Goal: Task Accomplishment & Management: Complete application form

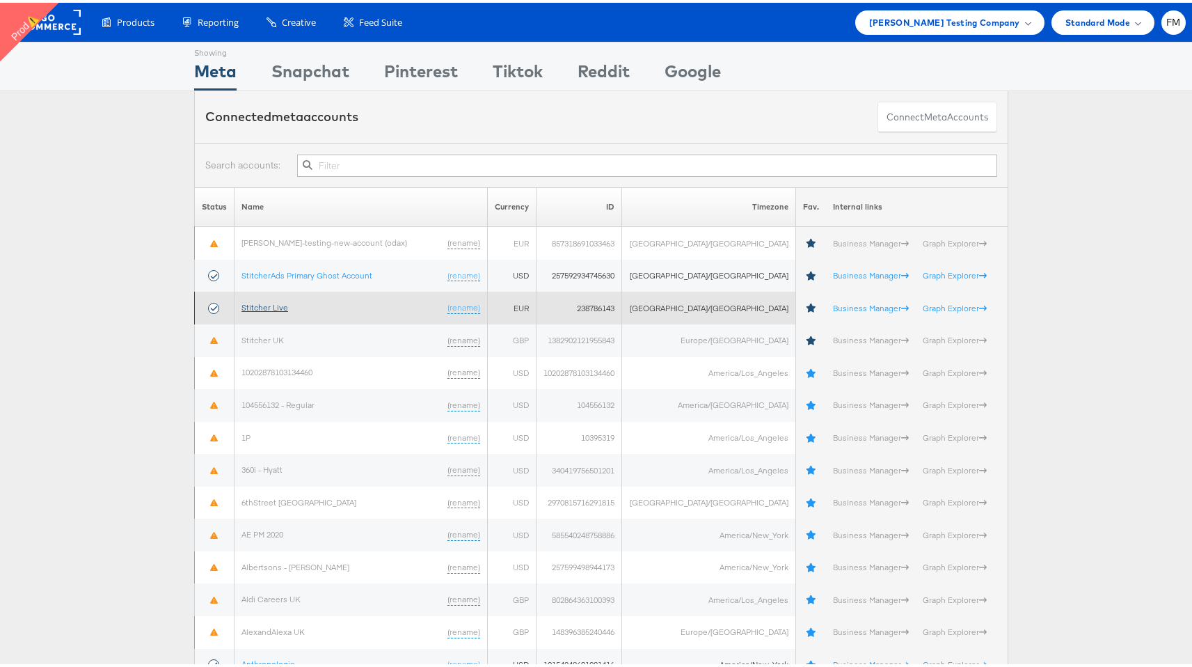
click at [263, 299] on link "Stitcher Live" at bounding box center [264, 304] width 47 height 10
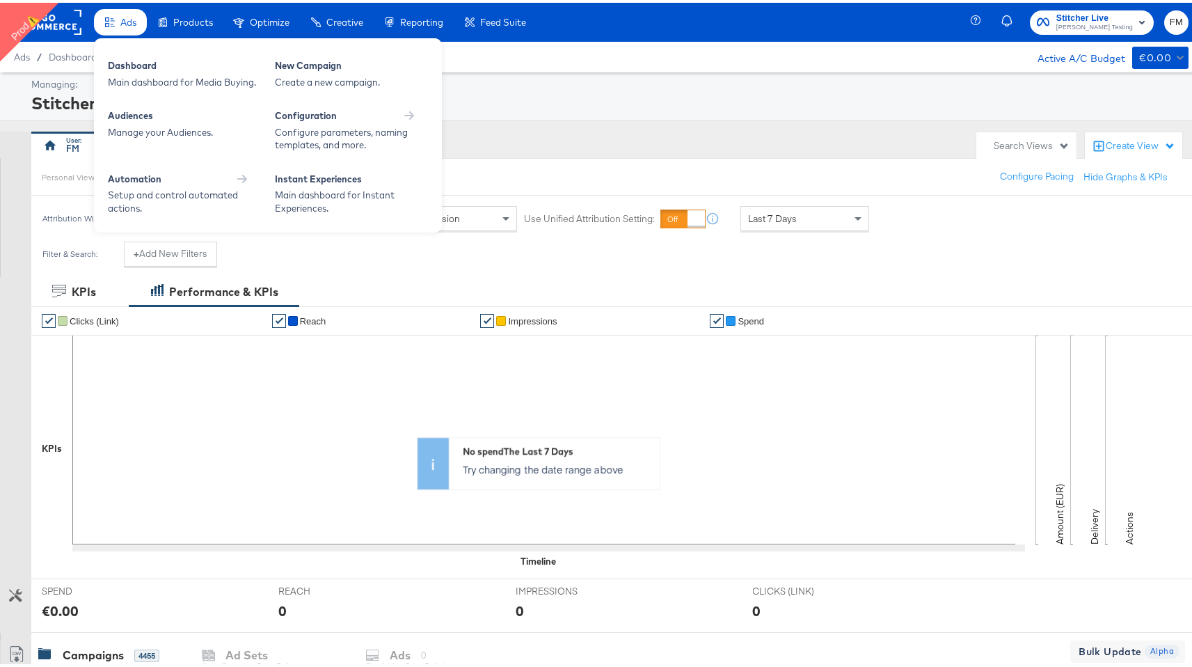
click at [122, 13] on div "Ads" at bounding box center [128, 19] width 16 height 13
click at [331, 79] on div "Create a new campaign." at bounding box center [351, 79] width 153 height 13
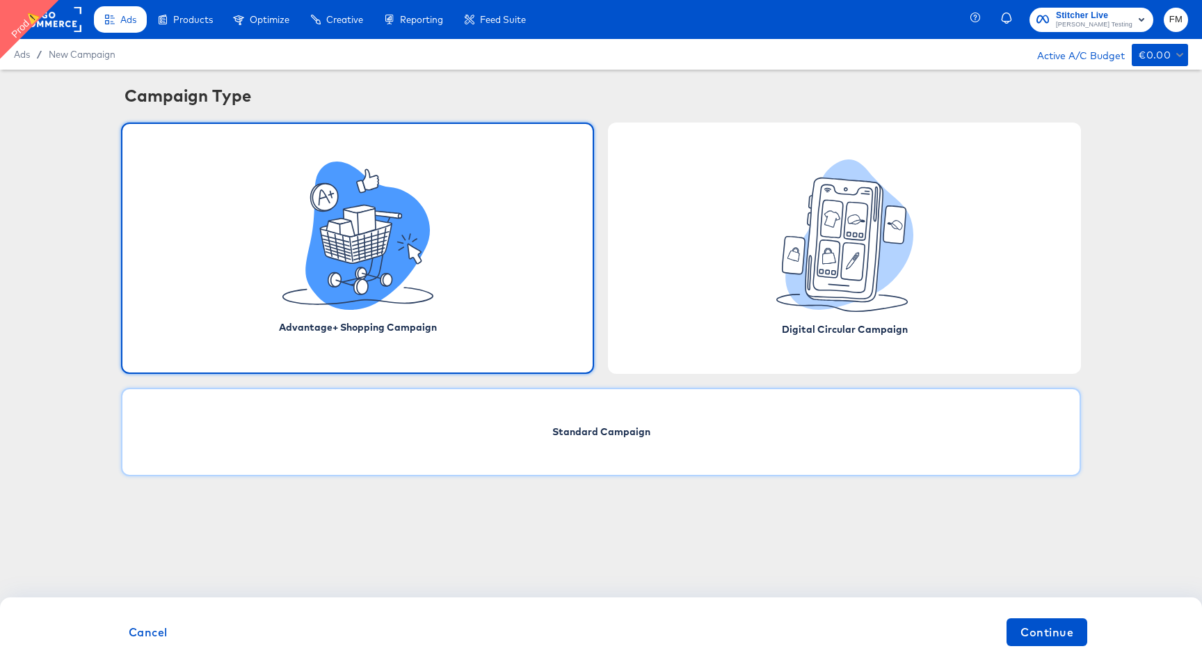
click at [642, 445] on div "Standard Campaign" at bounding box center [601, 432] width 960 height 88
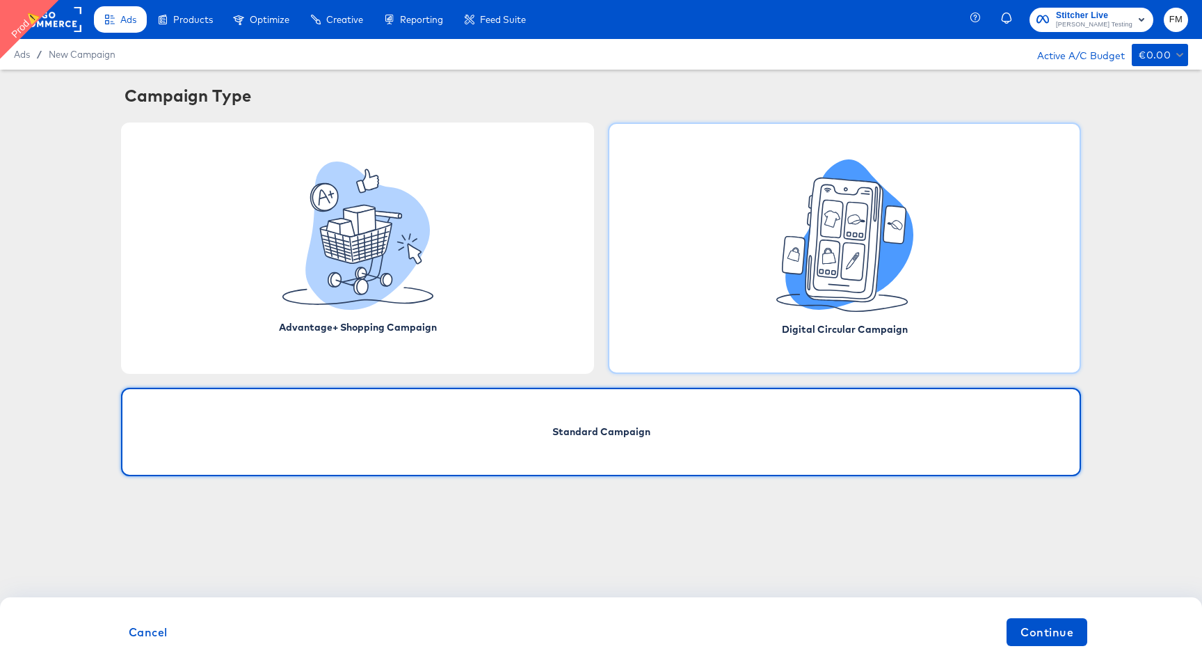
click at [948, 305] on div "Digital Circular Campaign" at bounding box center [844, 247] width 473 height 251
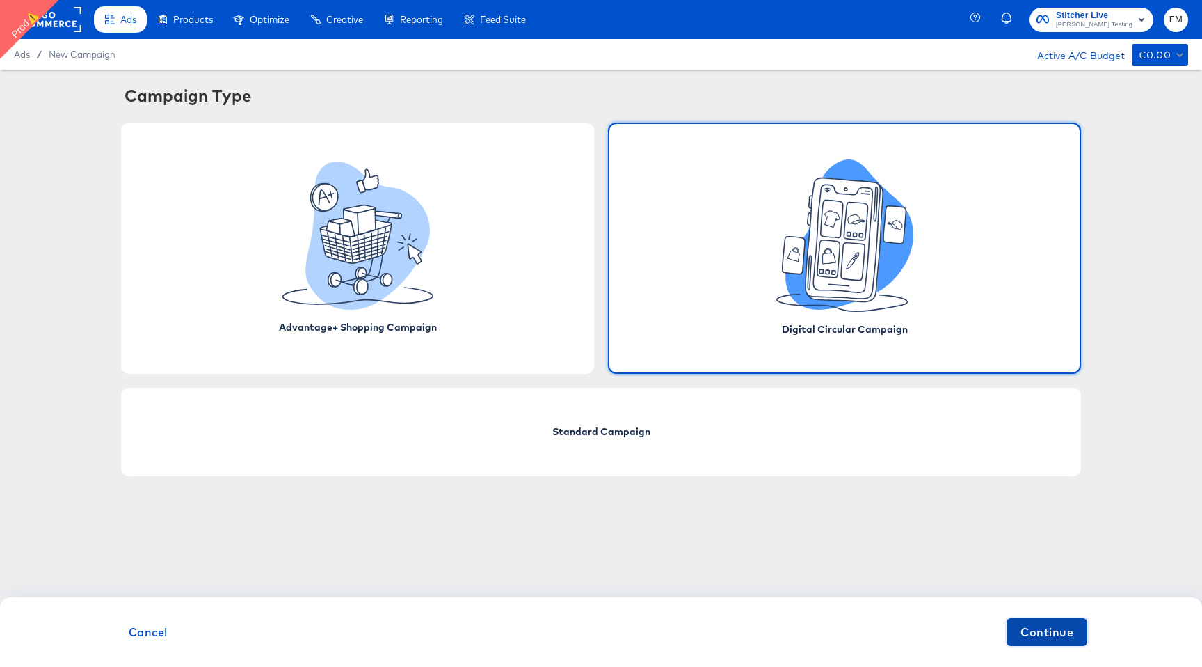
click at [1044, 629] on span "Continue" at bounding box center [1047, 631] width 53 height 19
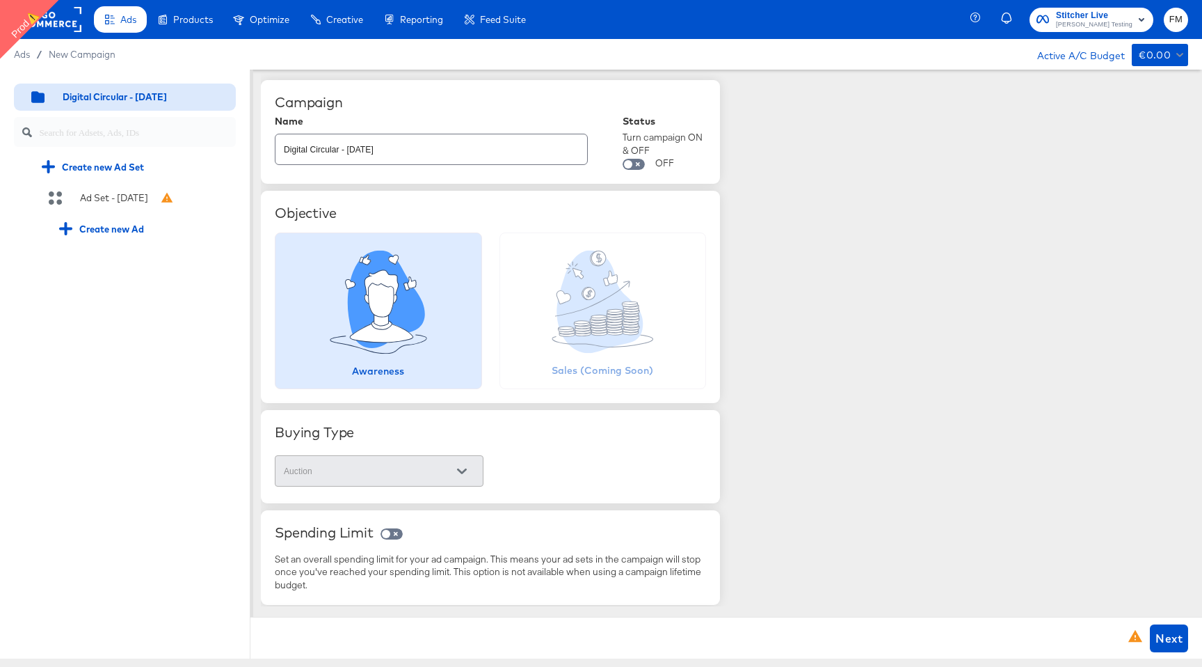
scroll to position [101, 0]
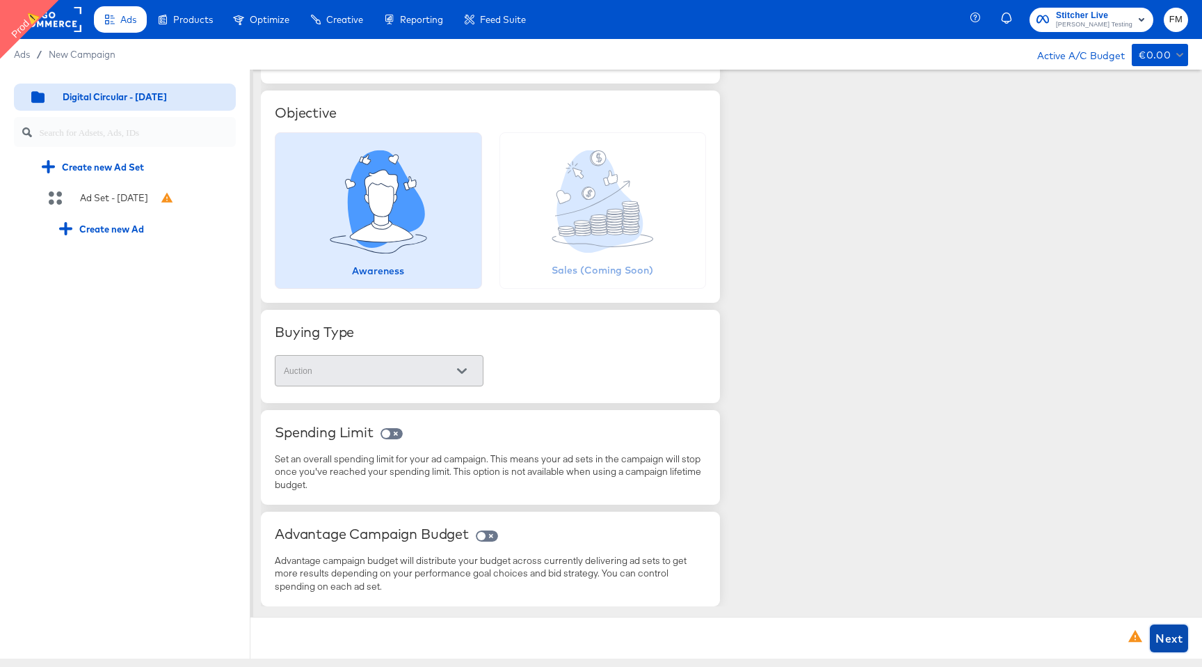
click at [1177, 648] on button "Next" at bounding box center [1169, 638] width 38 height 28
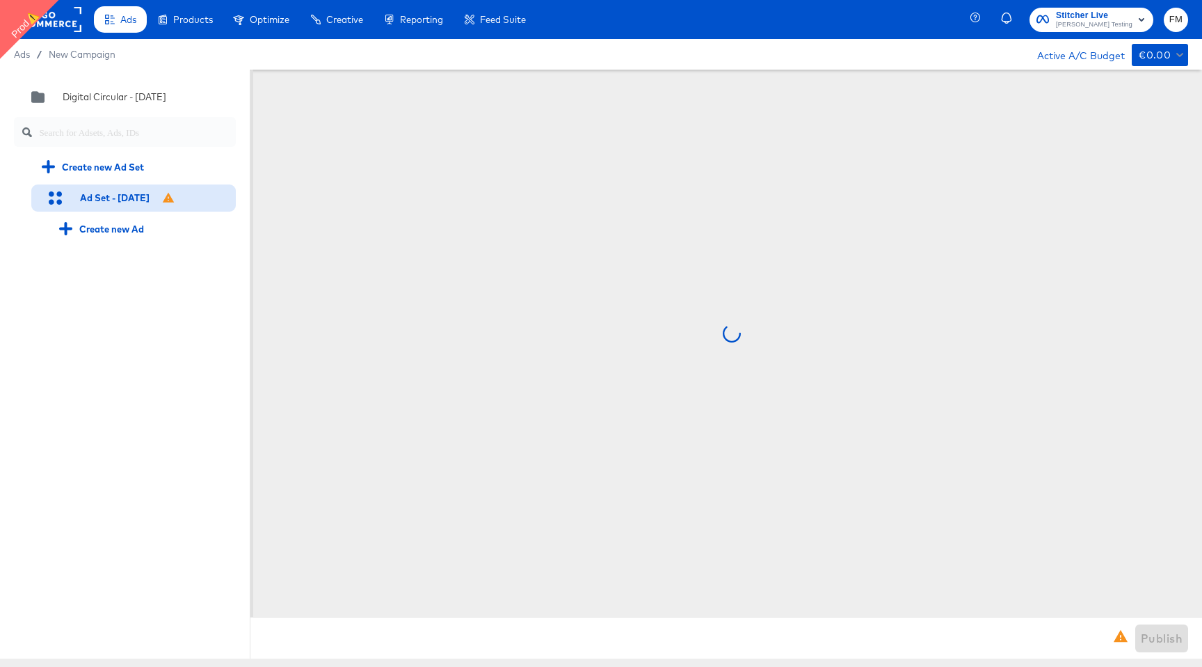
scroll to position [0, 0]
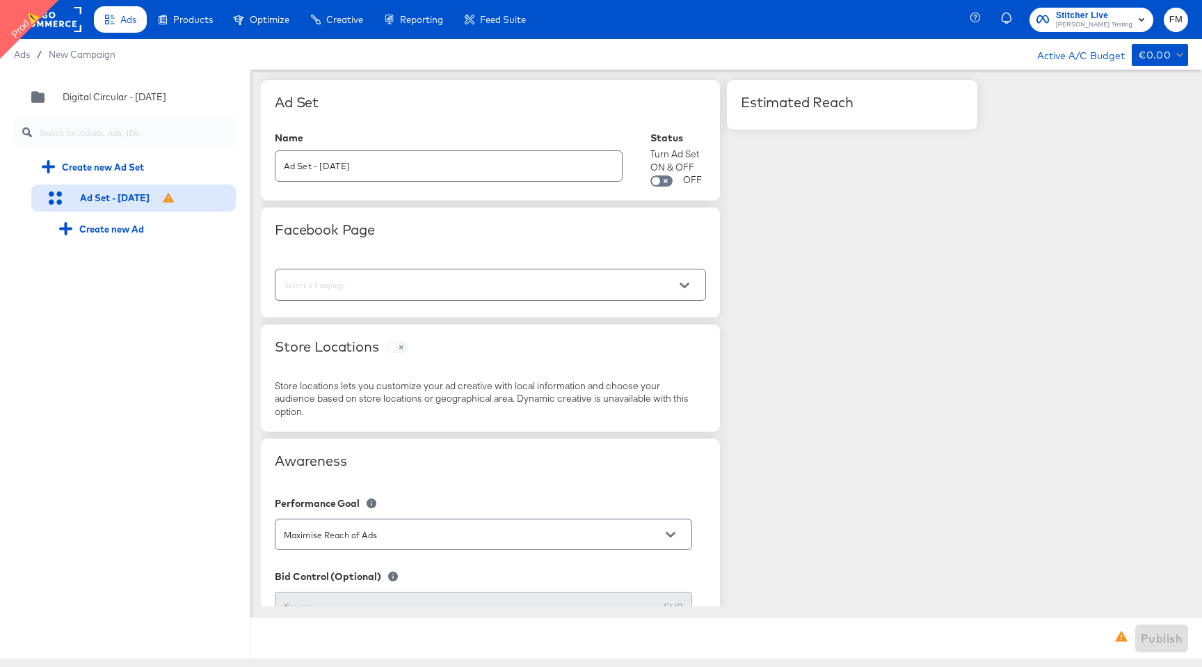
click at [534, 267] on div at bounding box center [490, 284] width 431 height 37
click at [545, 286] on input "text" at bounding box center [479, 285] width 397 height 16
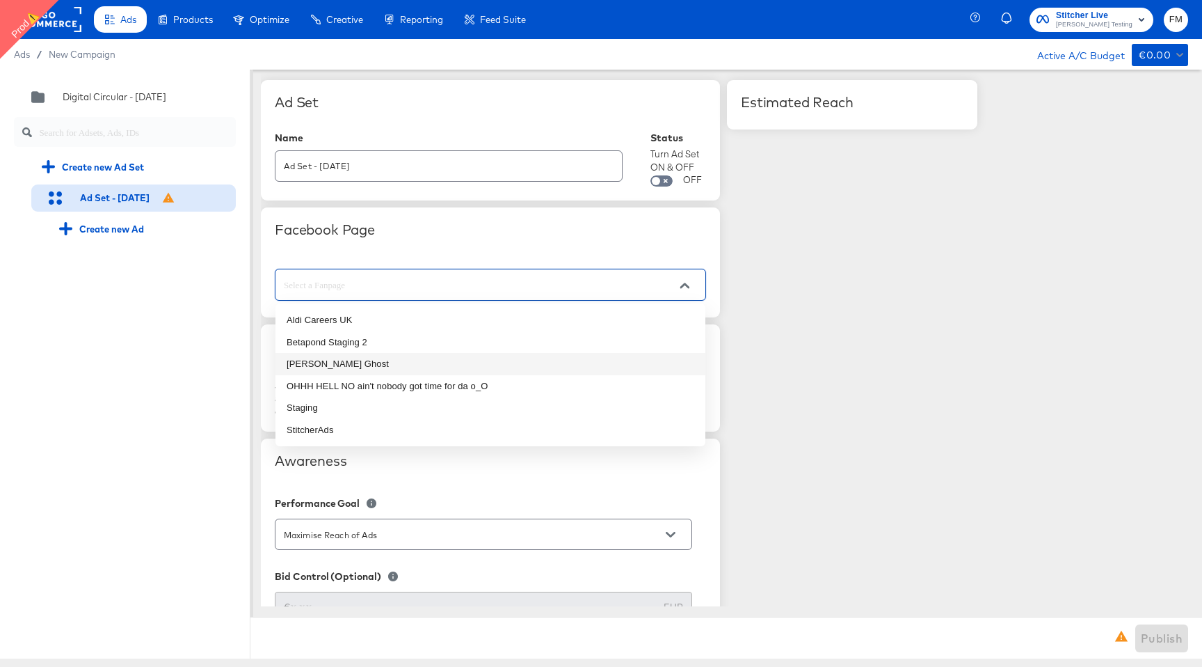
click at [474, 357] on li "[PERSON_NAME] Ghost" at bounding box center [491, 364] width 430 height 22
type input "[PERSON_NAME] Ghost"
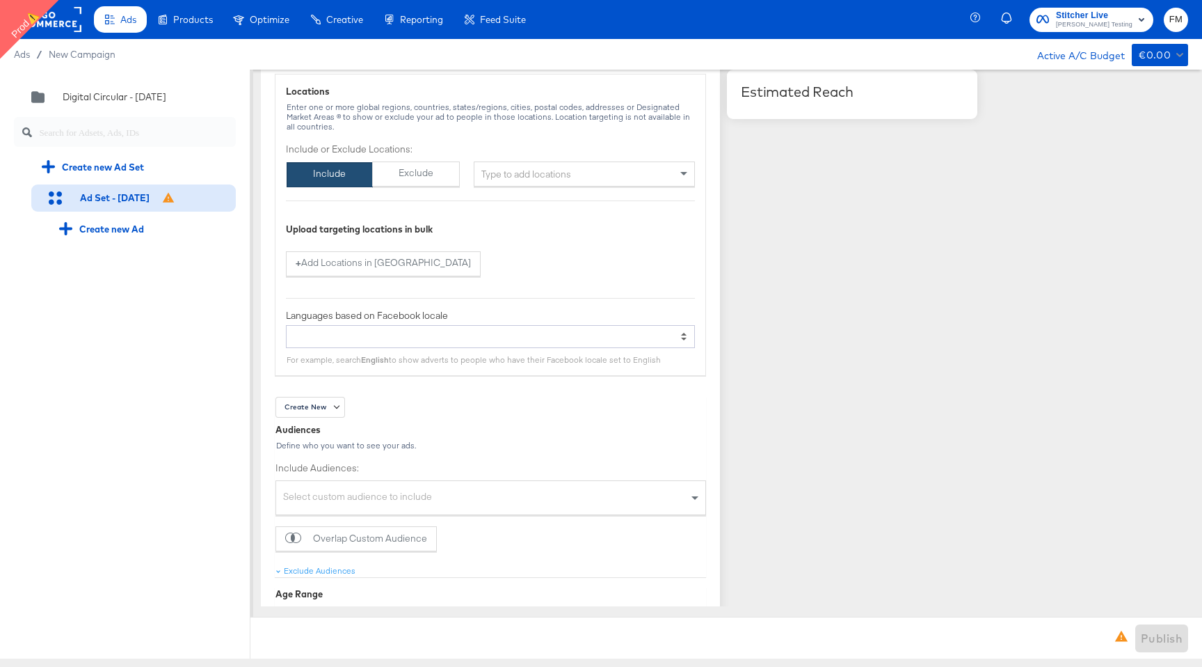
scroll to position [987, 0]
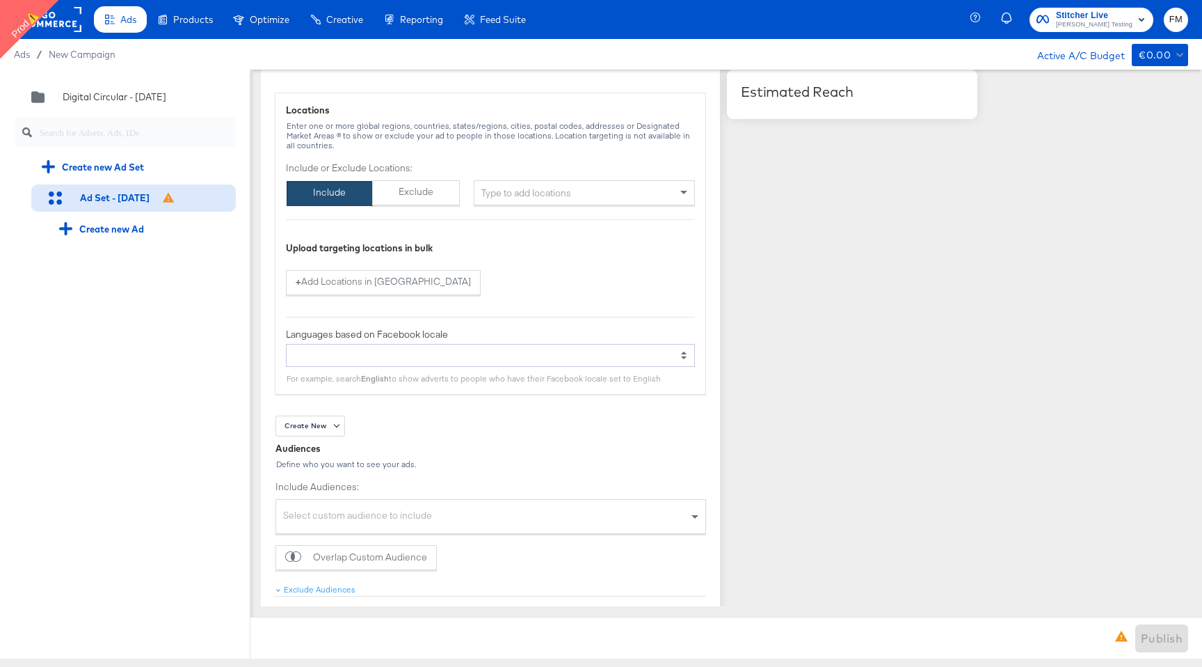
click at [603, 184] on div "Type to add locations" at bounding box center [584, 192] width 221 height 25
type input "new"
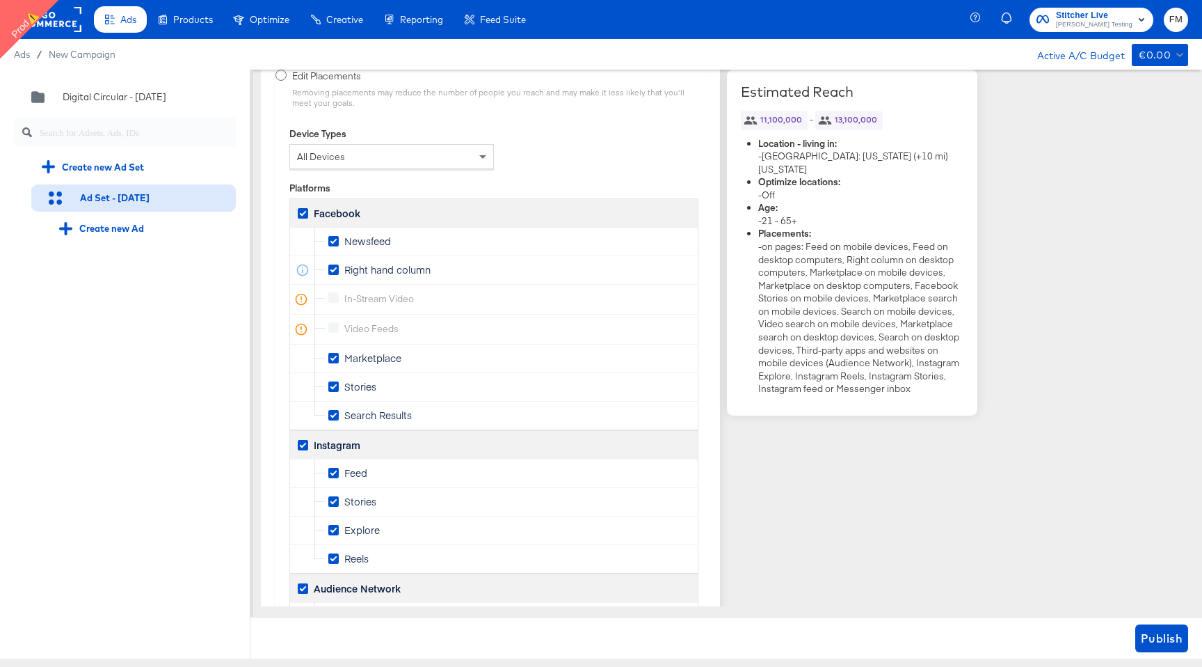
scroll to position [2244, 0]
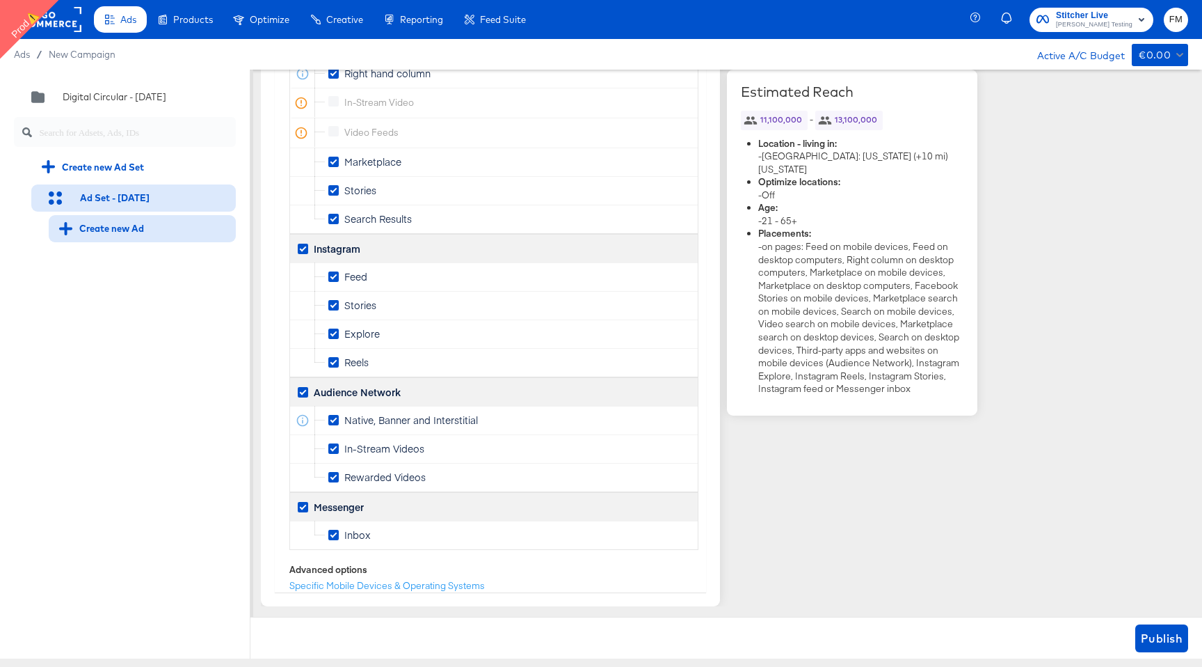
click at [123, 221] on div "Create new Ad" at bounding box center [142, 228] width 187 height 27
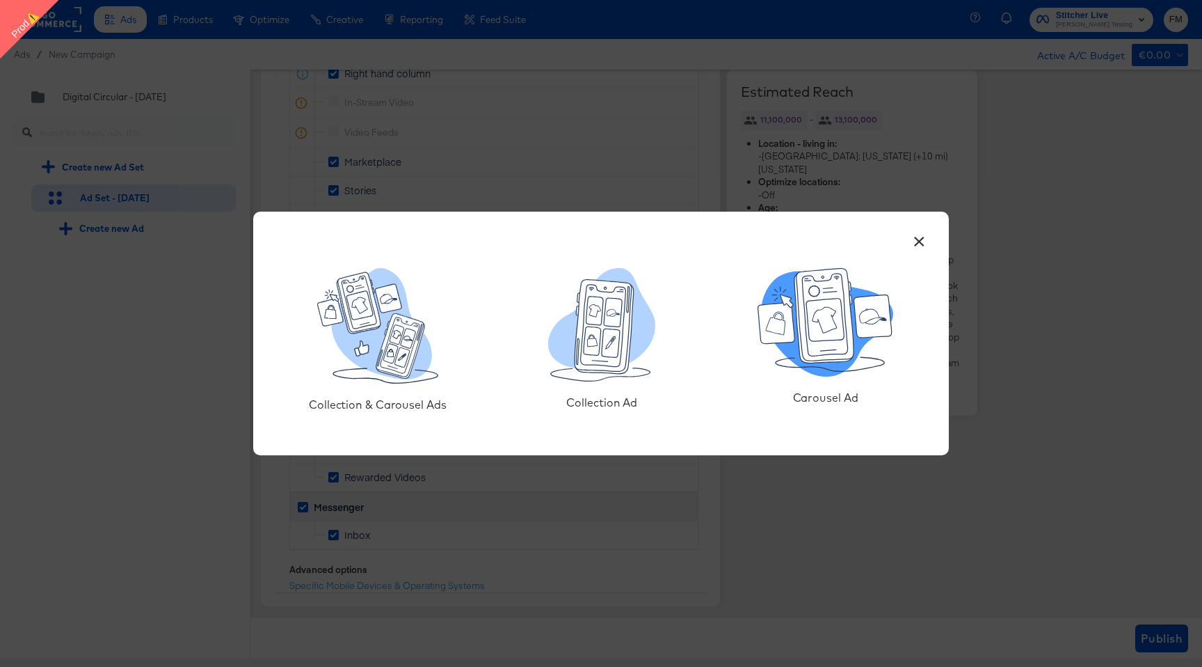
click at [841, 345] on icon at bounding box center [824, 316] width 59 height 95
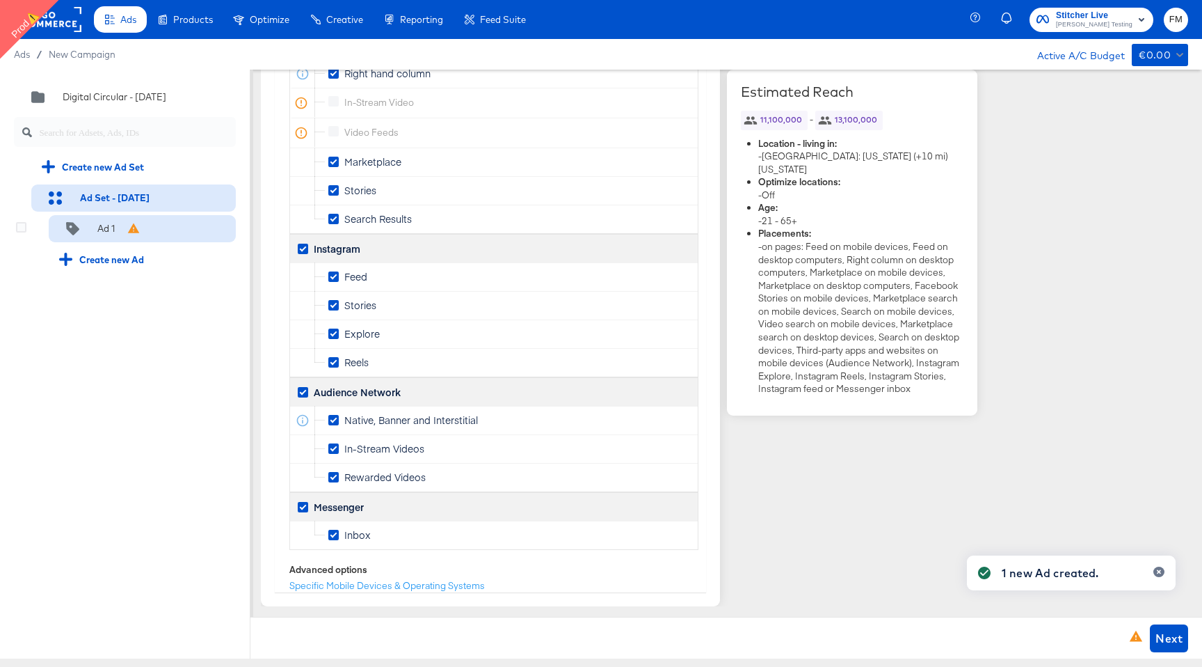
click at [158, 224] on div "Ad 1" at bounding box center [142, 229] width 187 height 28
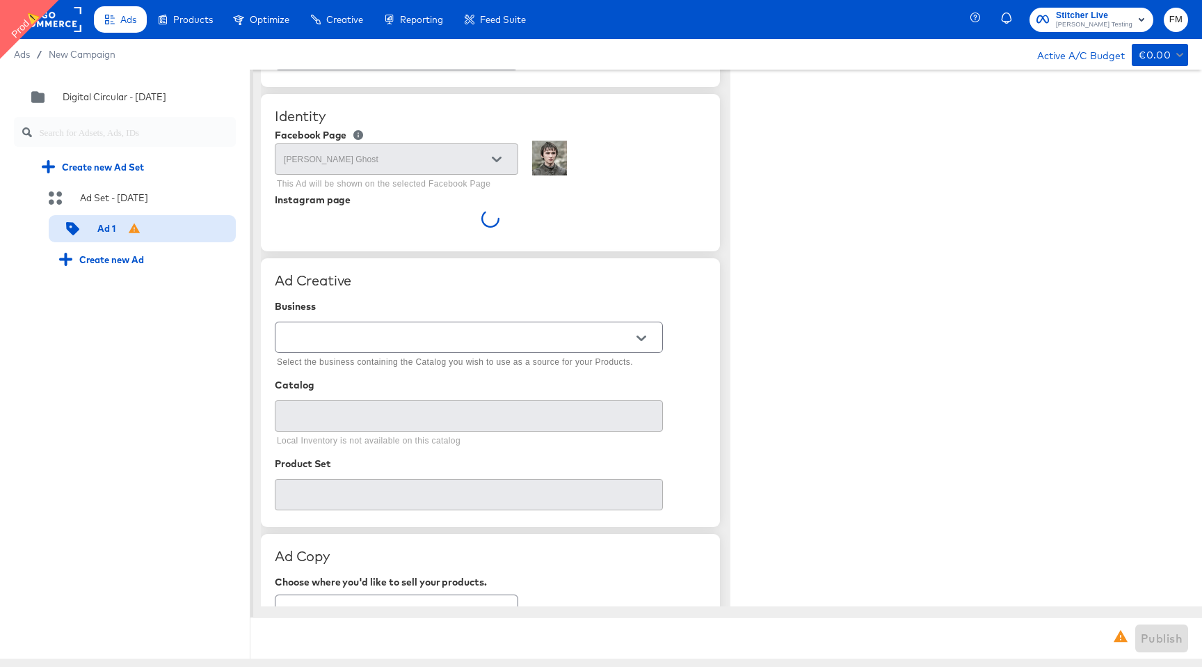
scroll to position [182, 0]
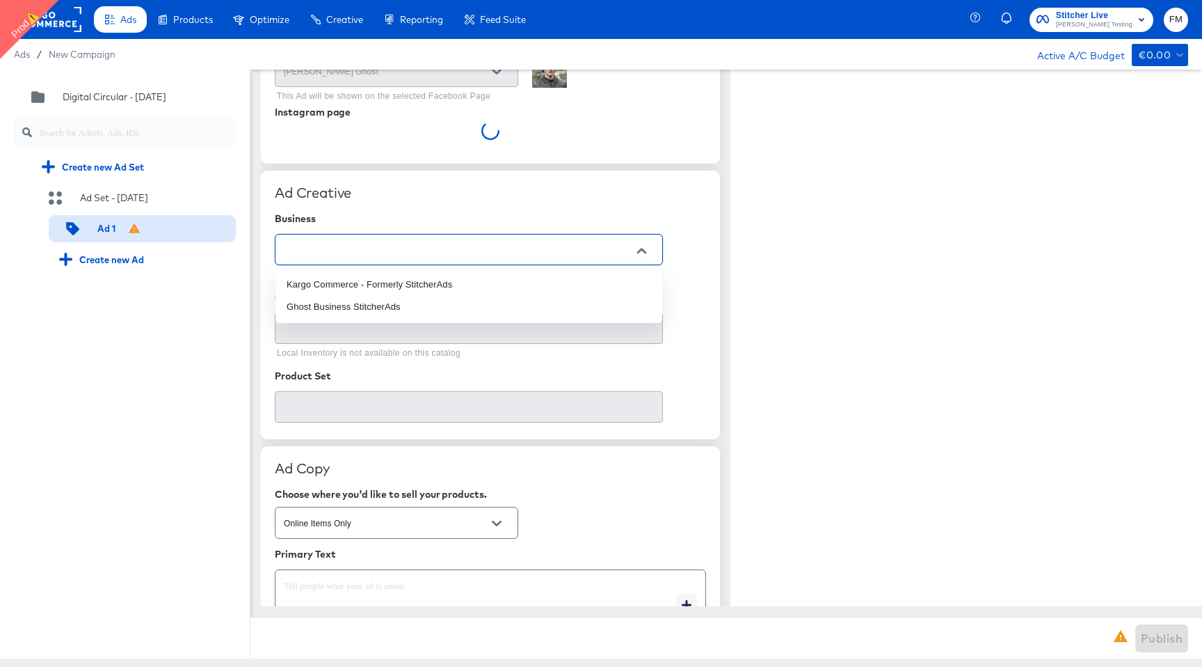
click at [445, 256] on input "text" at bounding box center [458, 250] width 354 height 16
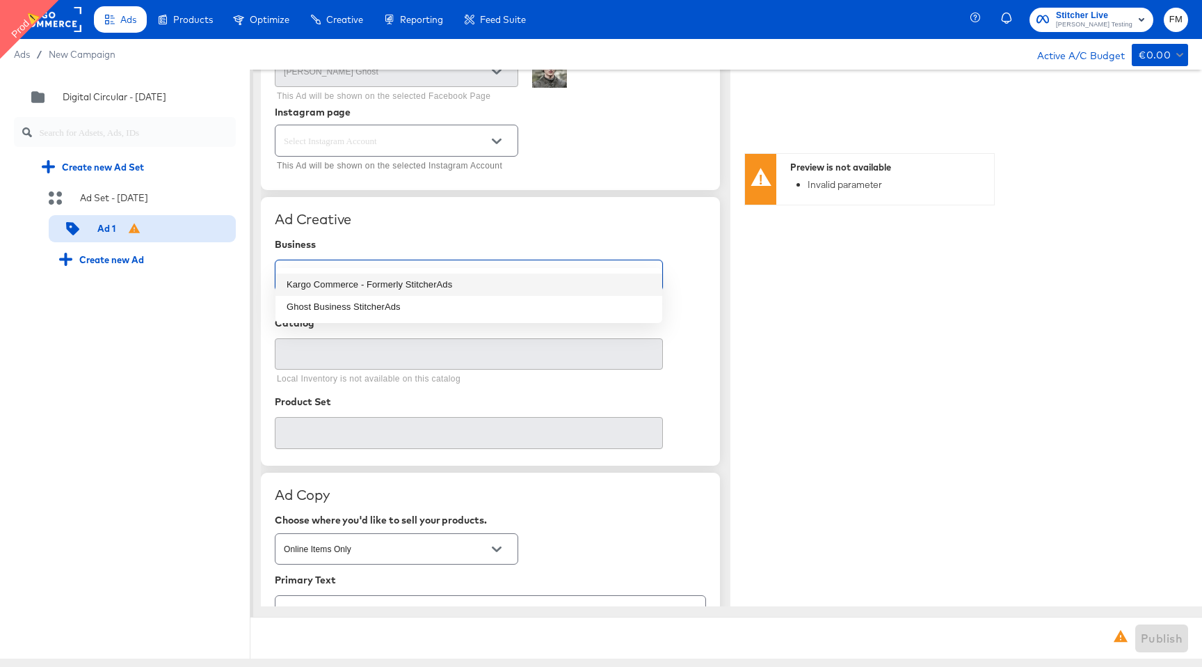
click at [405, 286] on li "Kargo Commerce - Formerly StitcherAds" at bounding box center [469, 284] width 387 height 22
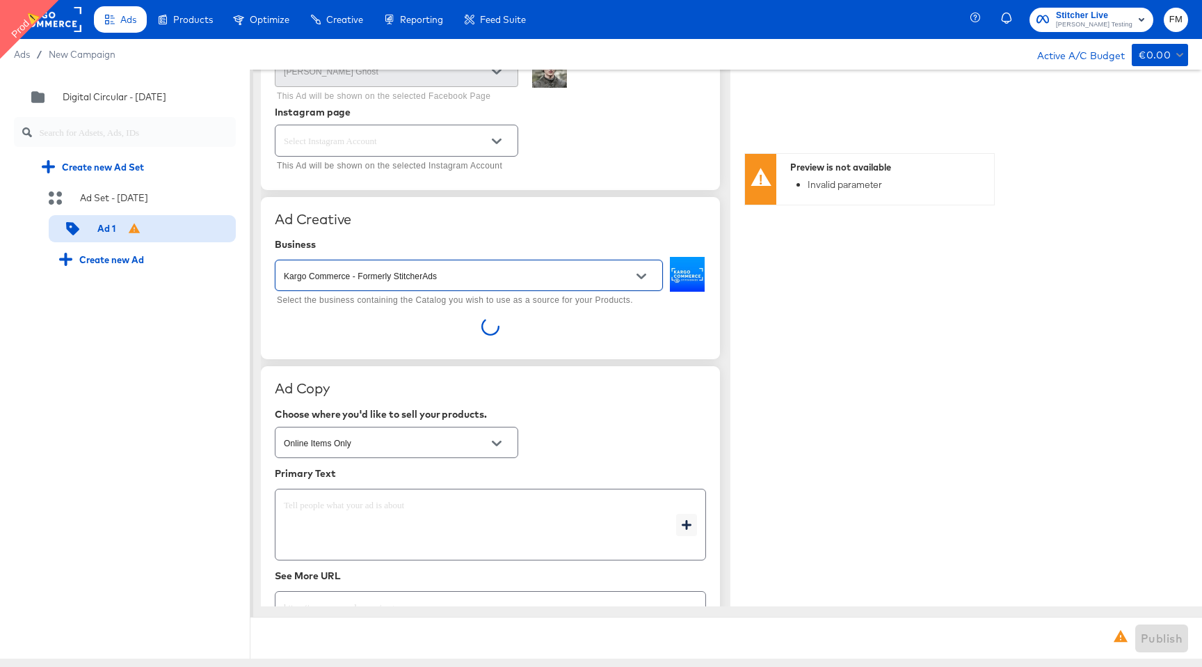
click at [646, 276] on button "Open" at bounding box center [641, 276] width 21 height 21
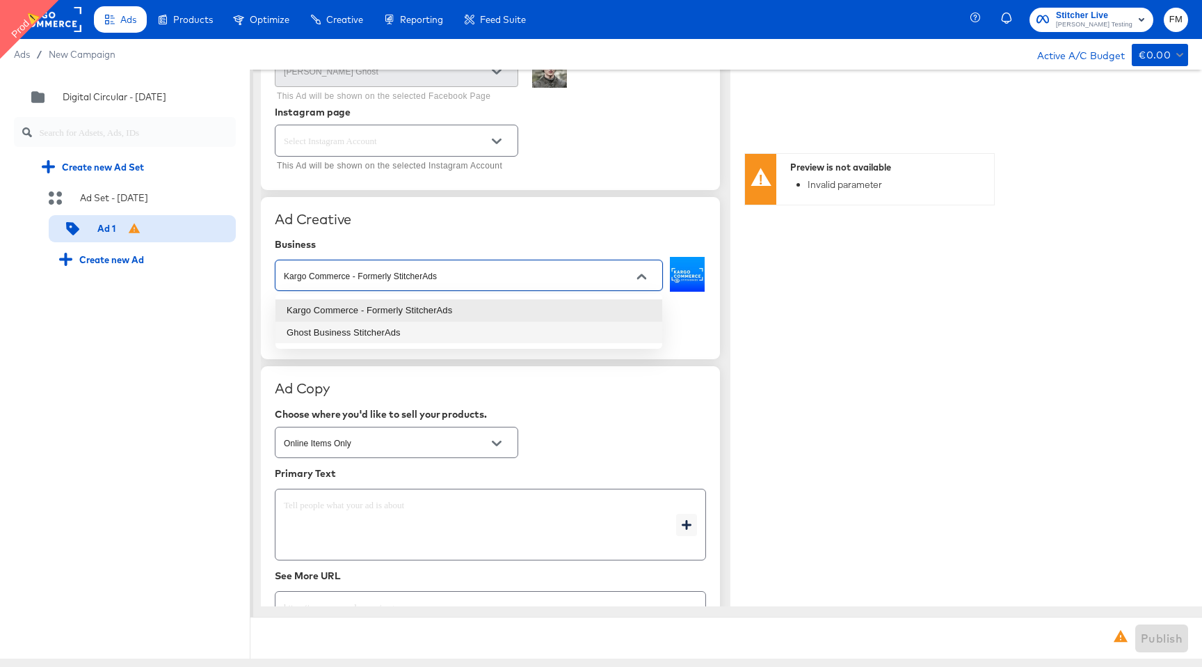
click at [537, 328] on li "Ghost Business StitcherAds" at bounding box center [469, 332] width 387 height 22
type input "Ghost Business StitcherAds"
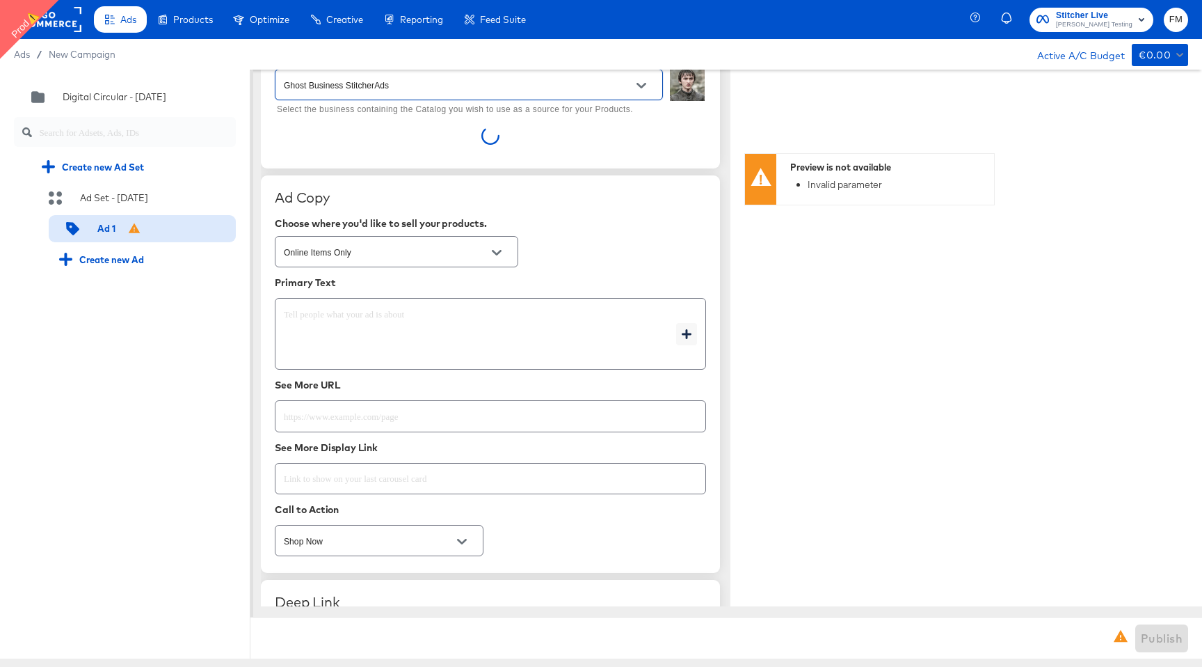
scroll to position [402, 0]
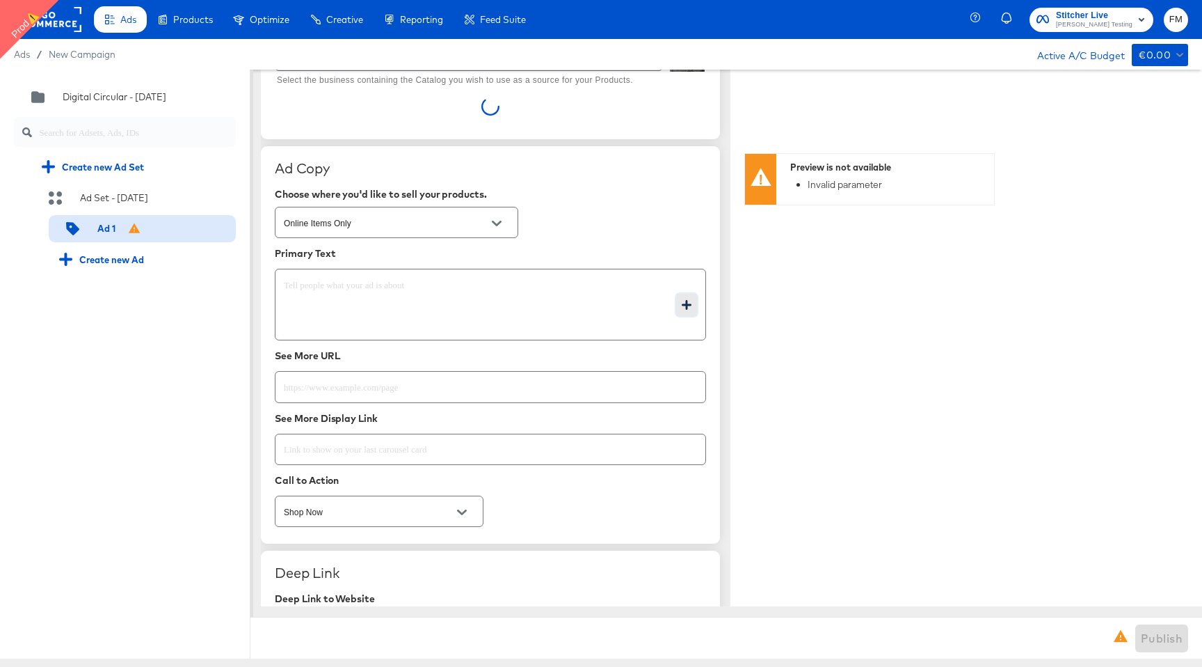
click at [687, 312] on button "button" at bounding box center [686, 305] width 21 height 22
click at [646, 230] on div "Online Items Only" at bounding box center [490, 222] width 431 height 37
click at [531, 273] on div "x" at bounding box center [490, 305] width 431 height 72
type textarea "x"
paste textarea "https://www.kargo.com"
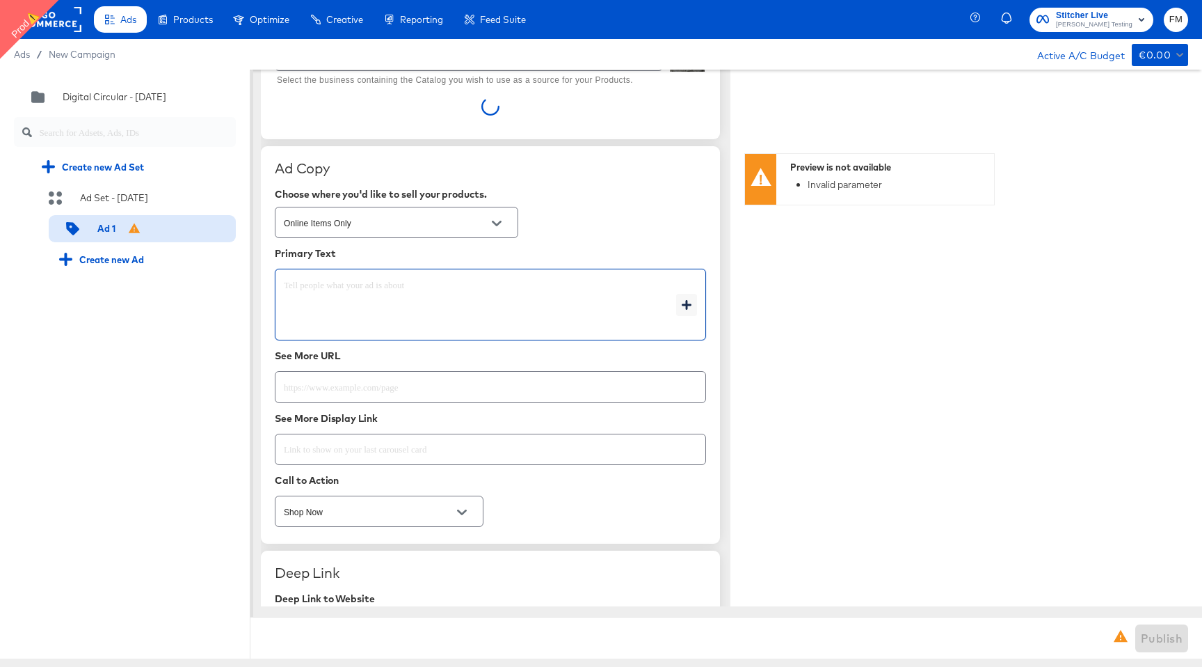
type textarea "https://www.kargo.com"
type textarea "x"
type textarea "https://www.kargo.com"
type textarea "x"
click at [327, 393] on input "text" at bounding box center [491, 381] width 430 height 30
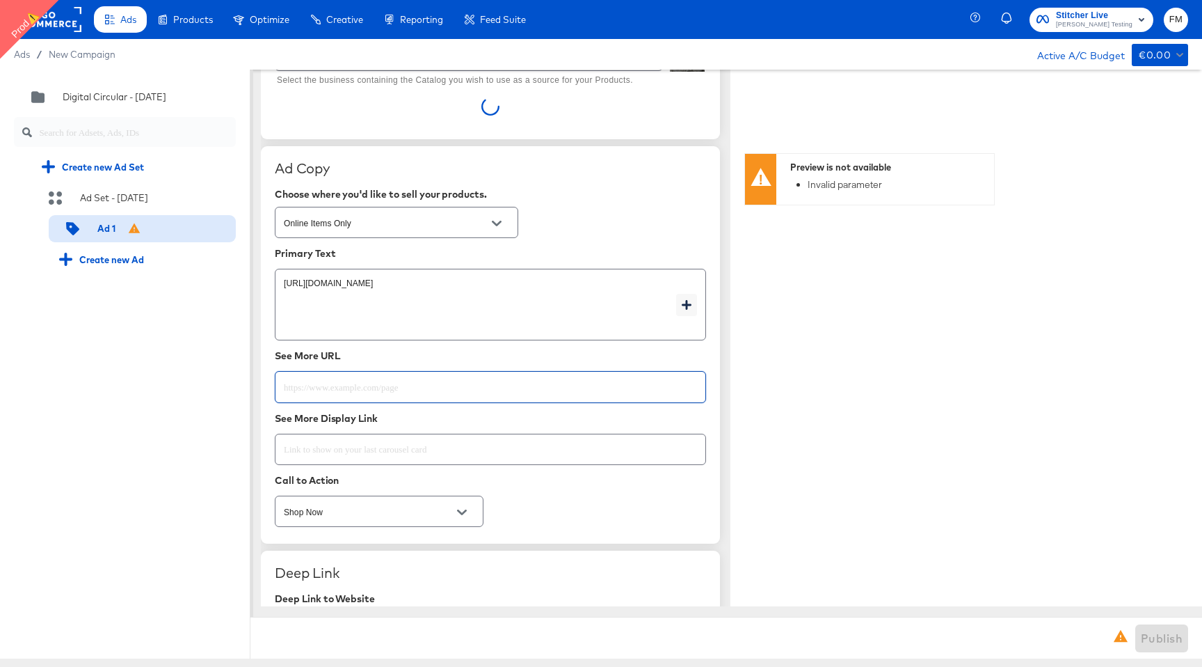
paste input "https://www.kargo.com"
type input "https://www.kargo.com"
type textarea "x"
click at [325, 457] on input "text" at bounding box center [491, 444] width 430 height 30
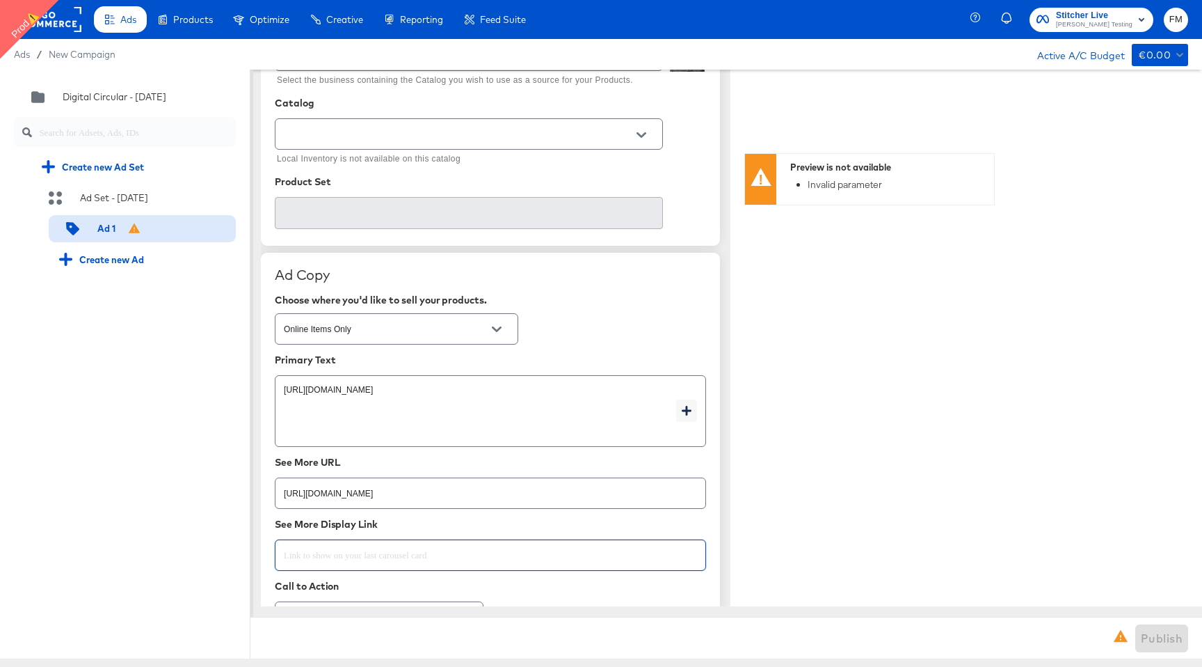
paste input "https://www.kargo.com"
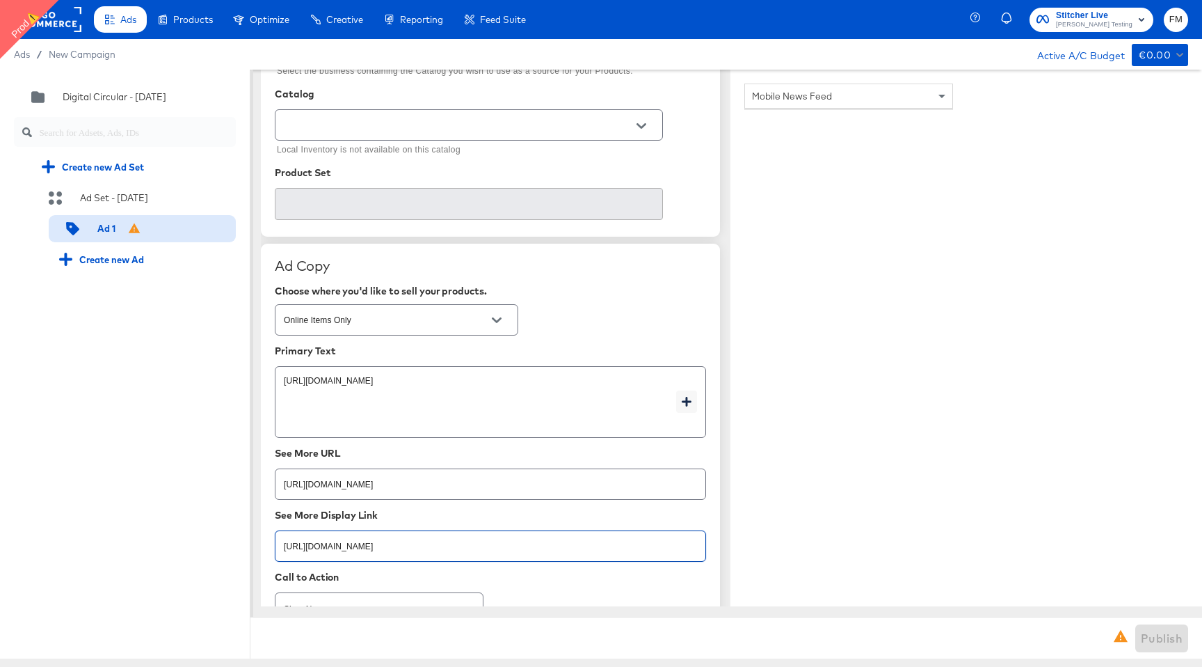
type input "https://www.kargo.com"
click at [386, 395] on textarea "https://www.kargo.com" at bounding box center [480, 402] width 392 height 50
type textarea "x"
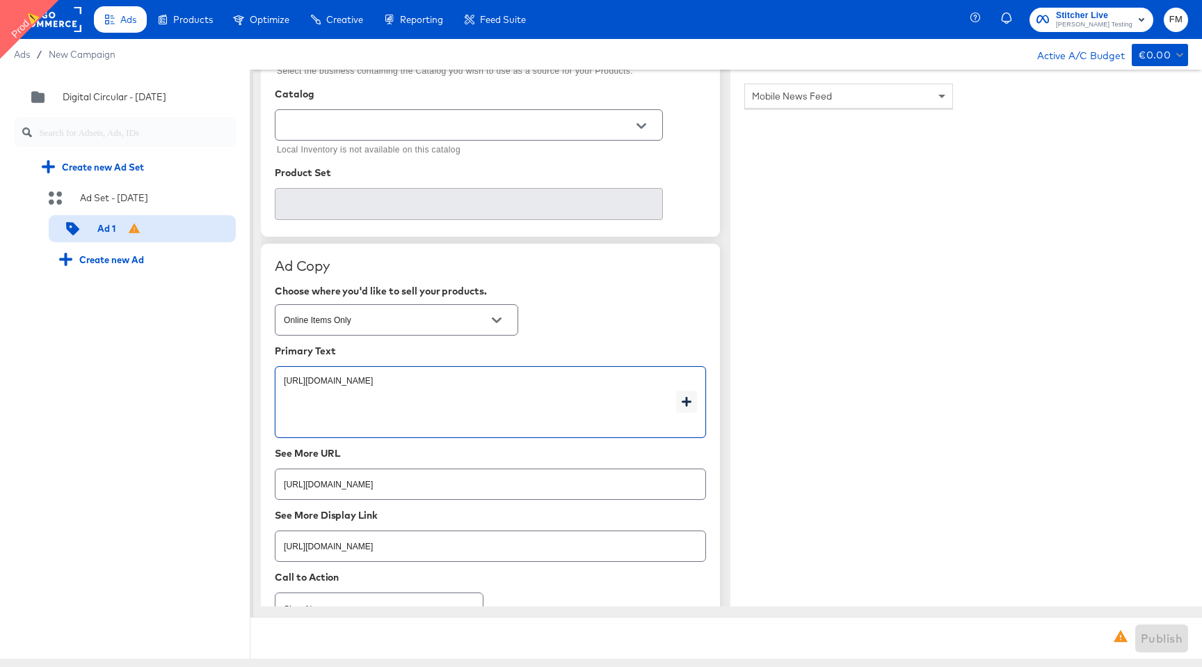
type textarea "S"
type textarea "x"
type textarea "Su"
type textarea "x"
type textarea "Sub"
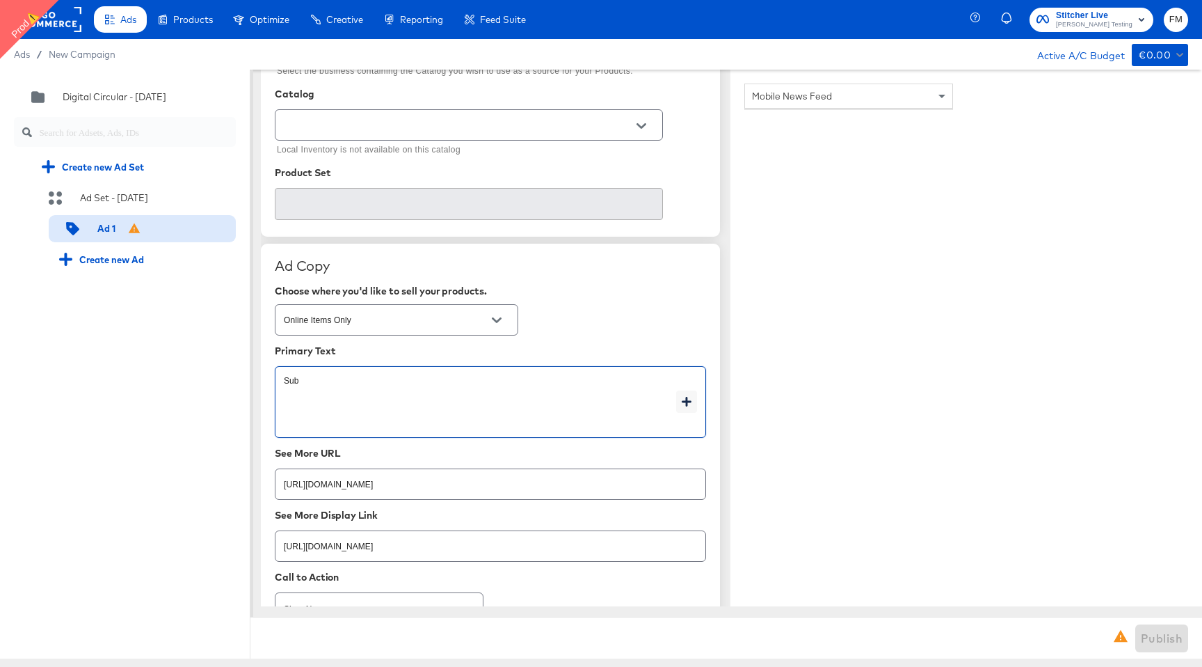
type textarea "x"
type textarea "Su"
type textarea "x"
type textarea "Sum"
type textarea "x"
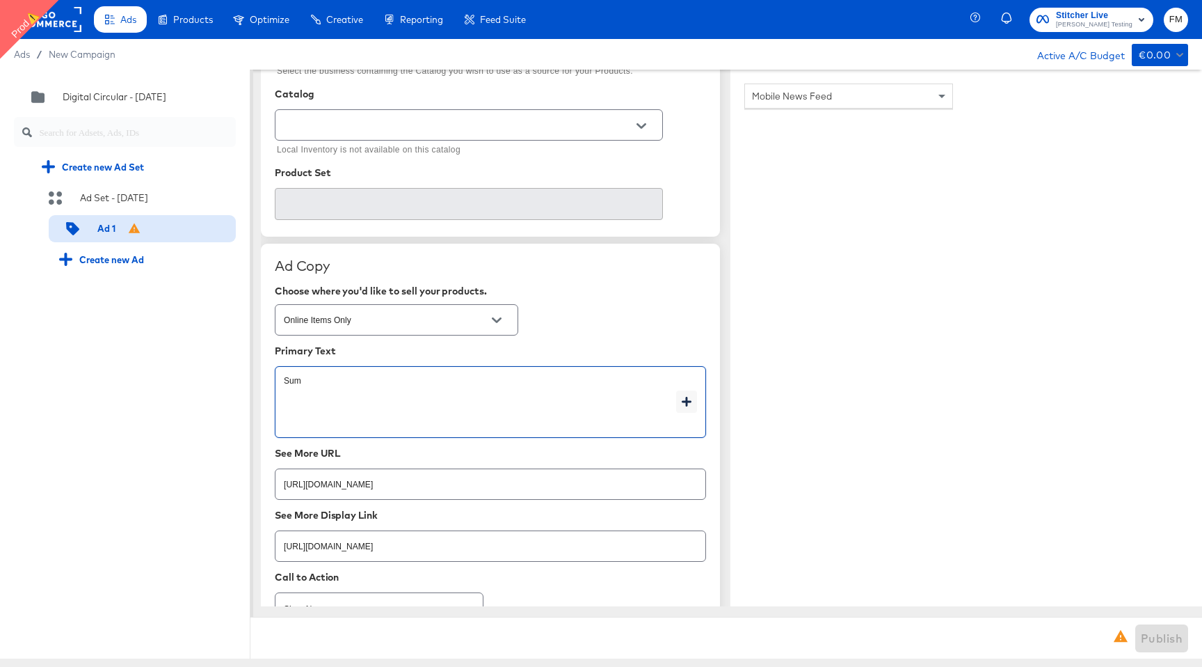
type textarea "Summ"
type textarea "x"
type textarea "Summe"
type textarea "x"
type textarea "Summer"
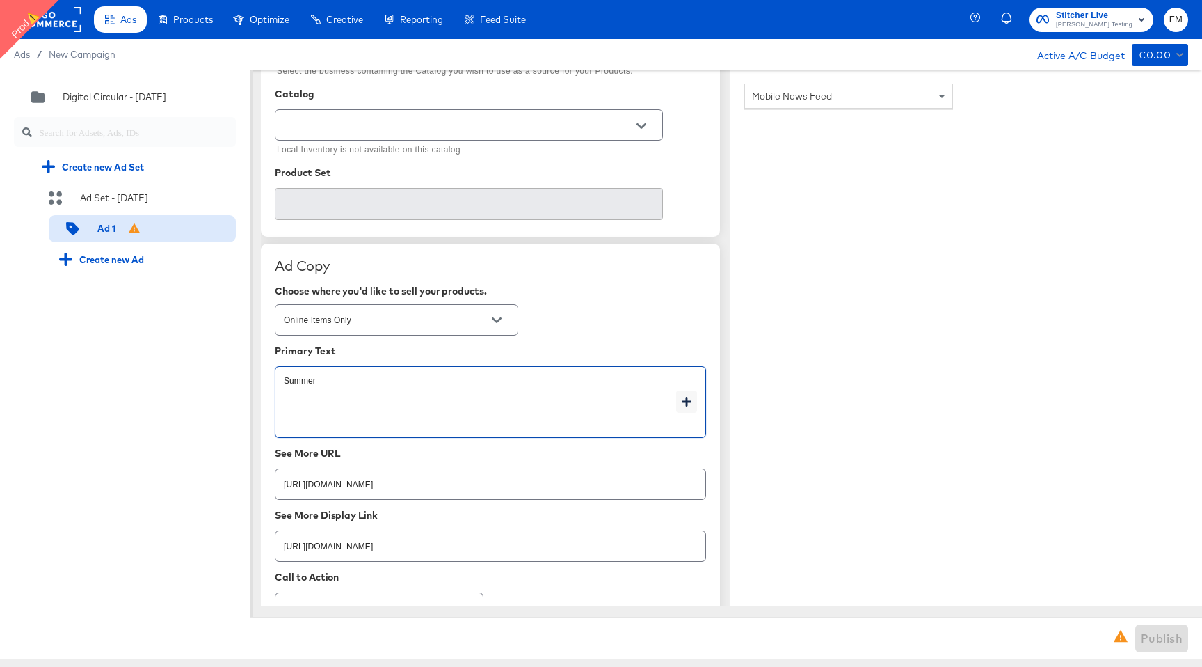
type textarea "x"
type textarea "Summer"
type textarea "x"
type textarea "Summer s"
type textarea "x"
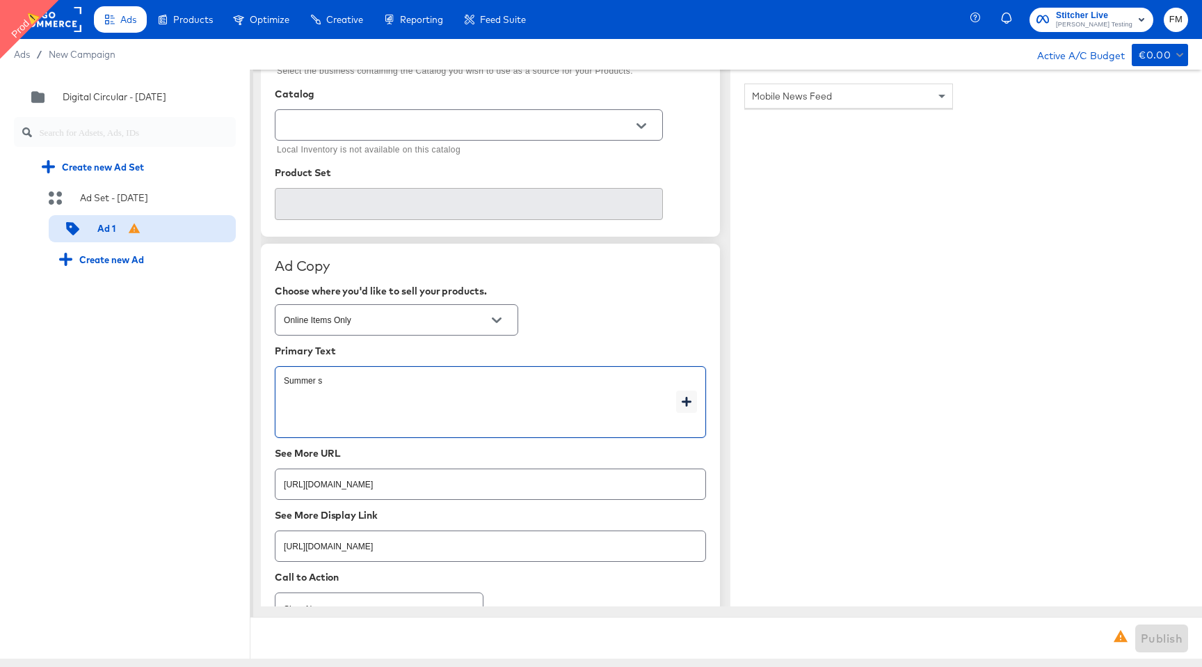
type textarea "Summer sa"
type textarea "x"
type textarea "Summer sal"
type textarea "x"
type textarea "Summer sale"
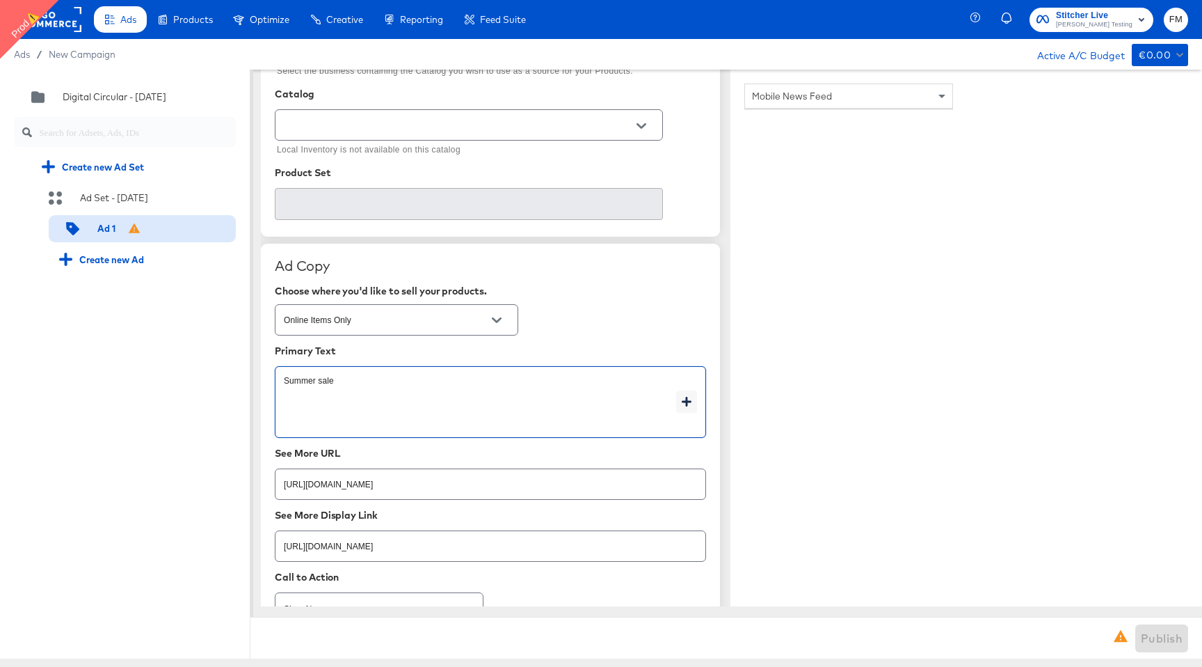
type textarea "x"
type textarea "Summer sale"
type textarea "x"
type textarea "Summer sale s"
type textarea "x"
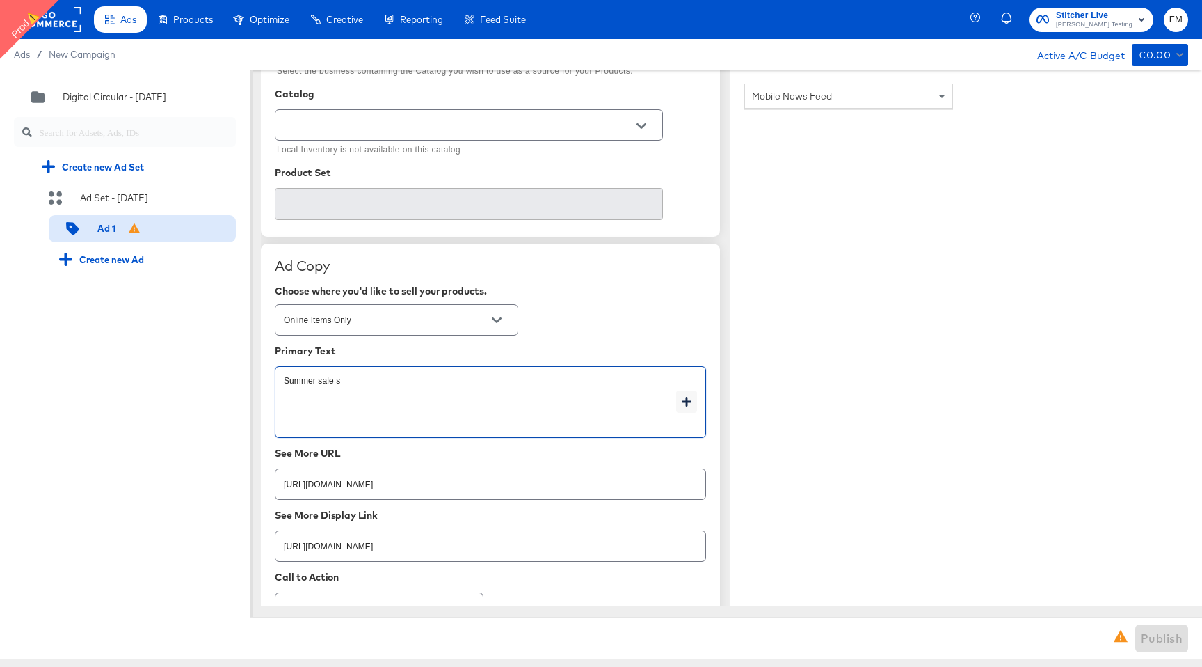
type textarea "Summer sale st"
type textarea "x"
type textarea "Summer sale sta"
type textarea "x"
type textarea "Summer sale star"
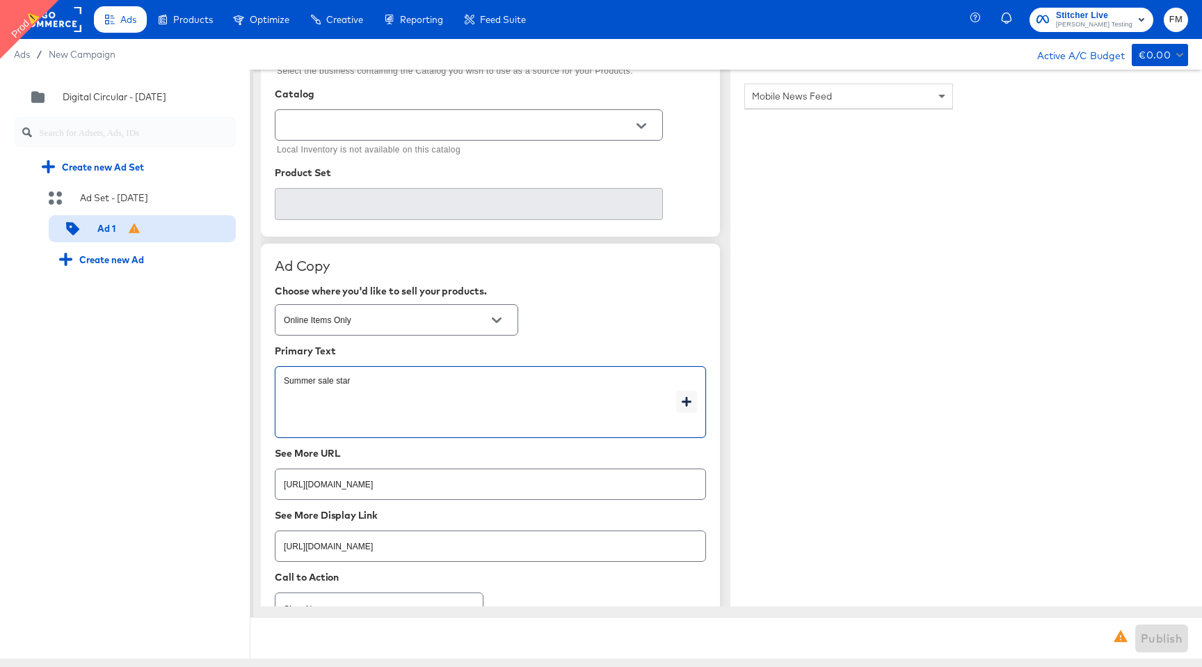
type textarea "x"
type textarea "Summer sale start"
type textarea "x"
type textarea "Summer sale starts"
type textarea "x"
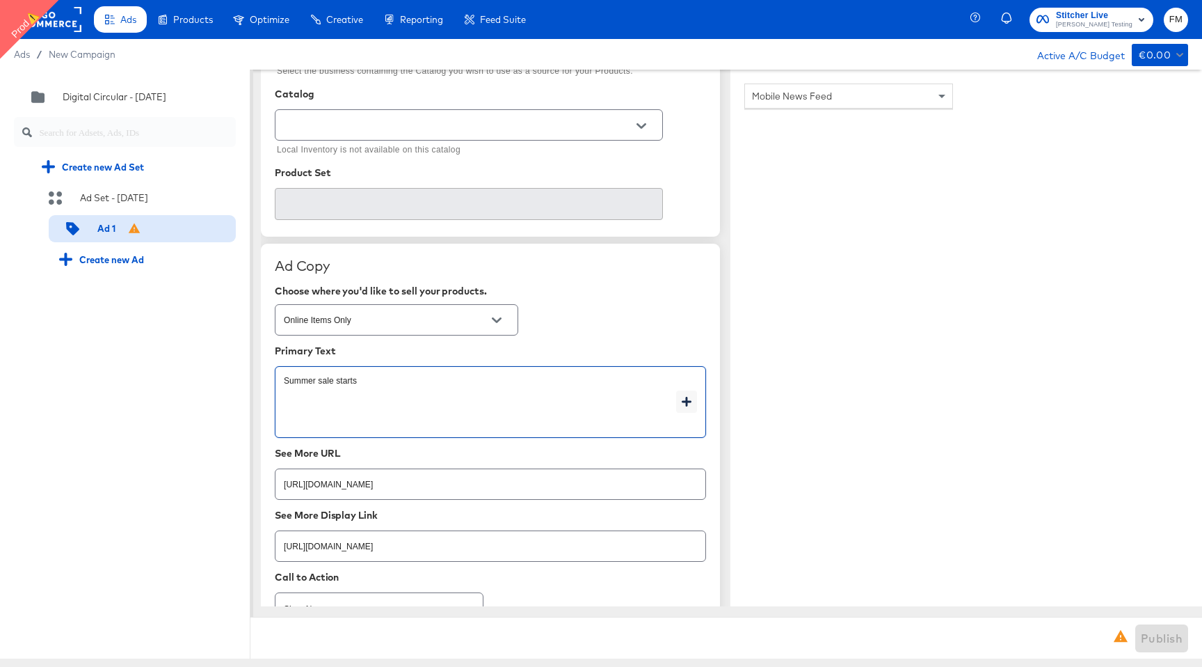
type textarea "Summer sale starts"
type textarea "x"
type textarea "Summer sale starts n"
type textarea "x"
type textarea "Summer sale starts no"
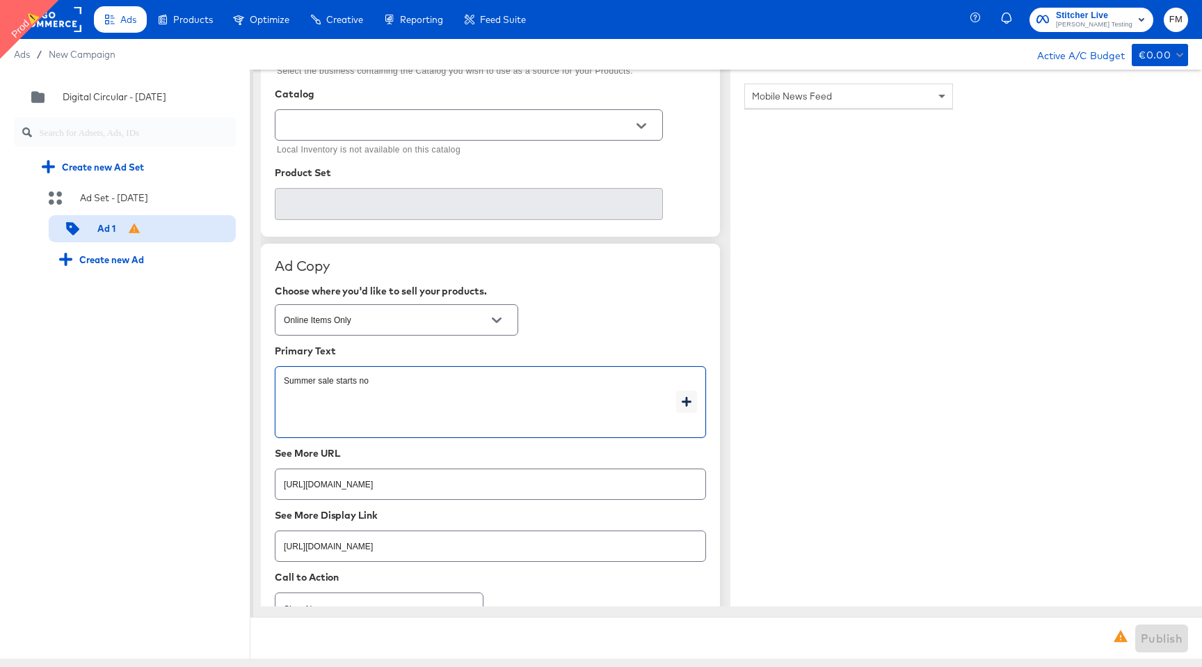
type textarea "x"
type textarea "Summer sale starts now"
type textarea "x"
type textarea "Summer sale starts now"
type textarea "x"
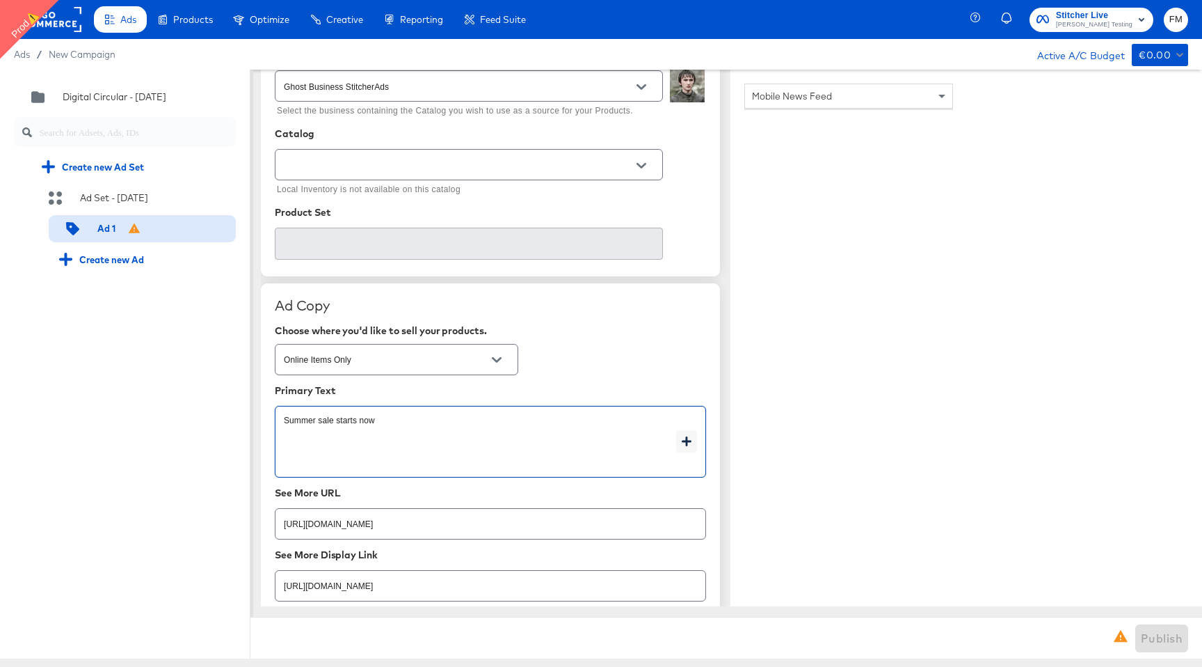
scroll to position [360, 0]
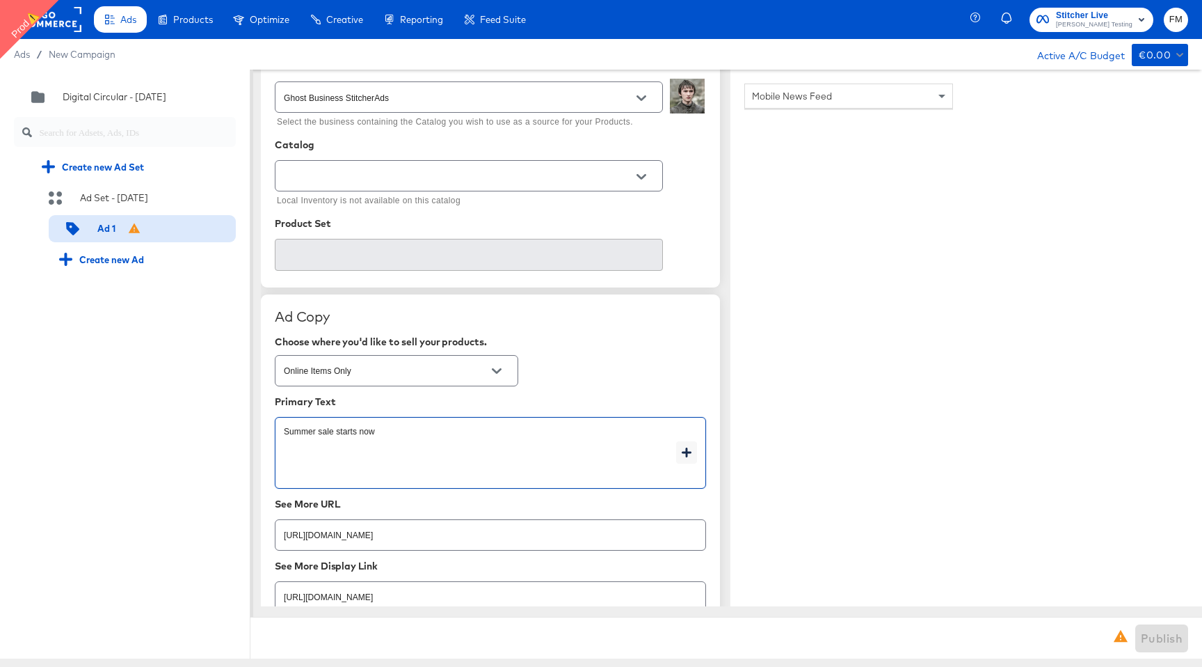
type textarea "Summer sale starts now"
type textarea "x"
click at [477, 170] on input "text" at bounding box center [458, 176] width 354 height 16
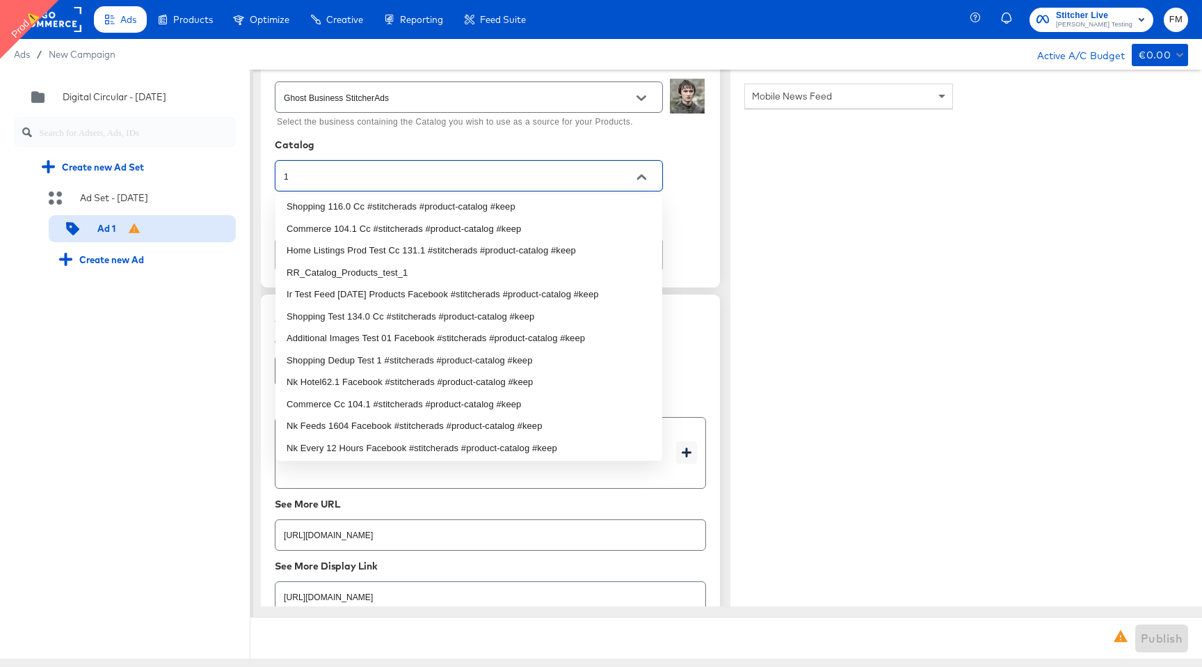
scroll to position [0, 0]
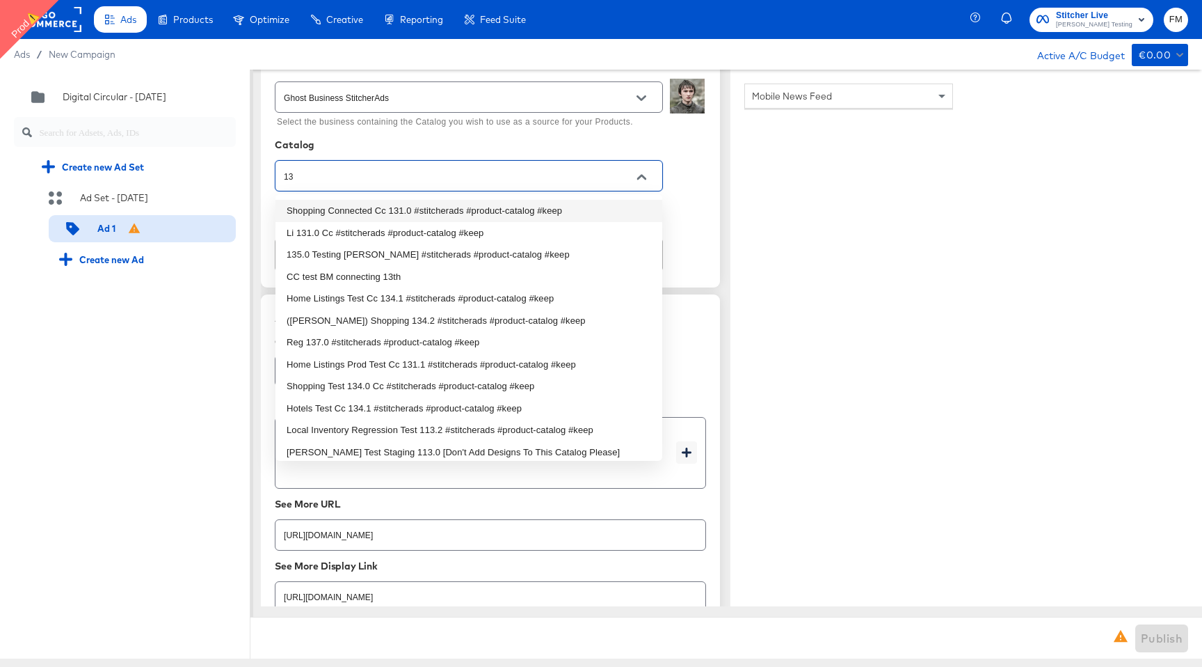
click at [477, 212] on li "Shopping Connected Cc 131.0 #stitcherads #product-catalog #keep" at bounding box center [469, 211] width 387 height 22
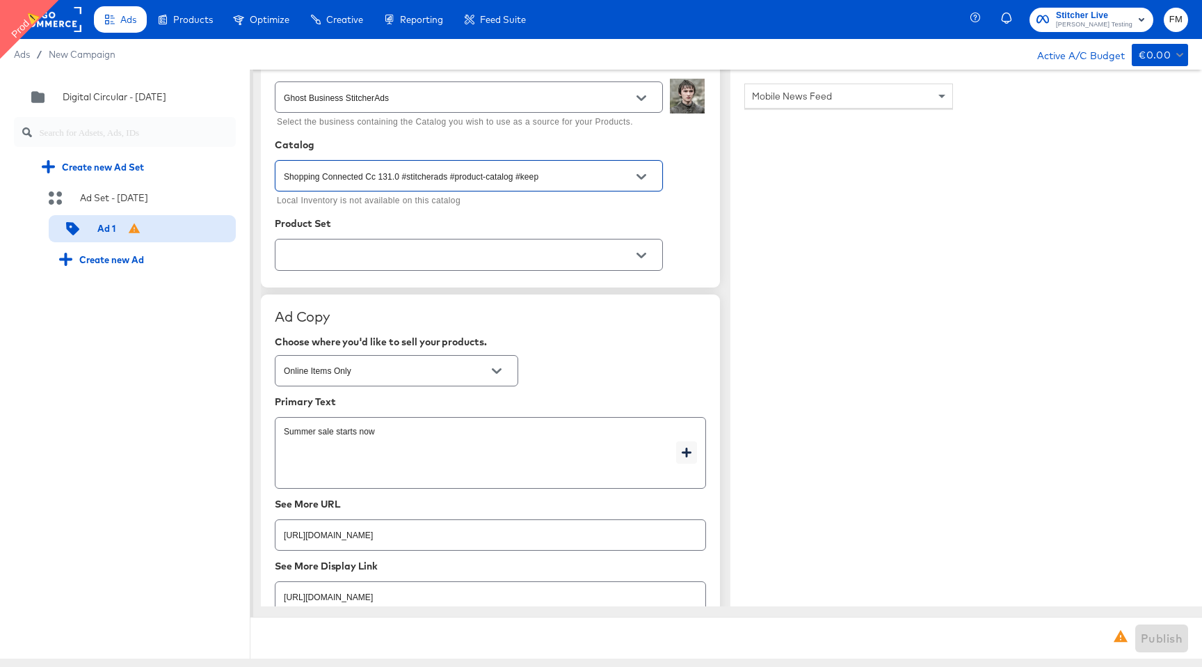
type input "Shopping Connected Cc 131.0 #stitcherads #product-catalog #keep"
click at [429, 248] on input "text" at bounding box center [458, 255] width 354 height 16
click at [477, 294] on li "All Shopping" at bounding box center [469, 290] width 387 height 22
type textarea "x"
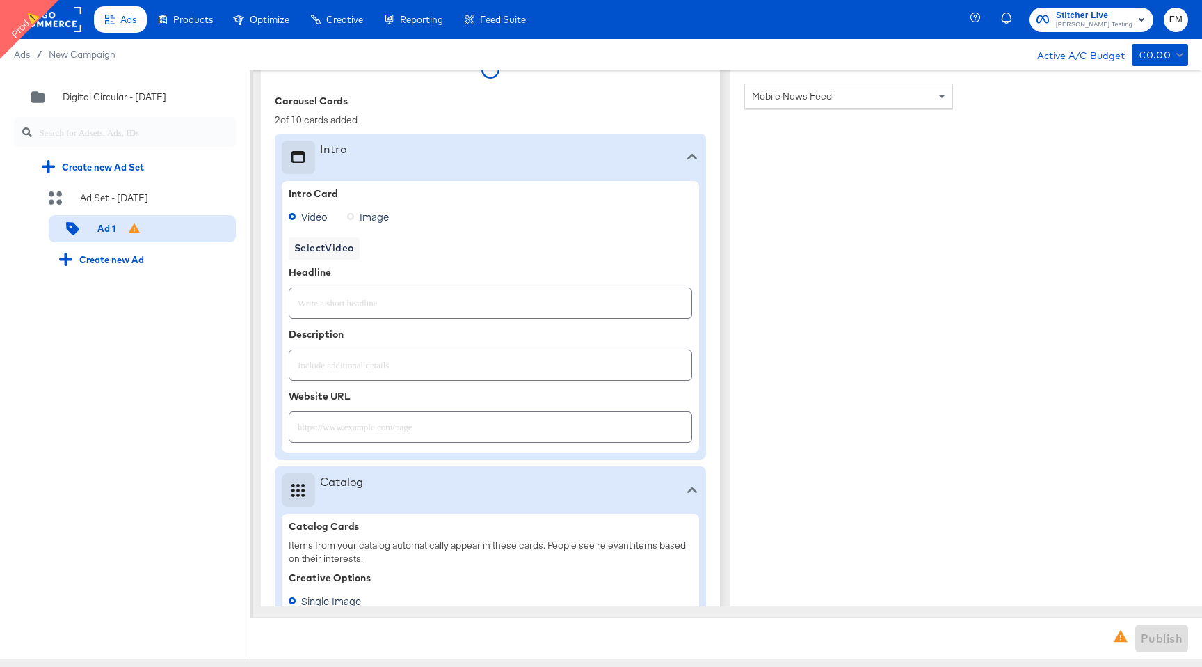
type textarea "x"
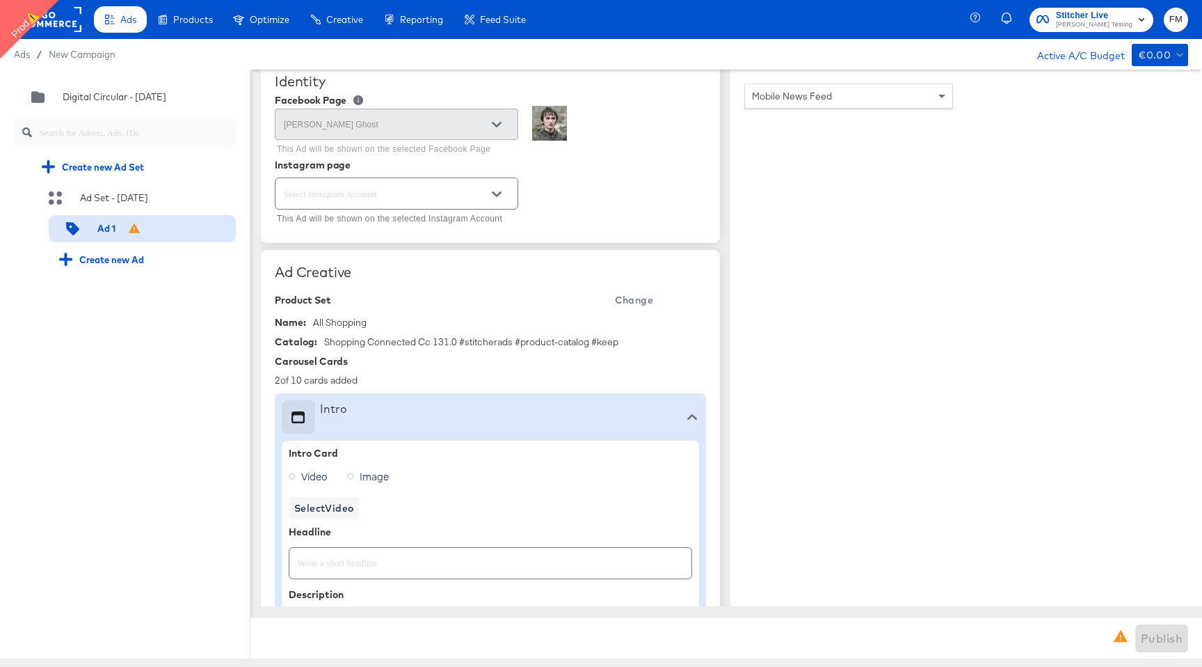
scroll to position [136, 0]
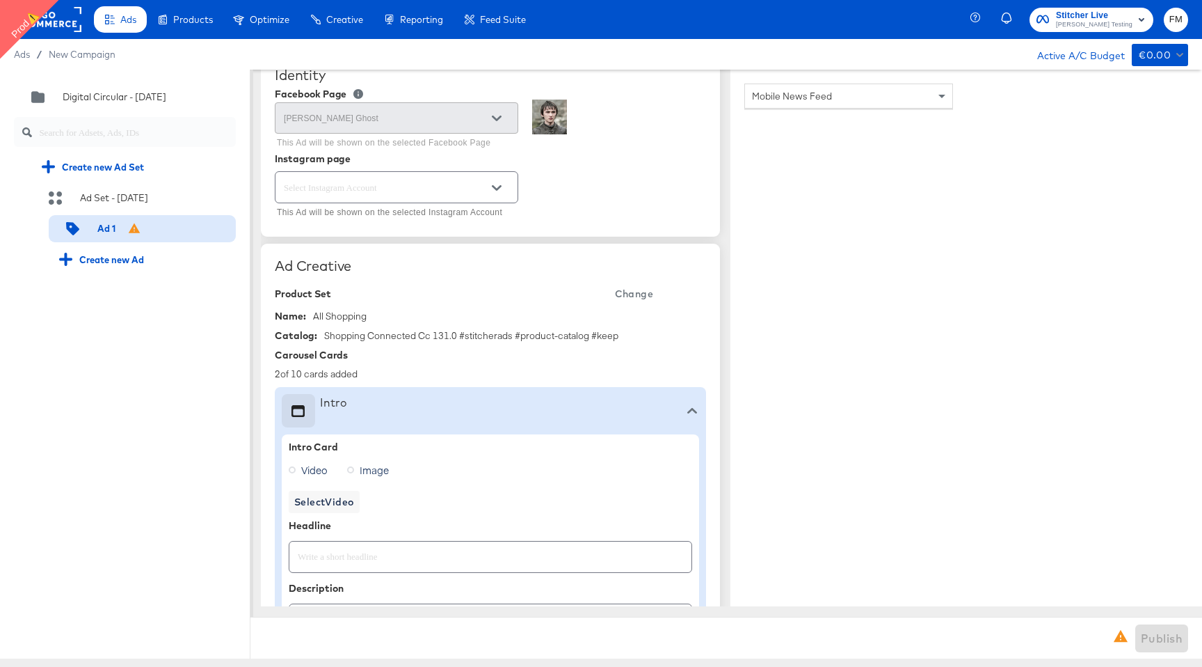
click at [507, 192] on div at bounding box center [496, 187] width 29 height 21
click at [502, 186] on button "Open" at bounding box center [496, 187] width 21 height 21
click at [457, 240] on li "Page-backed Instagram Account" at bounding box center [397, 245] width 242 height 22
type textarea "x"
type input "Page-backed Instagram Account"
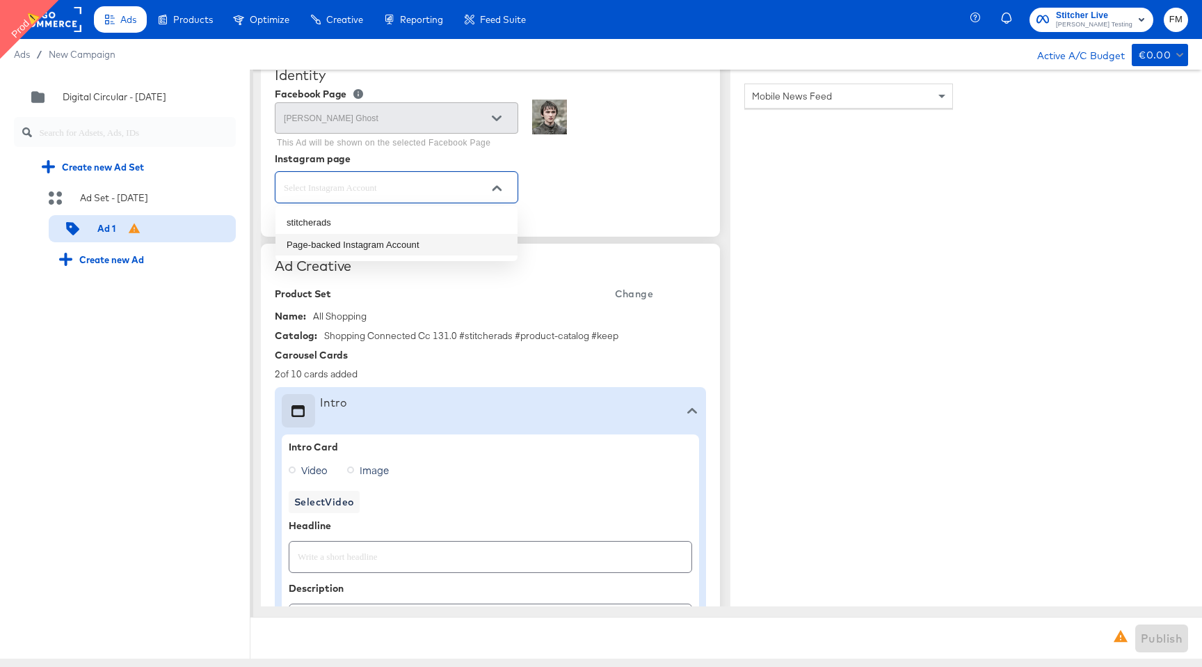
type textarea "x"
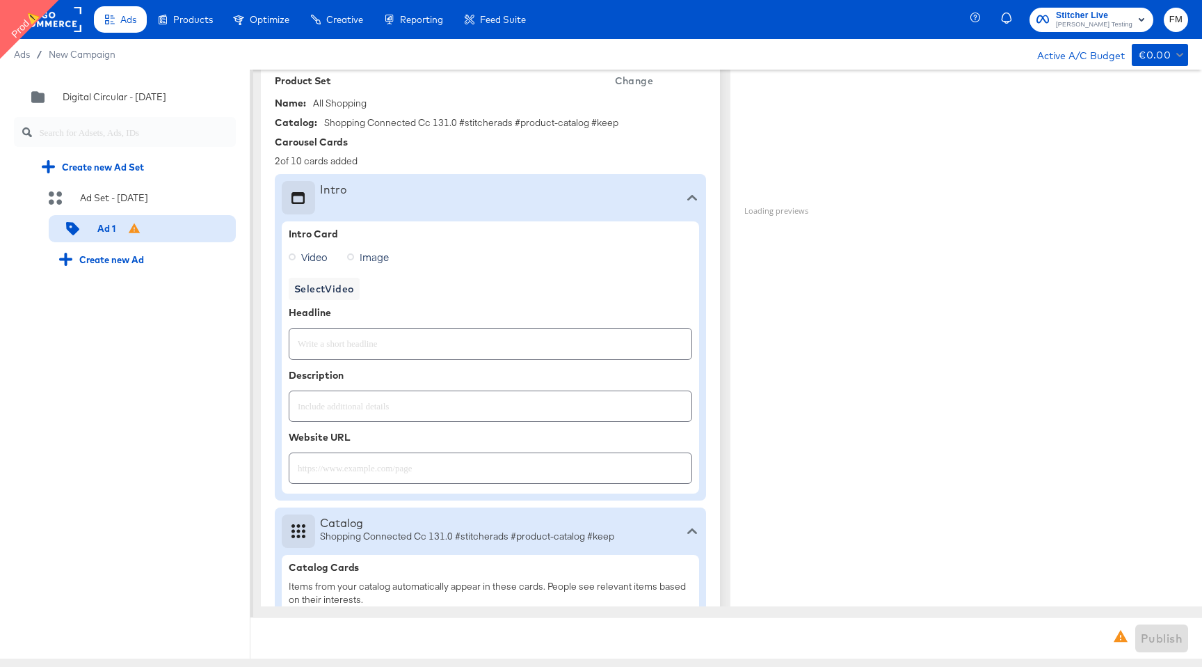
scroll to position [424, 0]
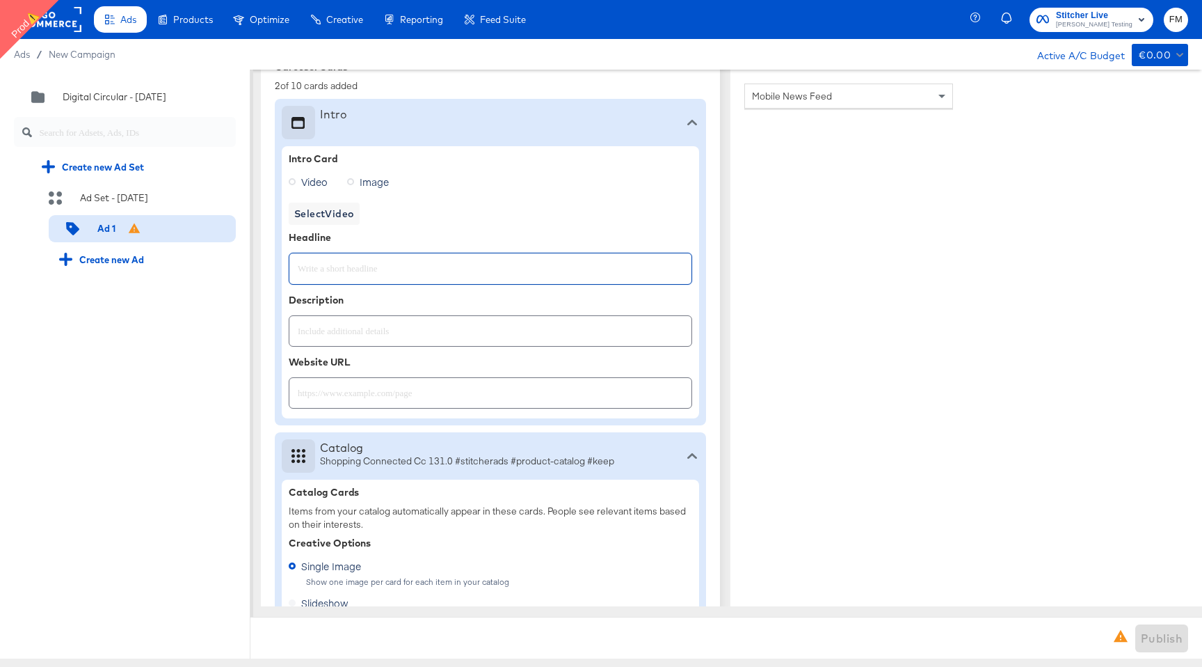
click at [495, 266] on input "text" at bounding box center [490, 263] width 402 height 30
paste input "https://www.kargo.com"
type input "https://www.kargo.com"
click at [401, 273] on input "https://www.kargo.com" at bounding box center [490, 263] width 402 height 30
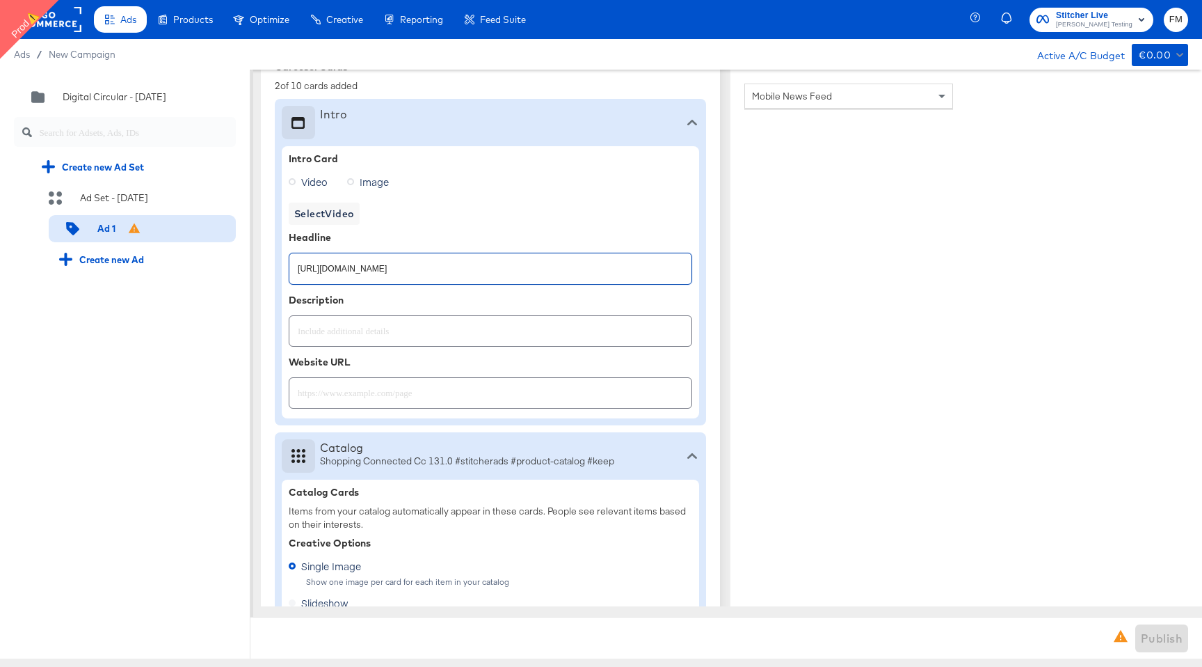
click at [401, 273] on input "https://www.kargo.com" at bounding box center [490, 263] width 402 height 30
type textarea "x"
click at [412, 400] on input "text" at bounding box center [490, 387] width 402 height 30
paste input "https://www.kargo.com"
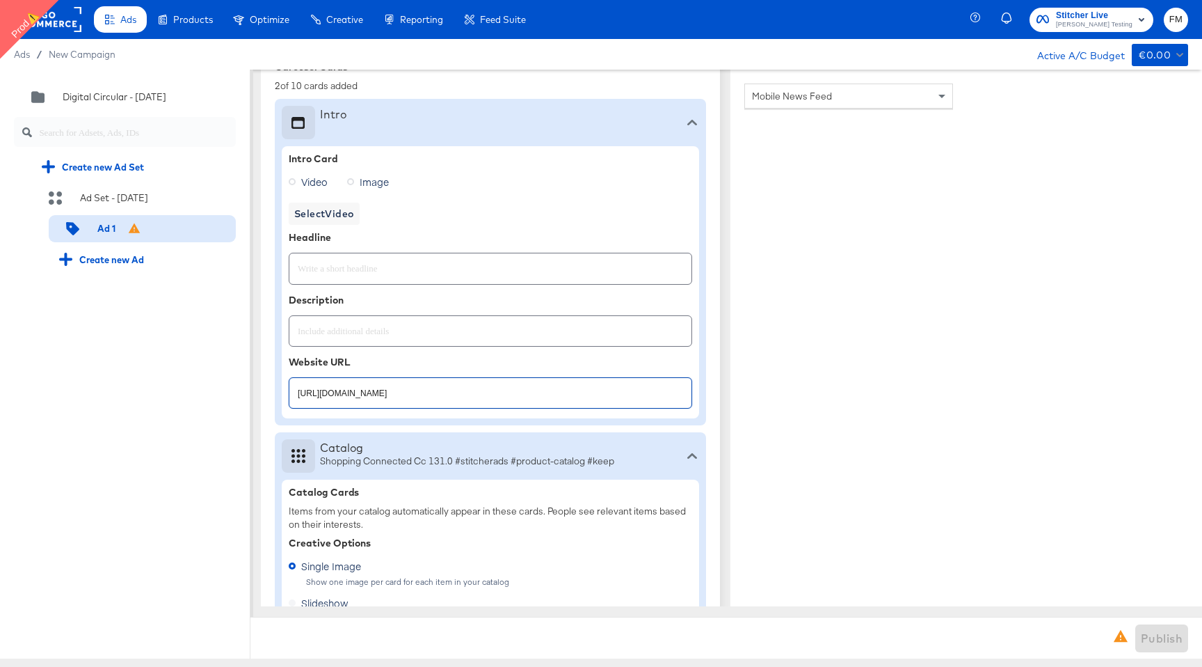
type input "https://www.kargo.com"
type textarea "x"
click at [468, 265] on input "text" at bounding box center [490, 263] width 402 height 30
type input "Summer Sale"
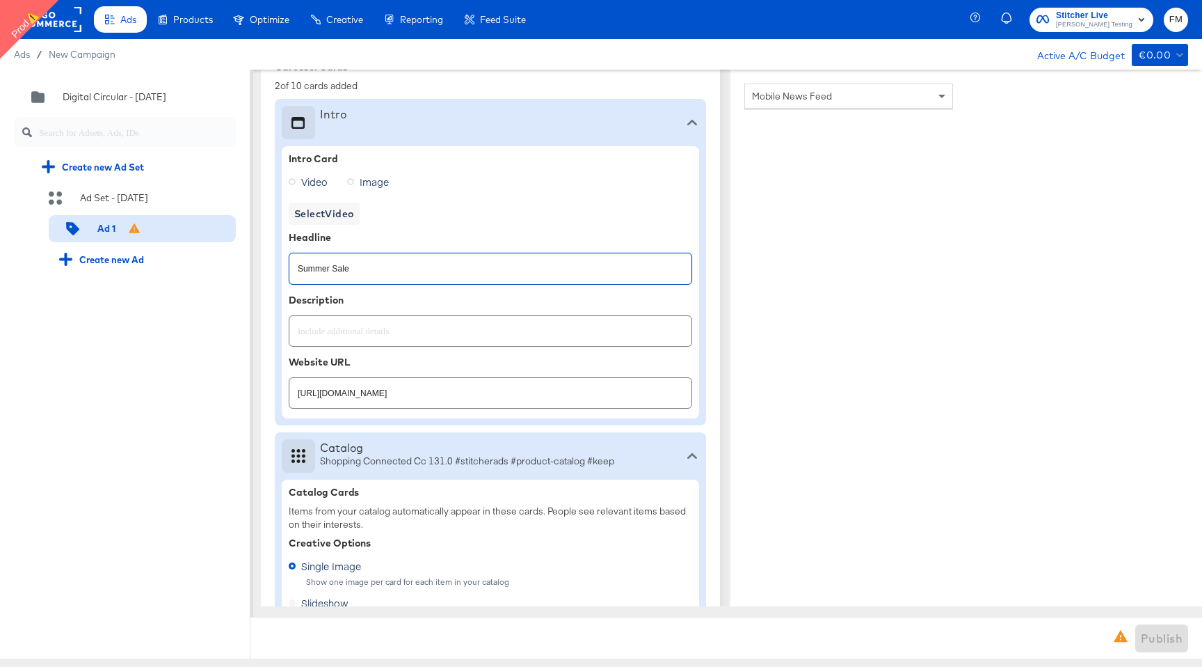
type textarea "x"
click at [454, 326] on input "text" at bounding box center [490, 325] width 402 height 30
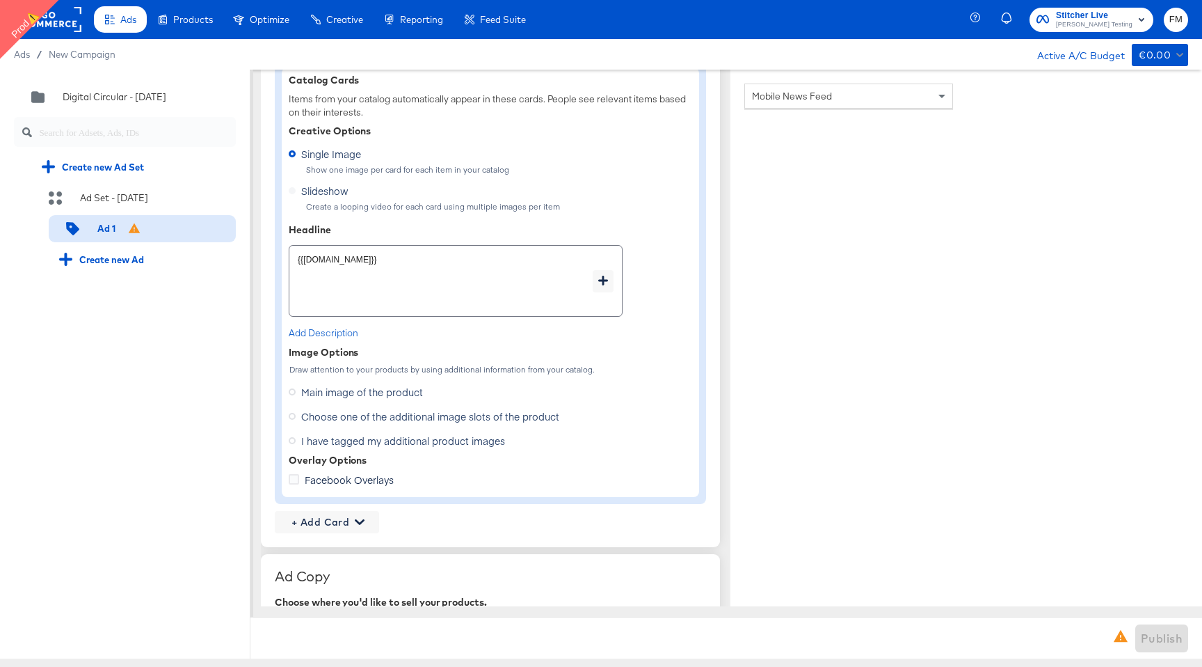
scroll to position [841, 0]
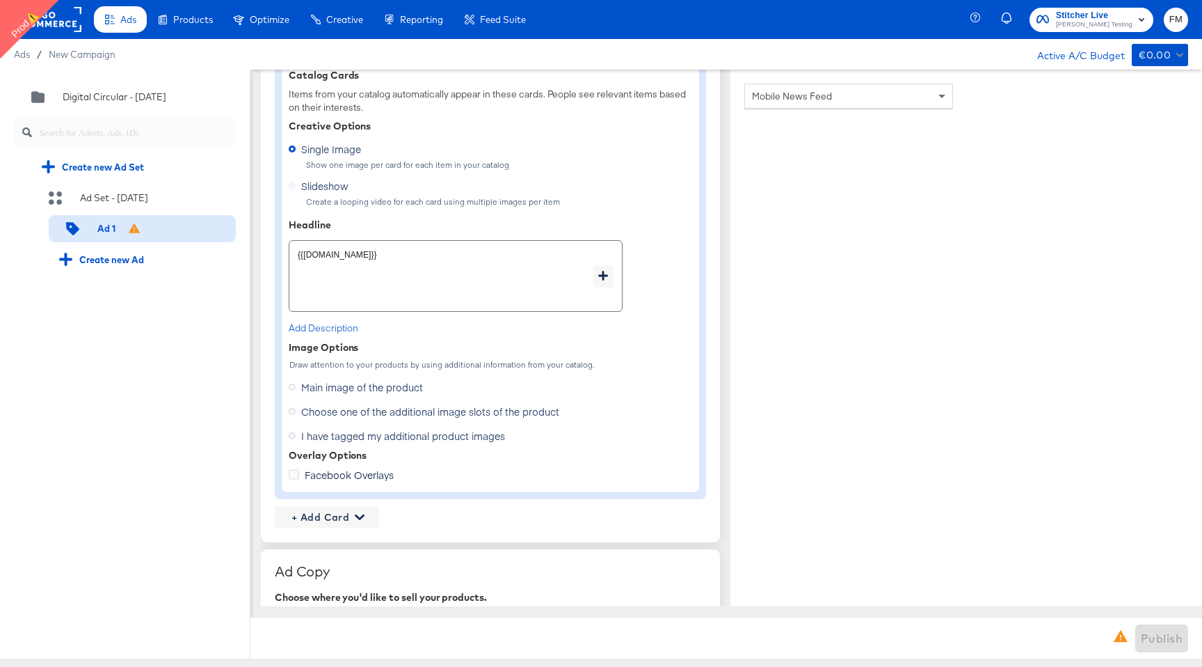
type input "Summer Sale Starts Soon"
type textarea "x"
click at [386, 407] on span "Choose one of the additional image slots of the product" at bounding box center [430, 411] width 258 height 14
click at [0, 0] on input "Choose one of the additional image slots of the product" at bounding box center [0, 0] width 0 height 0
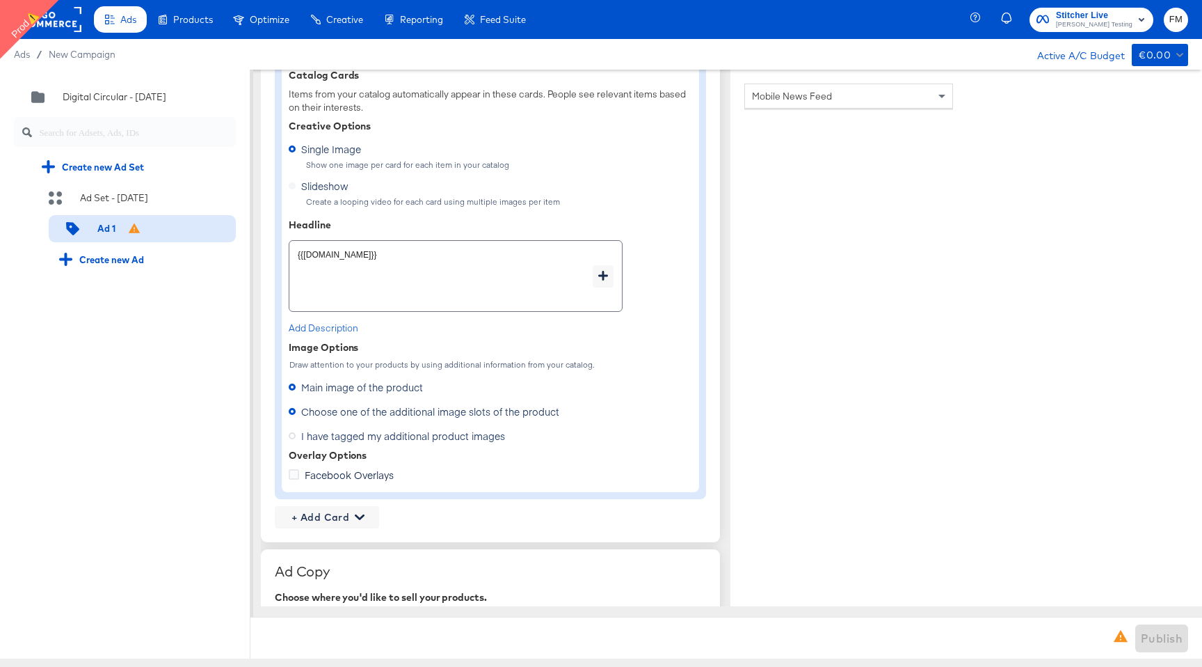
type textarea "x"
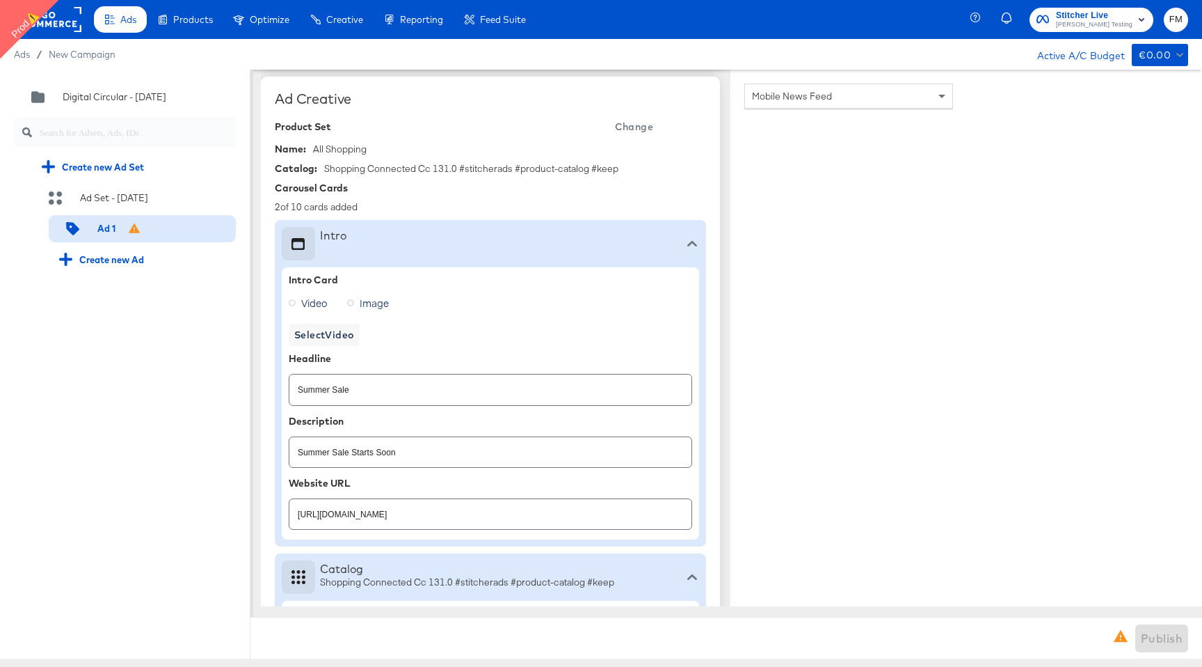
scroll to position [312, 0]
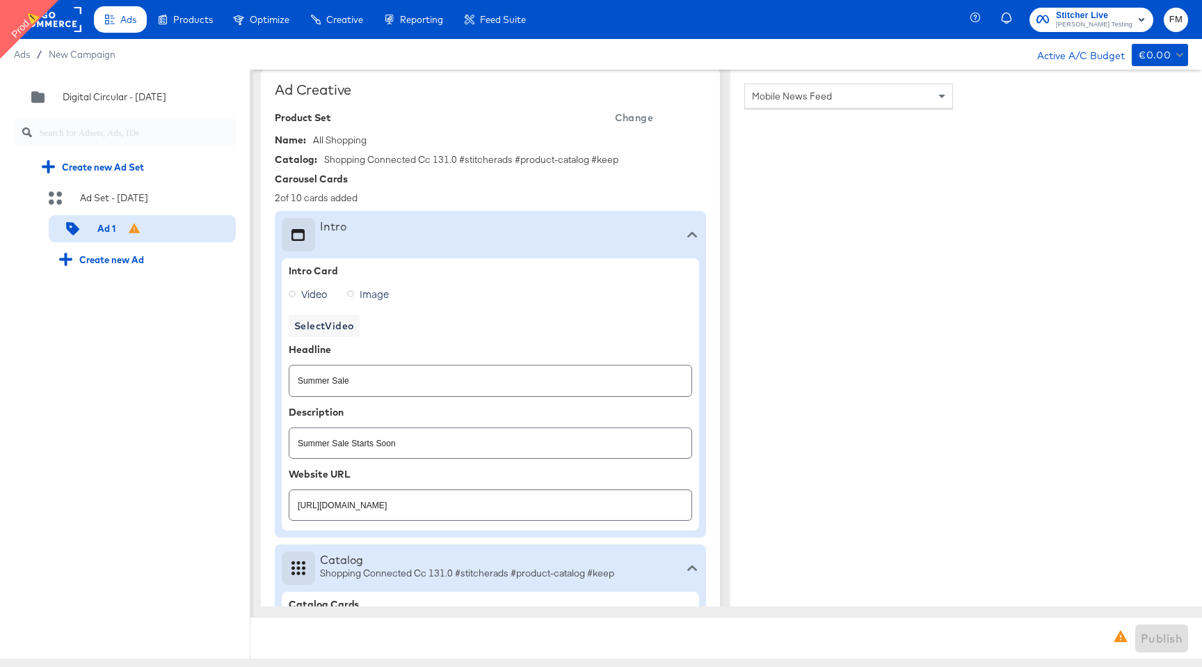
click at [633, 115] on span "Change" at bounding box center [634, 117] width 38 height 17
type textarea "x"
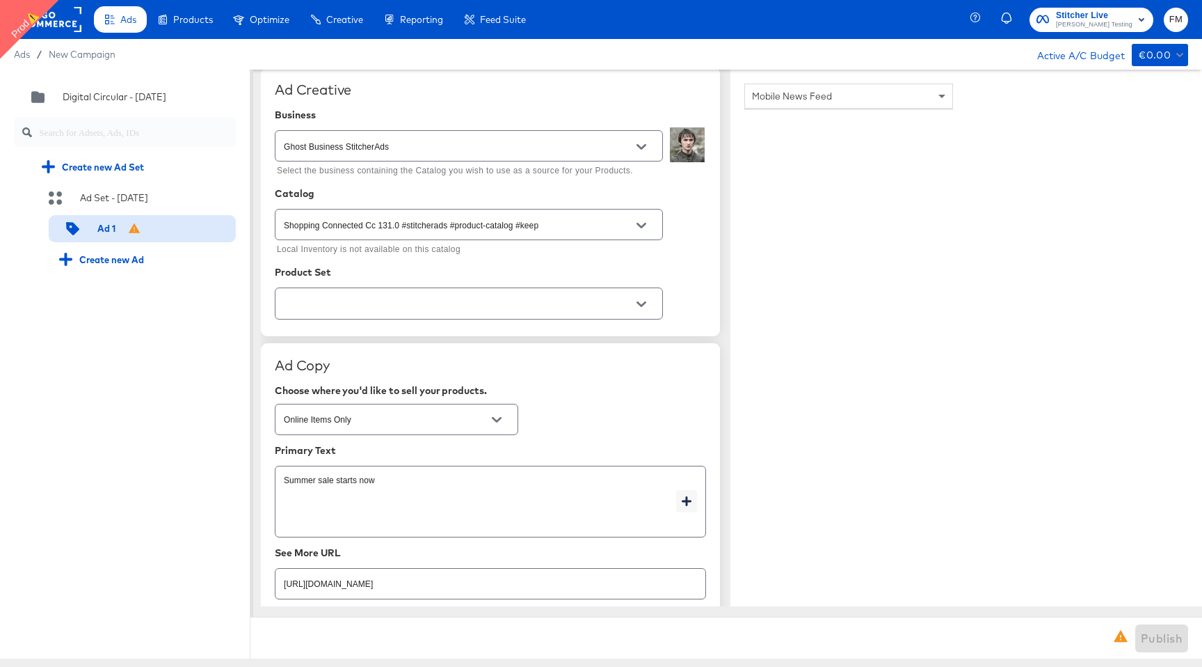
click at [642, 225] on icon "Open" at bounding box center [642, 226] width 10 height 10
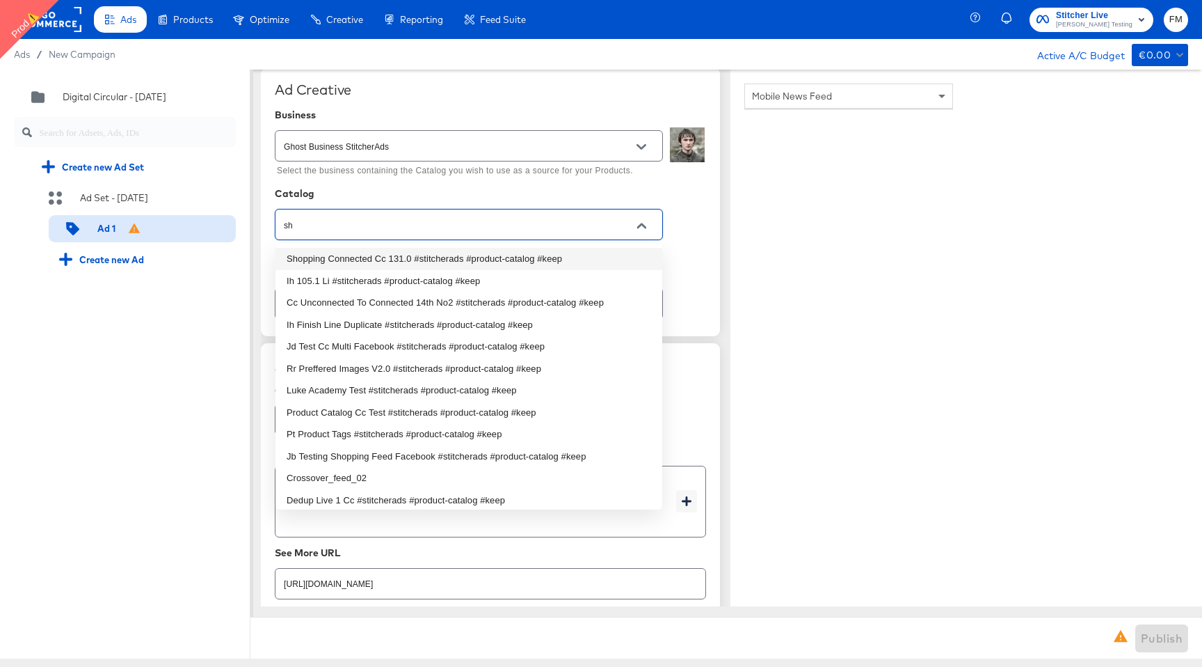
scroll to position [505, 0]
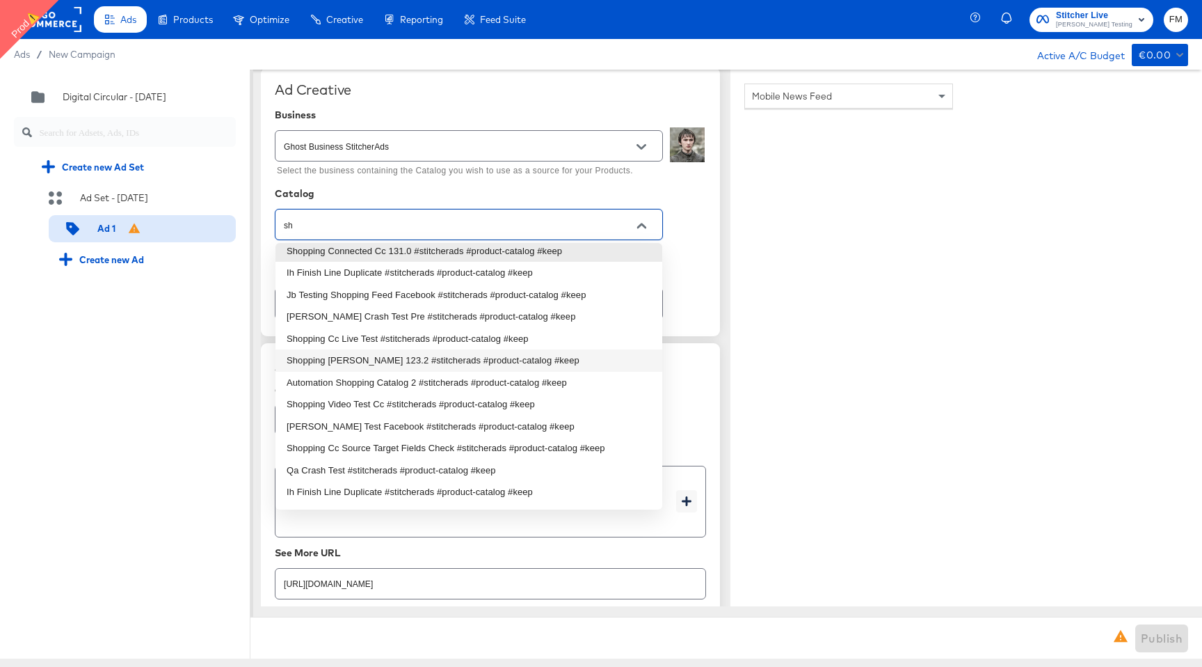
click at [571, 367] on li "Shopping Fran 123.2 #stitcherads #product-catalog #keep" at bounding box center [469, 360] width 387 height 22
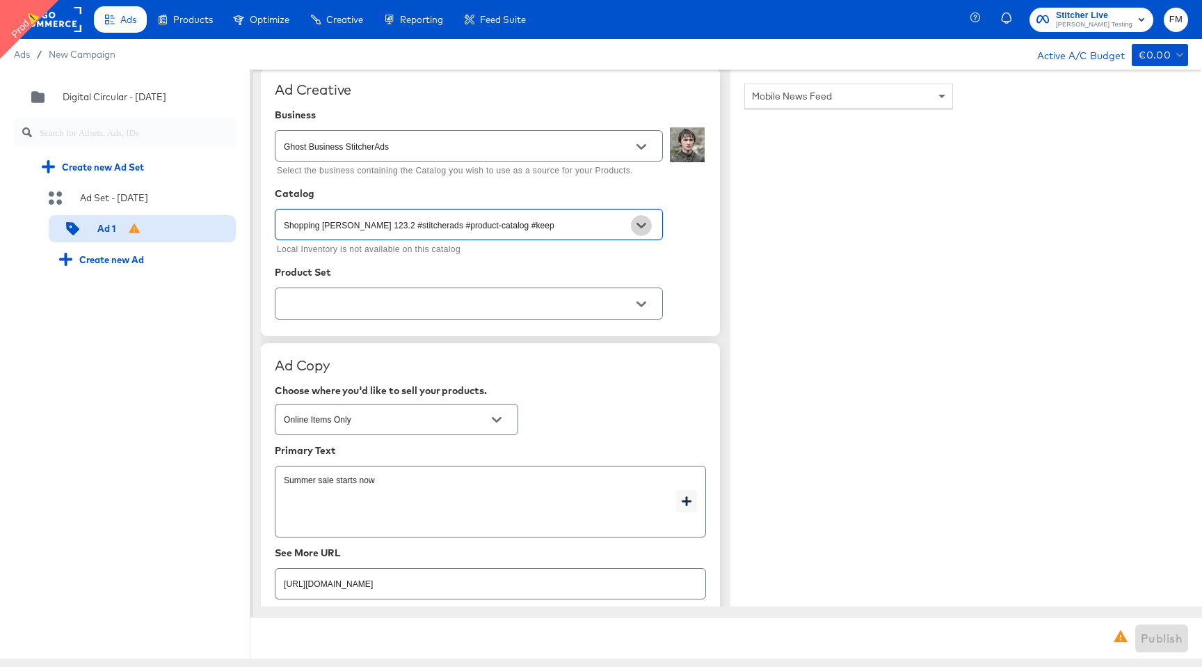
click at [644, 225] on icon "Open" at bounding box center [642, 226] width 10 height 6
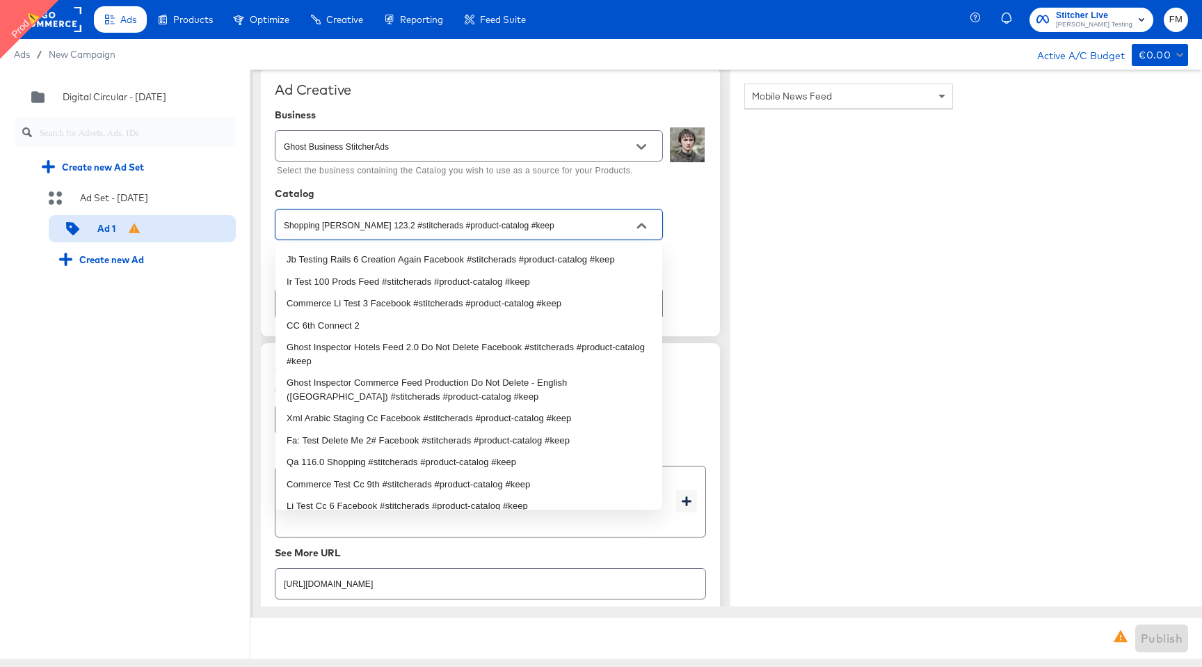
scroll to position [4764, 0]
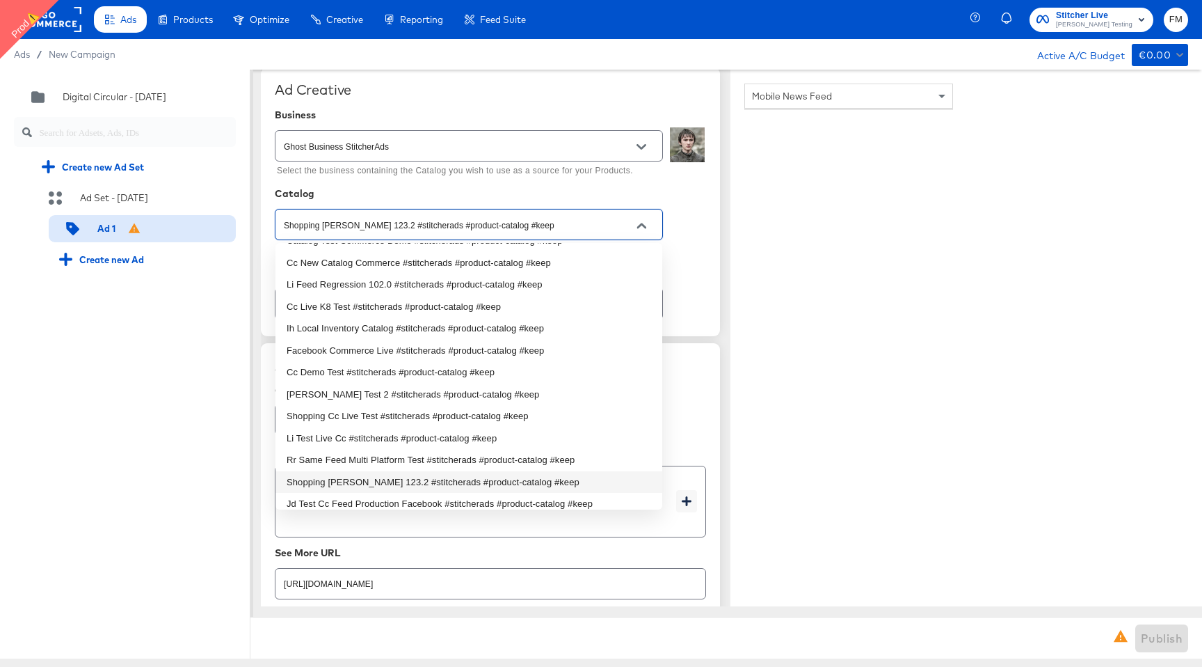
click at [585, 213] on div "Shopping Fran 123.2 #stitcherads #product-catalog #keep" at bounding box center [469, 224] width 388 height 31
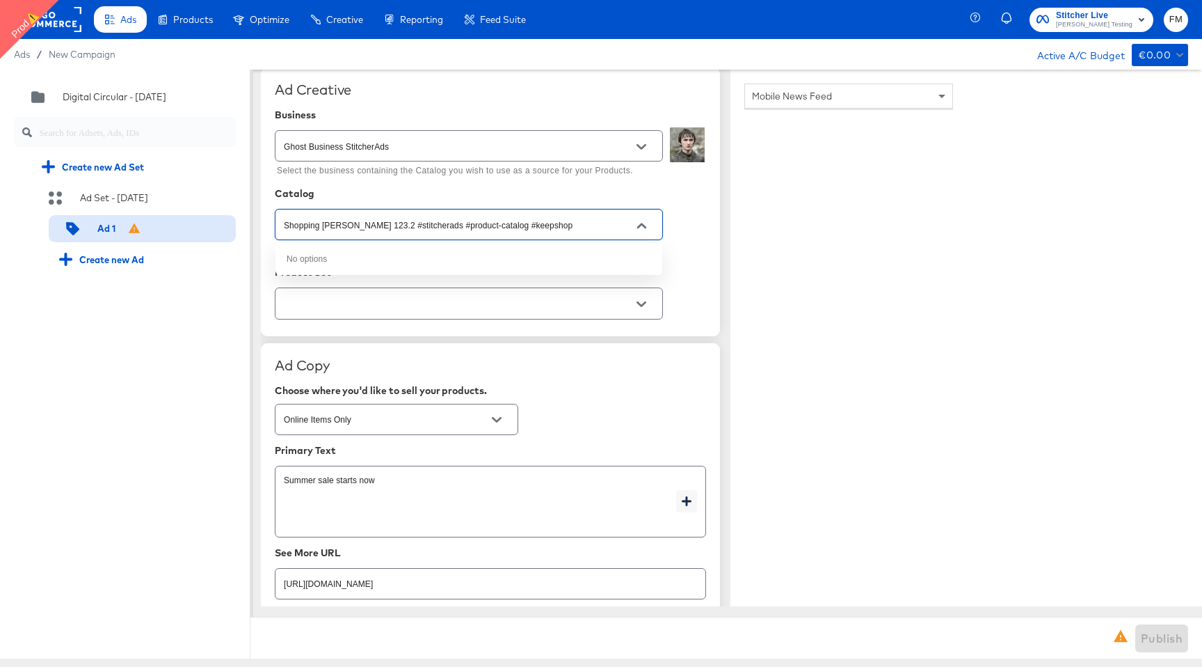
click at [533, 230] on input "Shopping Fran 123.2 #stitcherads #product-catalog #keepshop" at bounding box center [458, 225] width 354 height 16
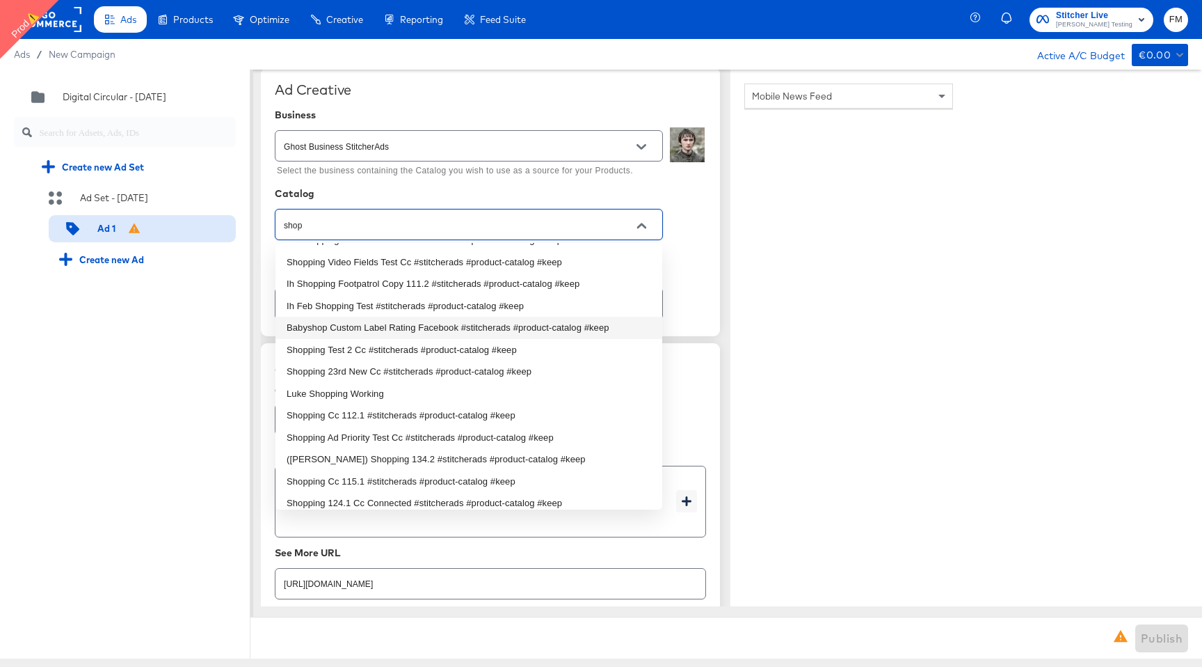
scroll to position [679, 0]
click at [534, 454] on li "(Fran) Shopping 134.2 #stitcherads #product-catalog #keep" at bounding box center [469, 457] width 387 height 22
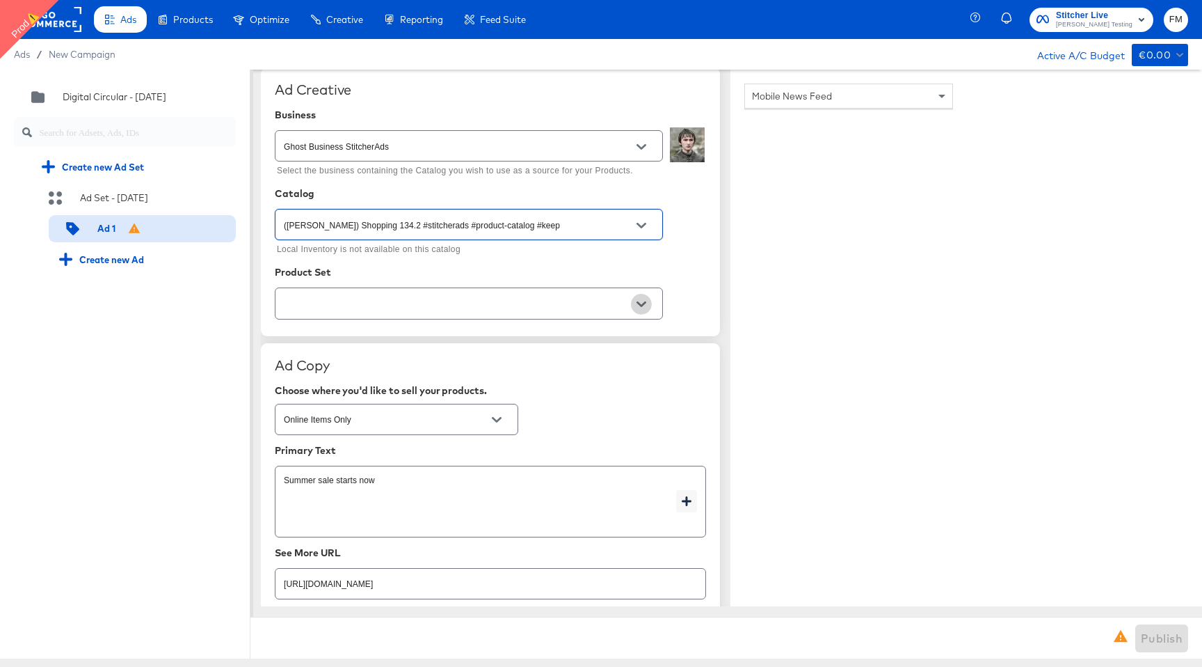
click at [642, 303] on icon "Open" at bounding box center [642, 304] width 10 height 10
type input "(Fran) Shopping 134.2 #stitcherads #product-catalog #keep"
click at [546, 344] on li "All Shopping" at bounding box center [469, 339] width 387 height 22
type textarea "x"
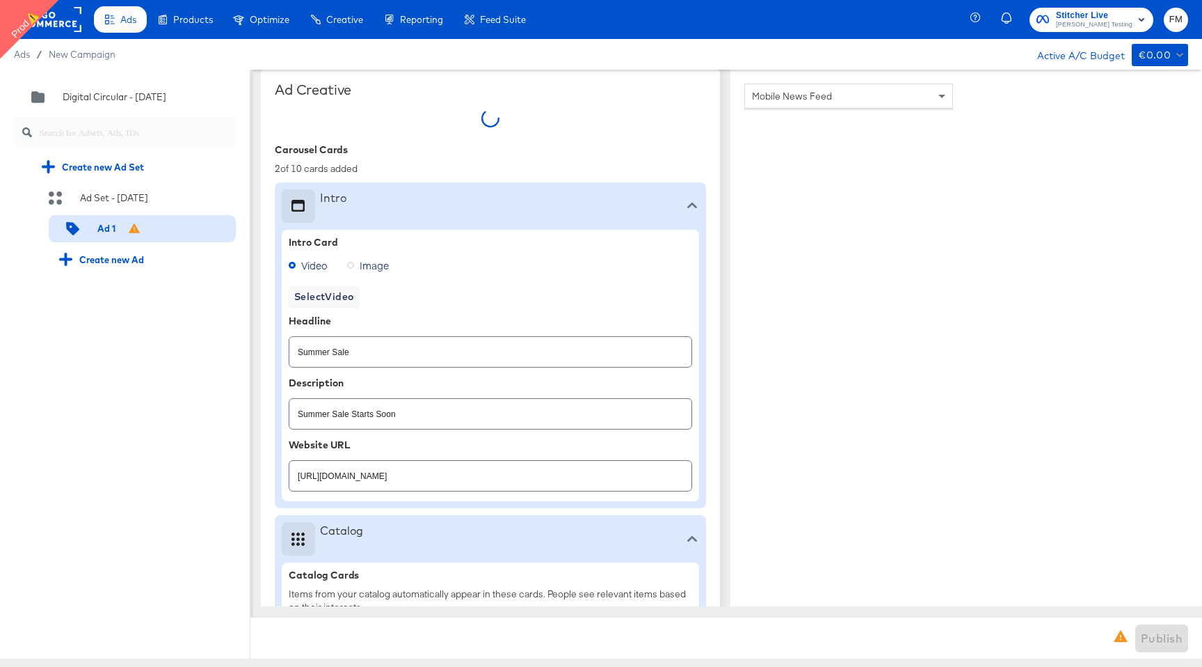
type textarea "x"
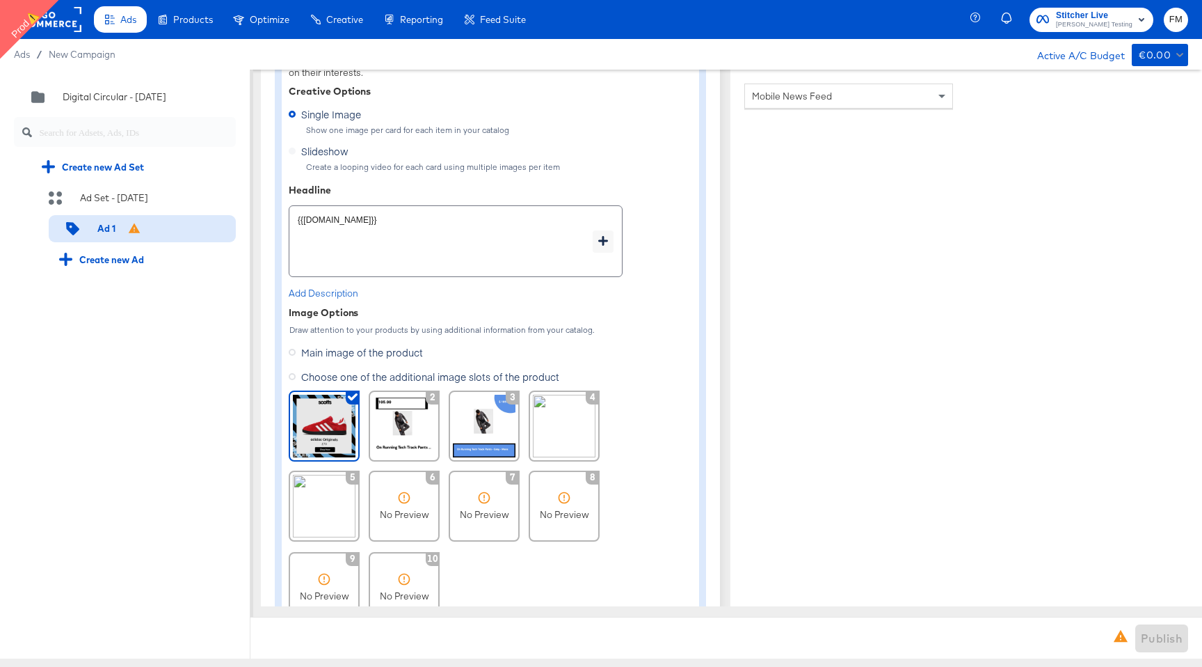
scroll to position [887, 0]
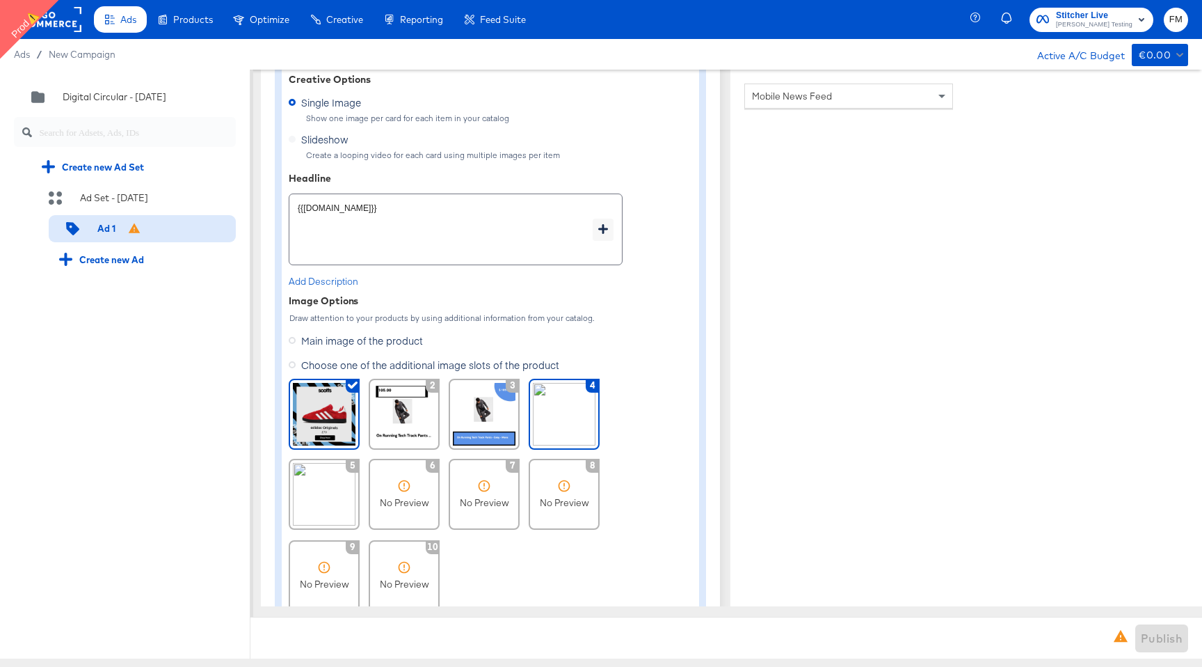
click at [563, 430] on img at bounding box center [564, 414] width 63 height 63
type textarea "x"
click at [569, 419] on img at bounding box center [564, 414] width 63 height 63
type textarea "x"
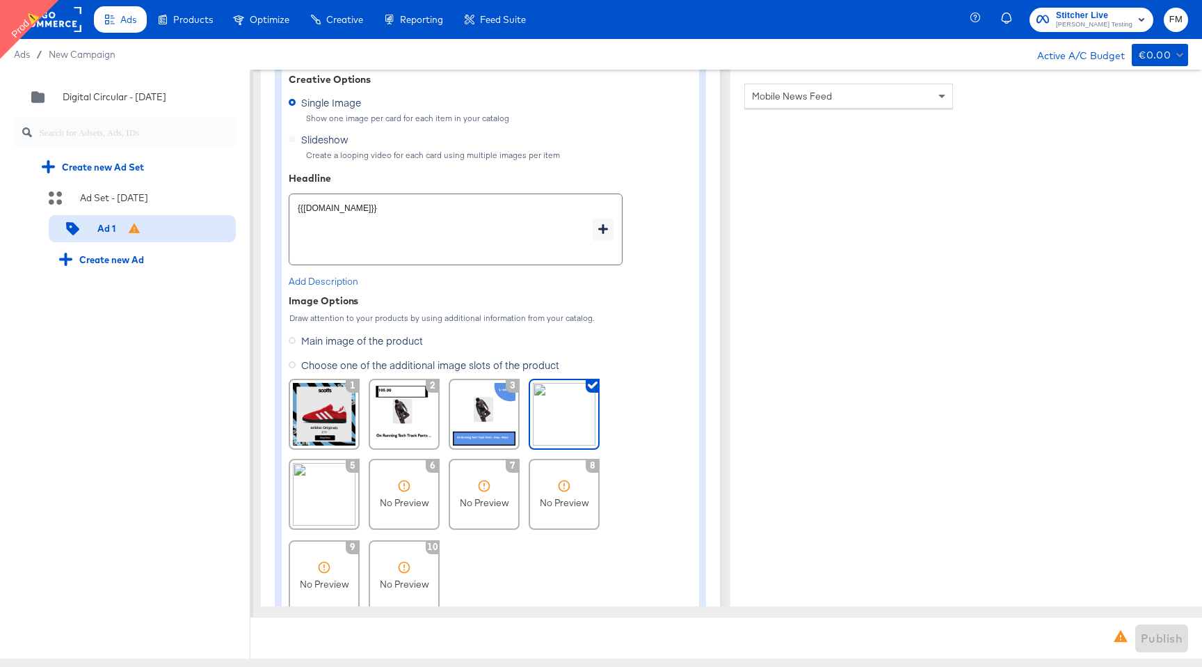
type textarea "x"
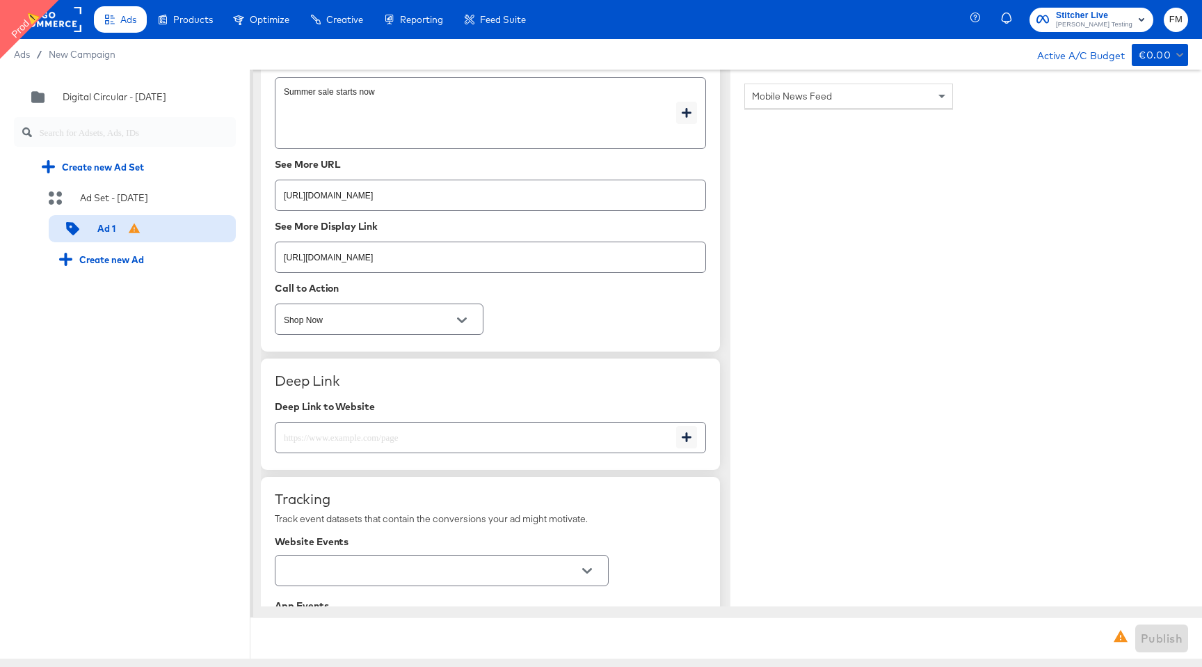
scroll to position [1688, 0]
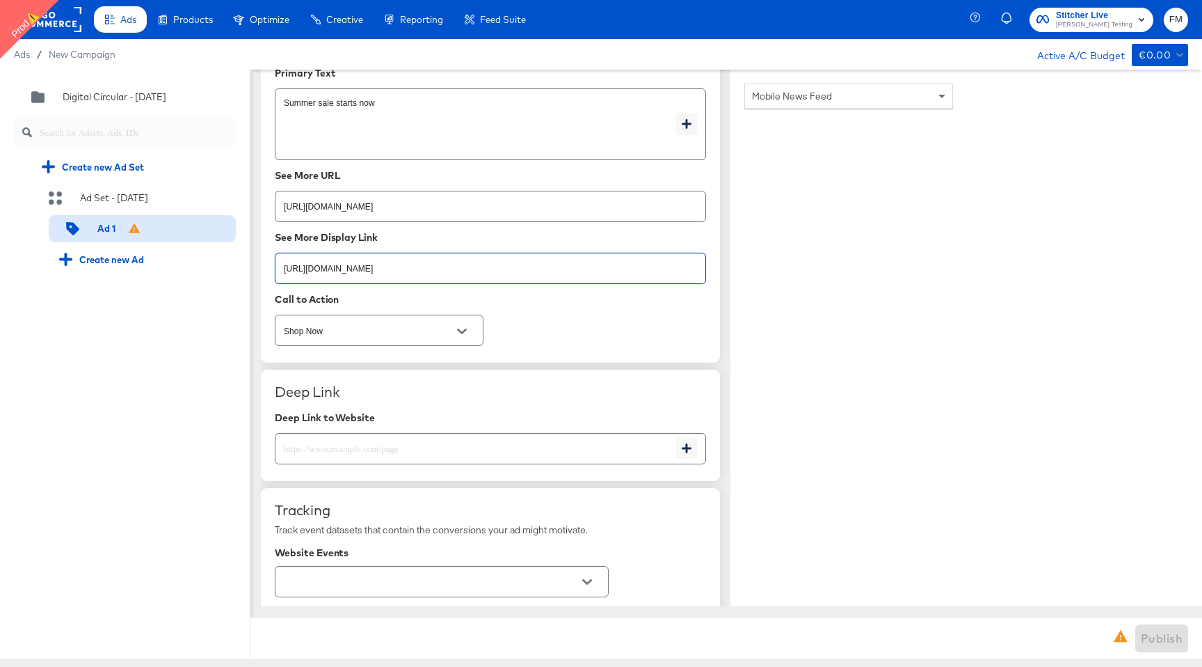
click at [482, 263] on input "https://www.kargo.com" at bounding box center [491, 263] width 430 height 30
type textarea "x"
click at [484, 452] on input "text" at bounding box center [476, 443] width 401 height 30
paste input "https://www.kargo.com"
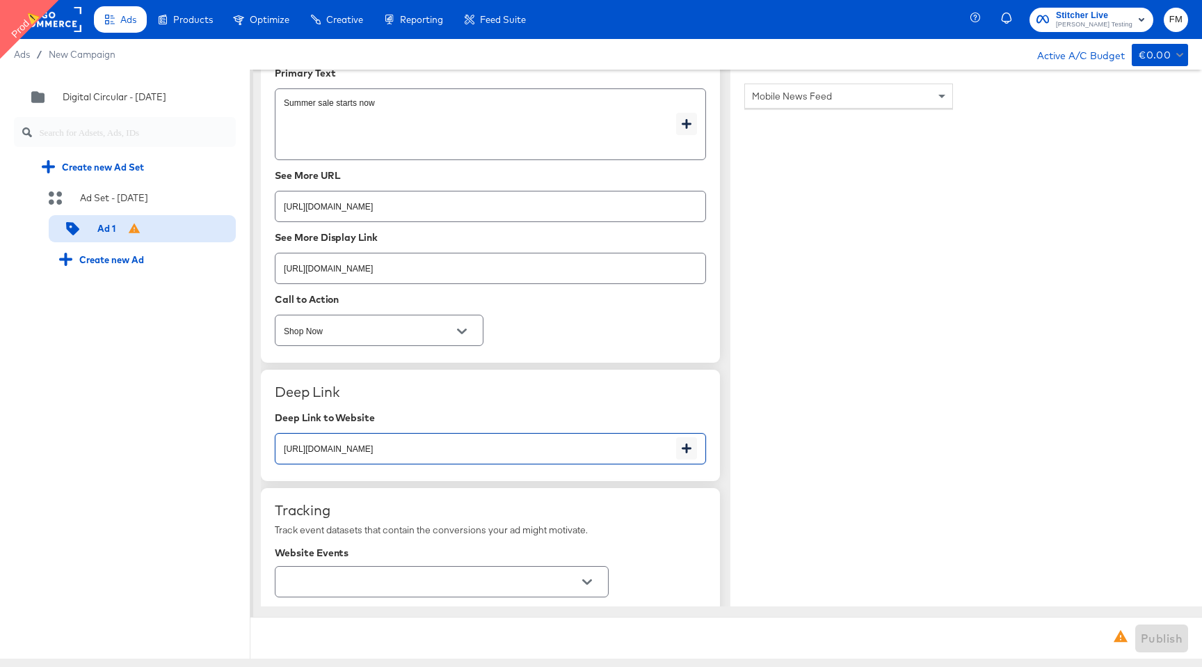
type input "https://www.kargo.com"
type textarea "x"
click at [598, 502] on div "Tracking" at bounding box center [490, 510] width 431 height 17
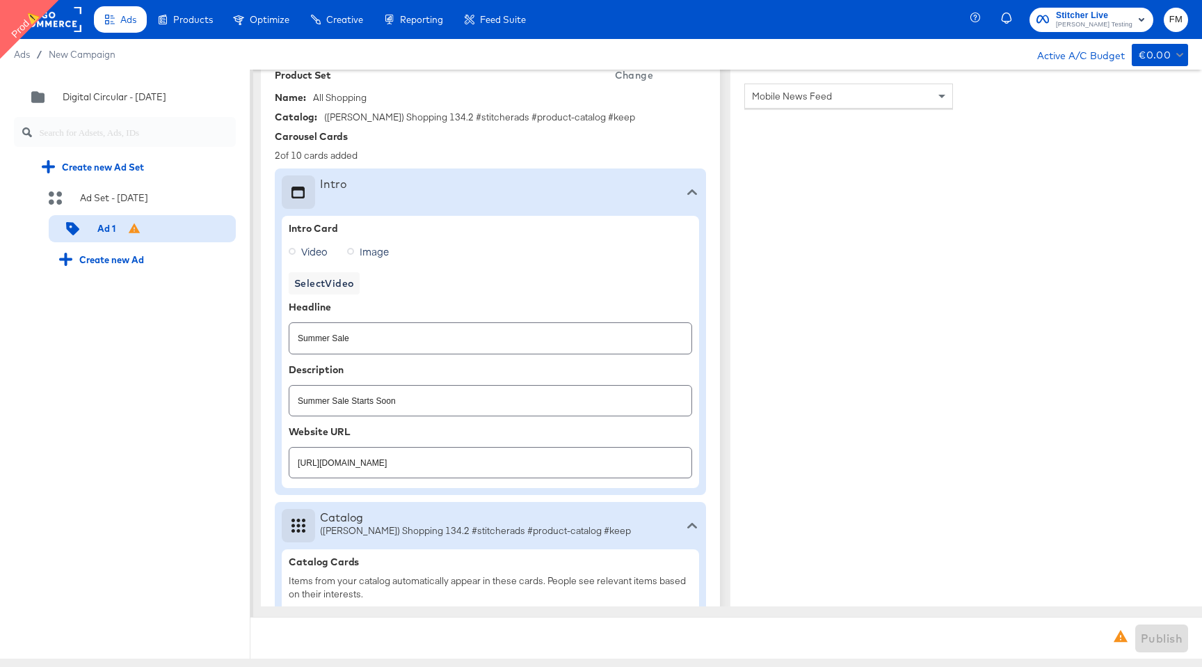
scroll to position [333, 0]
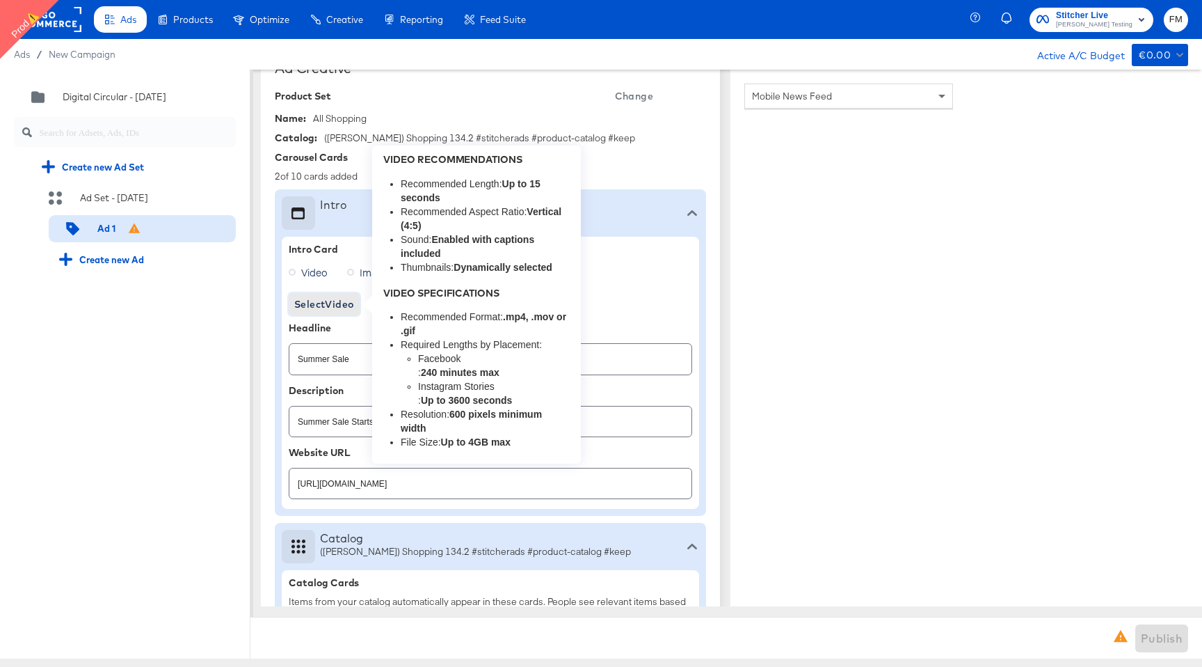
click at [335, 308] on span "Select Video" at bounding box center [324, 304] width 60 height 17
type textarea "x"
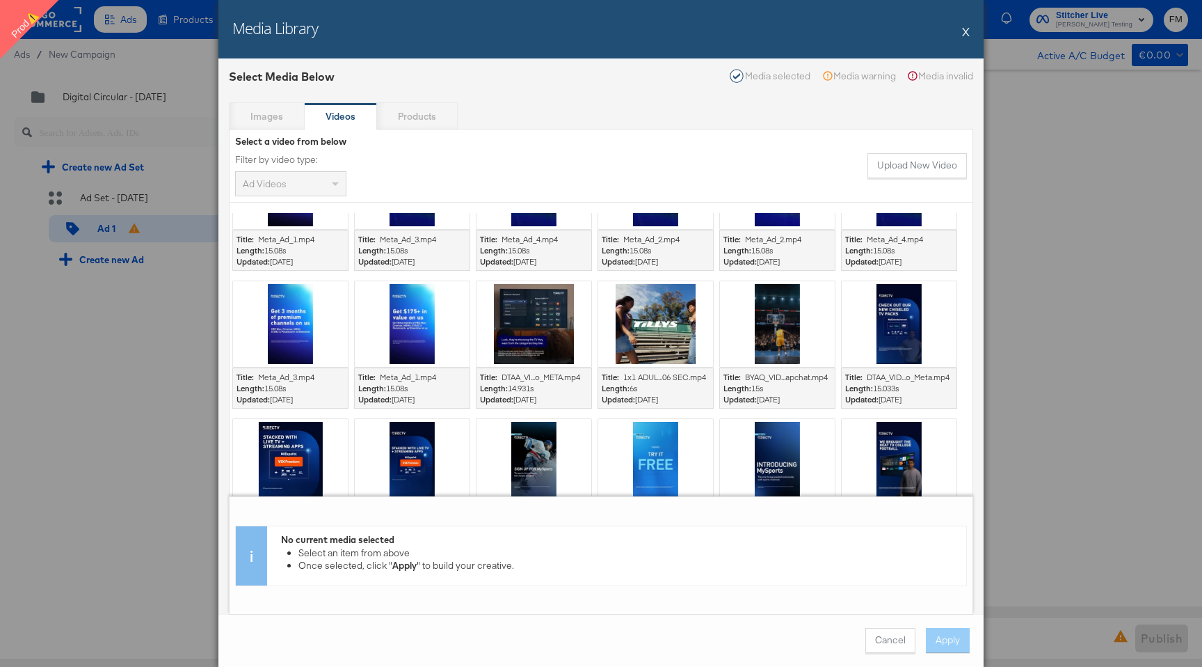
scroll to position [216, 0]
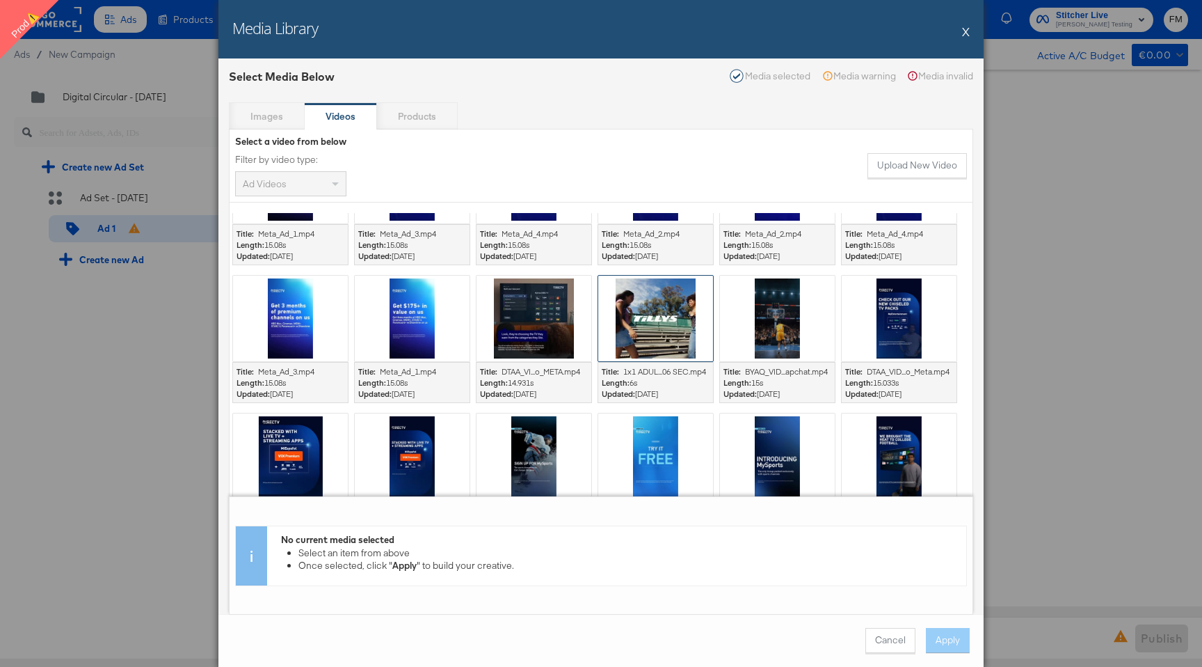
click at [657, 331] on div at bounding box center [655, 319] width 115 height 86
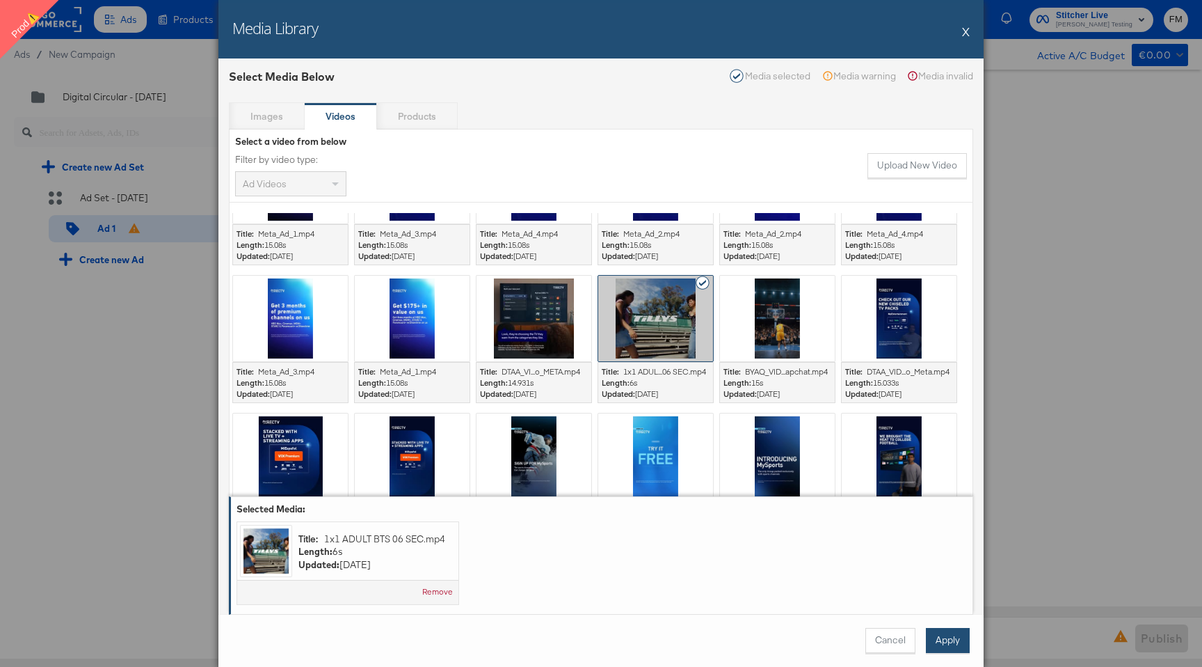
click at [937, 636] on button "Apply" at bounding box center [948, 640] width 44 height 25
type textarea "x"
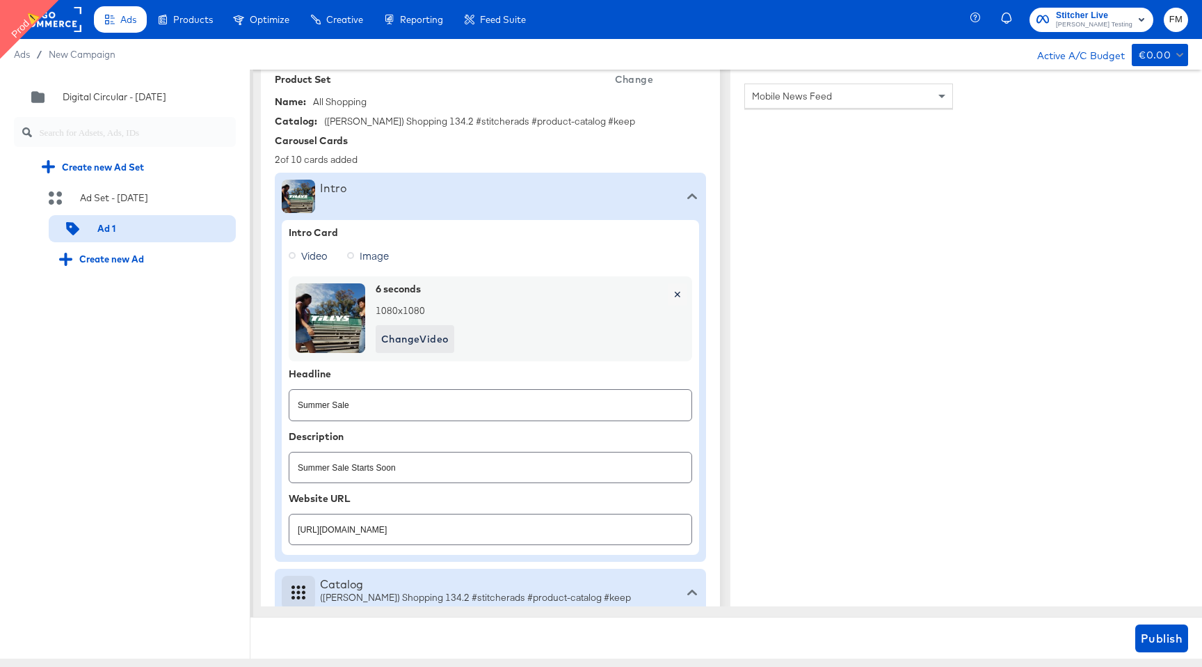
scroll to position [470, 0]
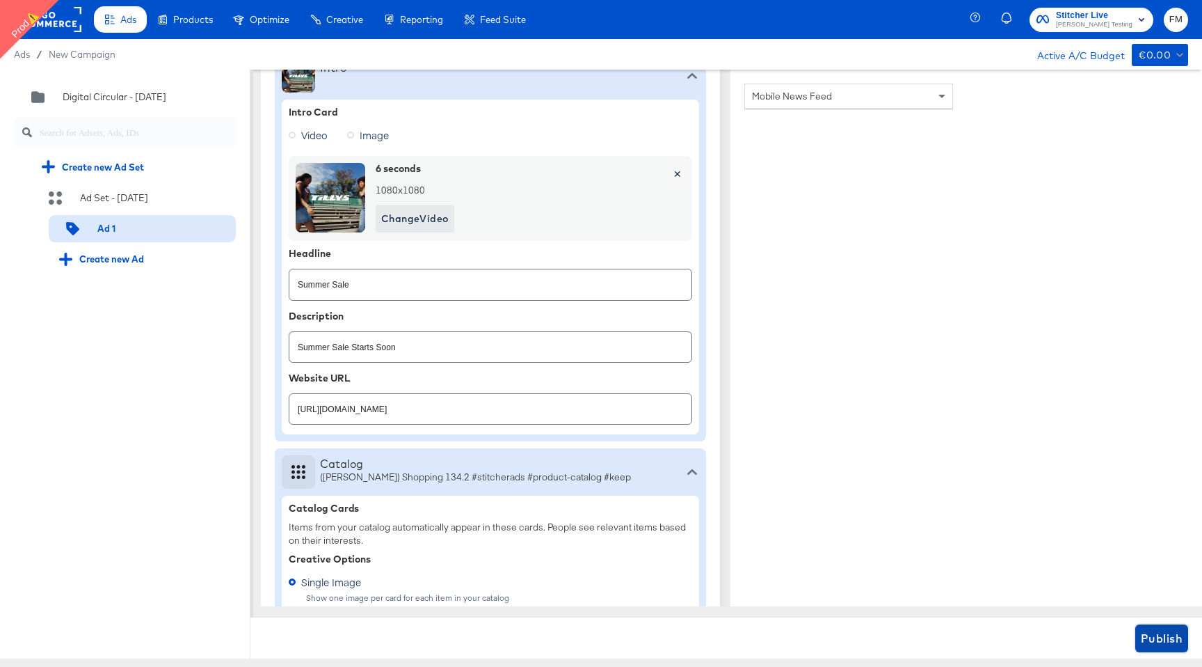
click at [1165, 633] on span "Publish" at bounding box center [1162, 637] width 42 height 19
type textarea "x"
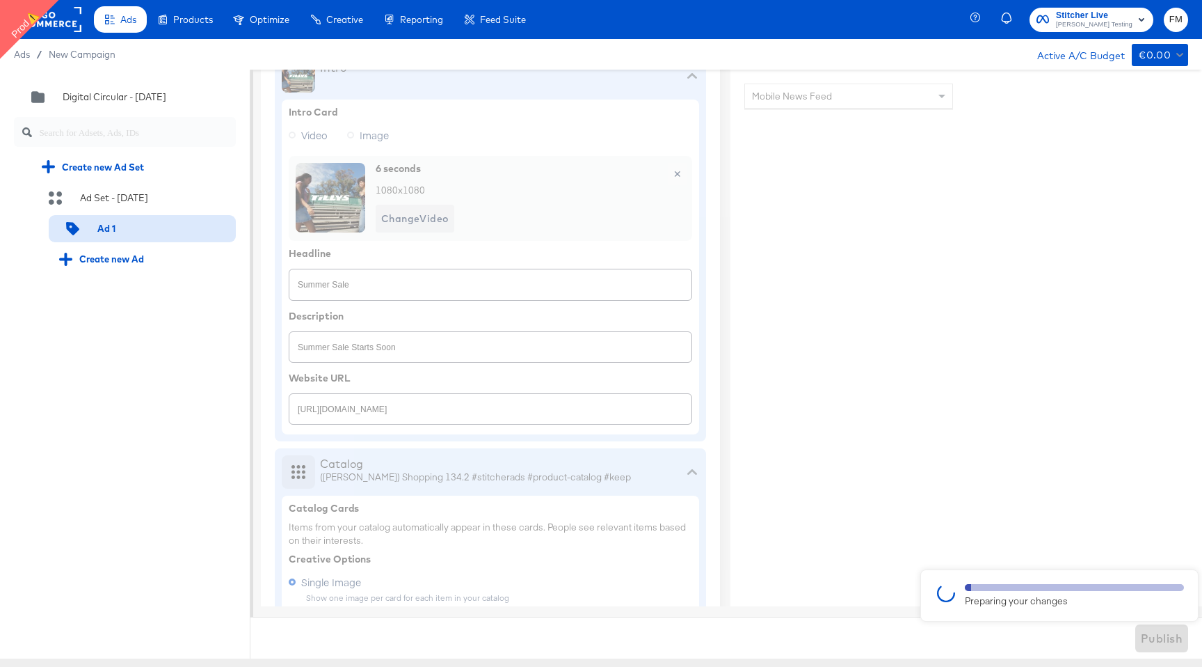
type textarea "x"
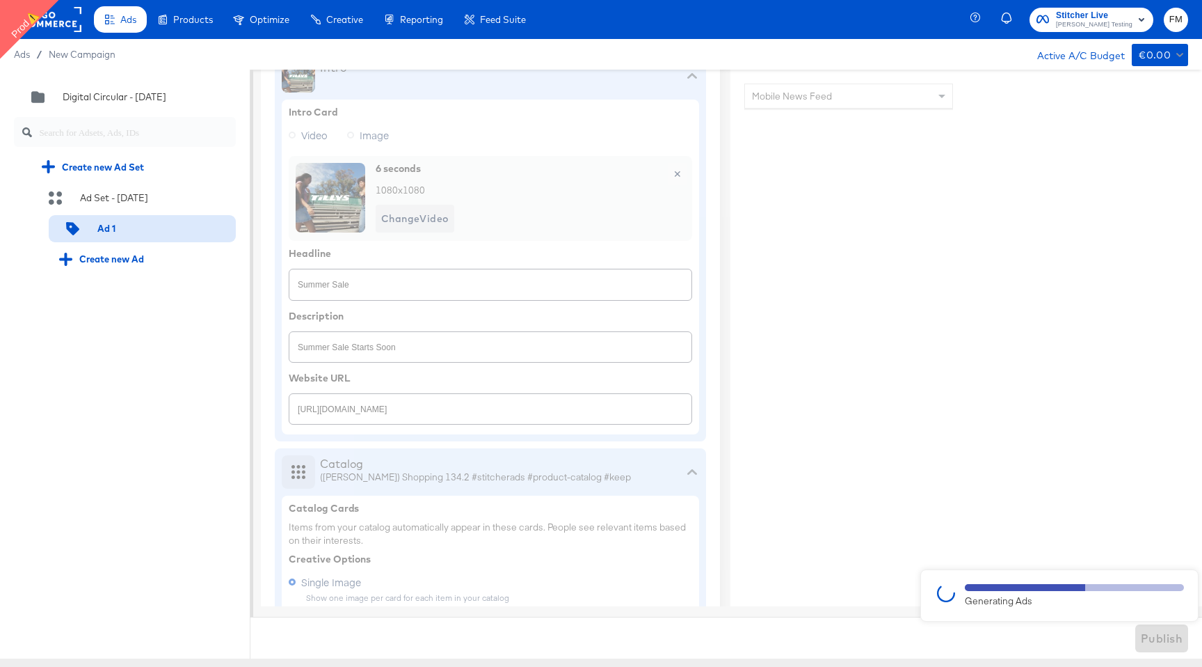
type textarea "x"
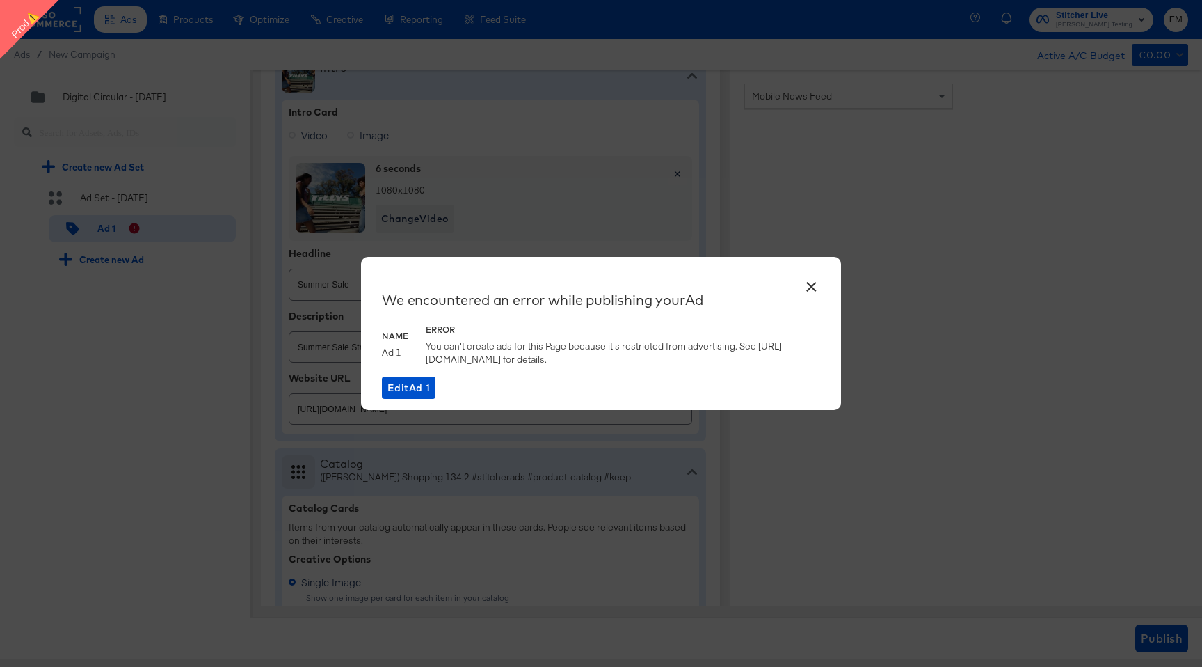
click at [811, 283] on button "×" at bounding box center [811, 283] width 25 height 25
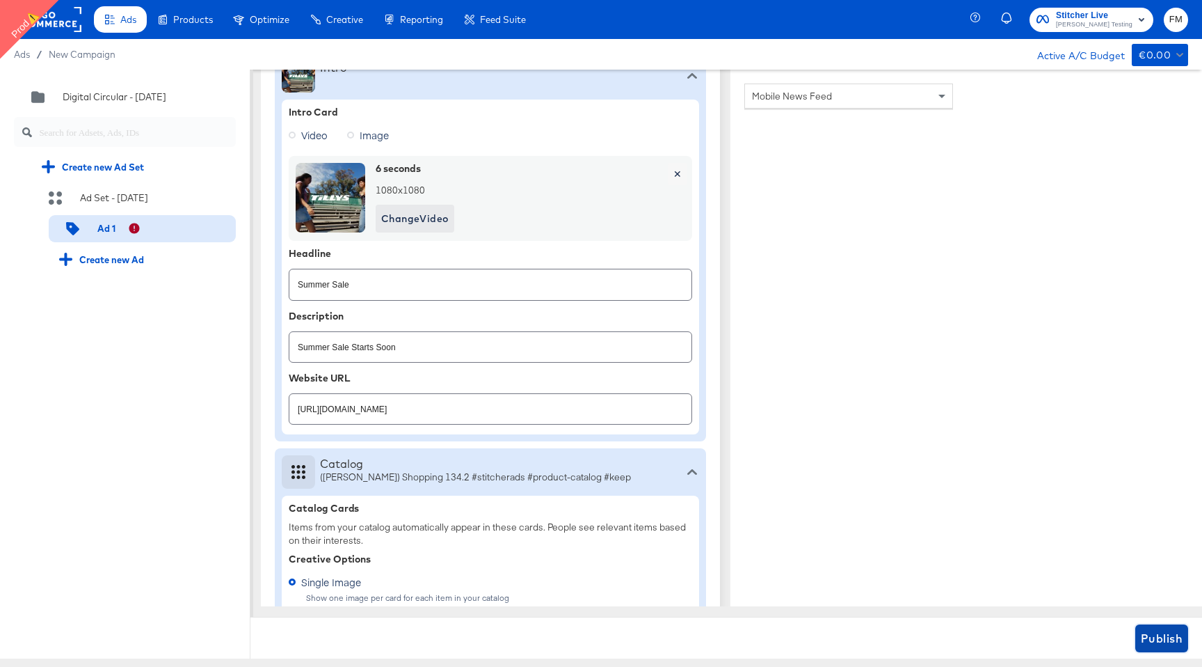
click at [1166, 635] on span "Publish" at bounding box center [1162, 637] width 42 height 19
type textarea "x"
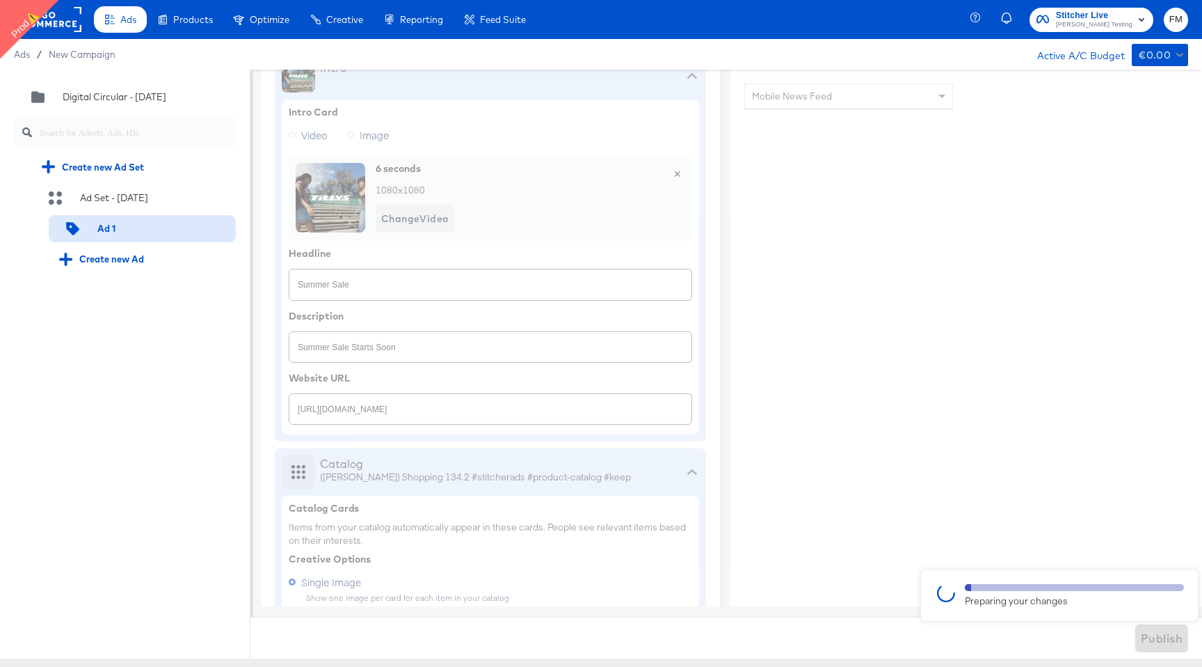
type textarea "x"
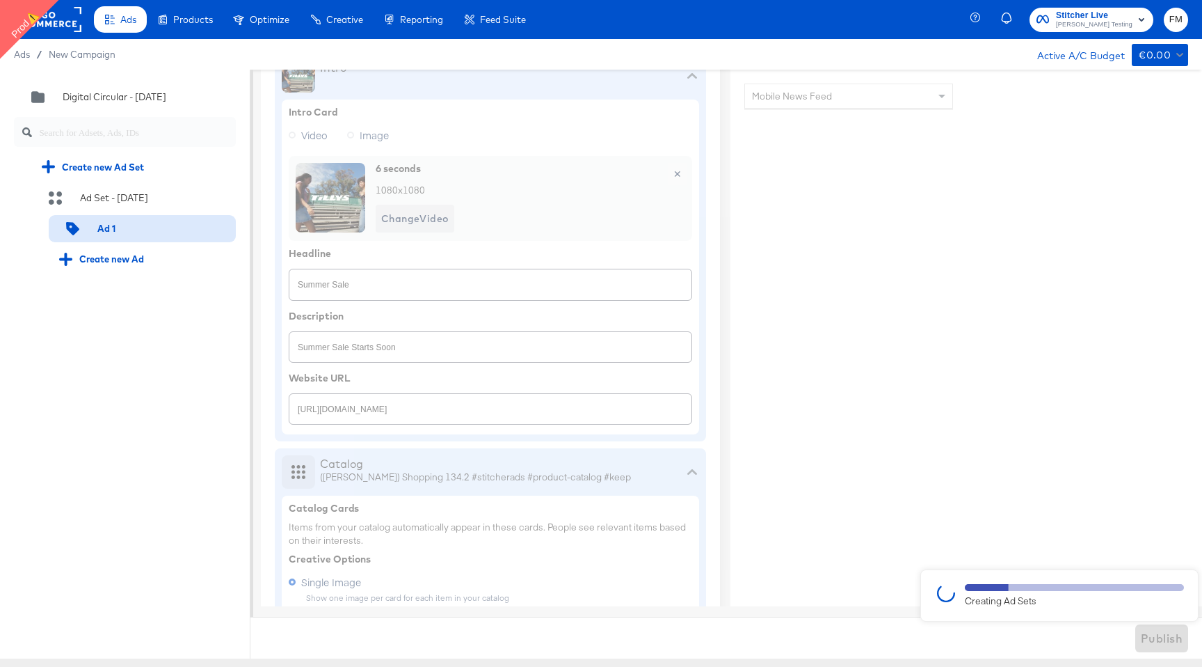
type textarea "x"
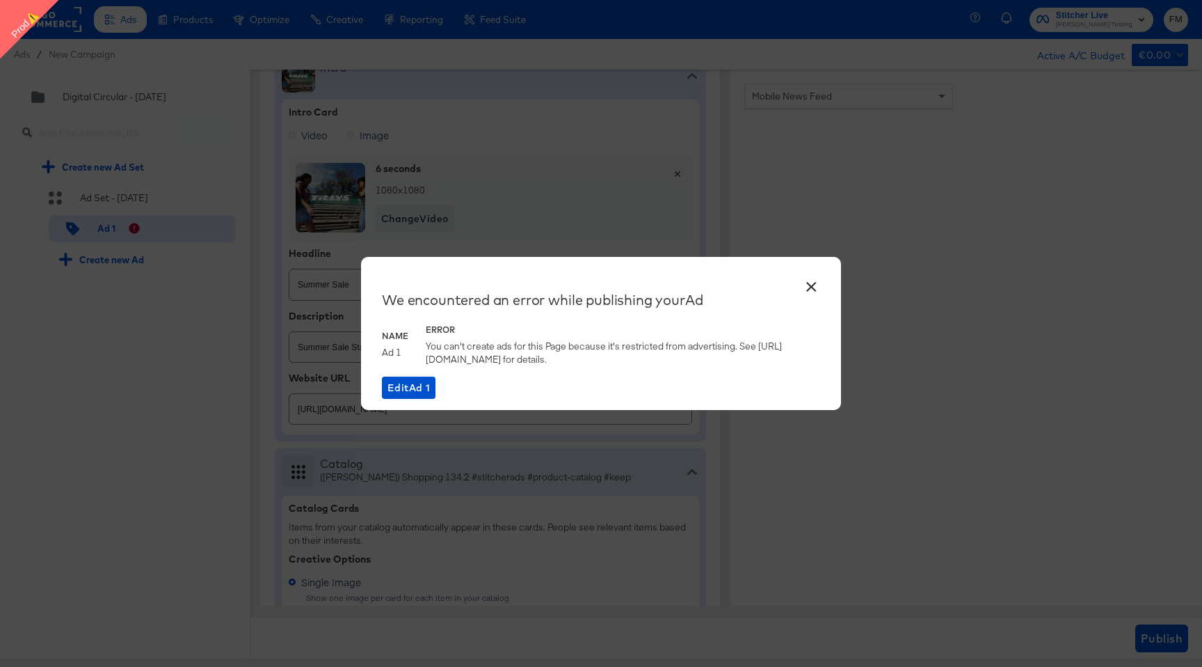
type textarea "x"
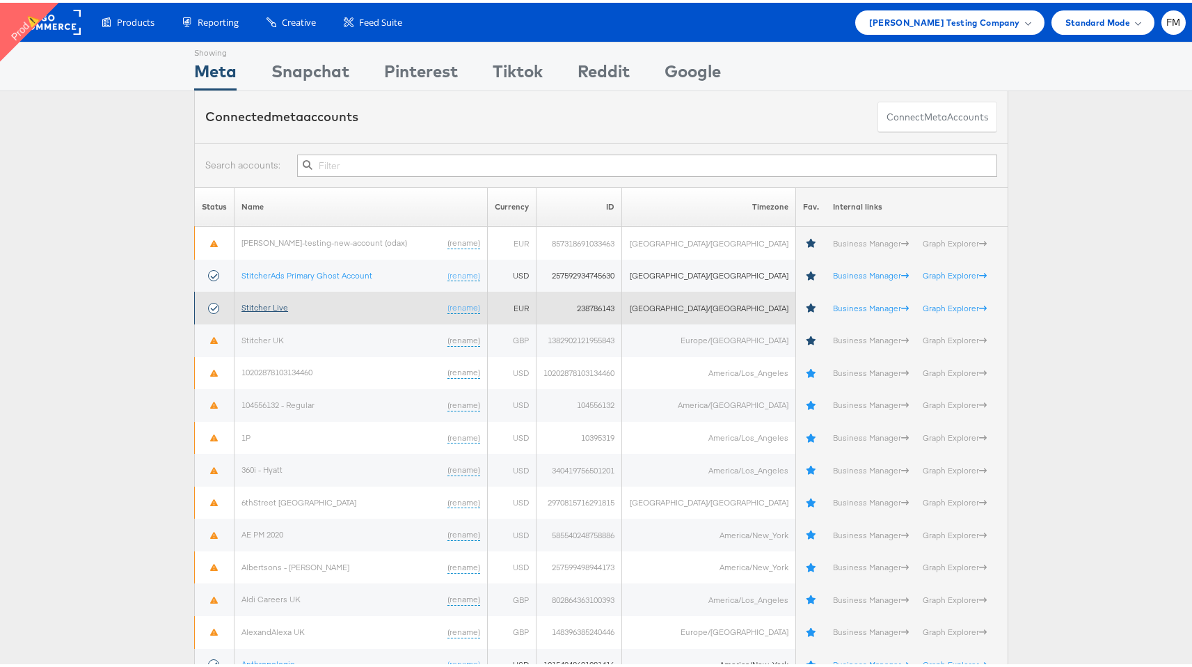
click at [272, 300] on link "Stitcher Live" at bounding box center [264, 304] width 47 height 10
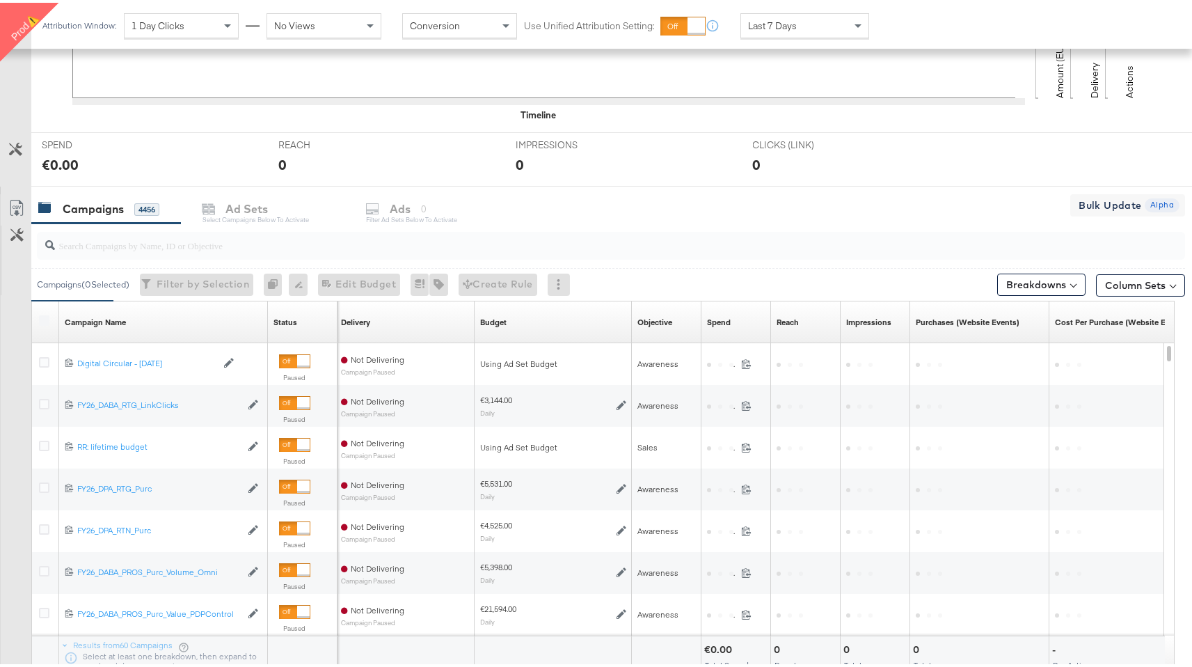
scroll to position [445, 0]
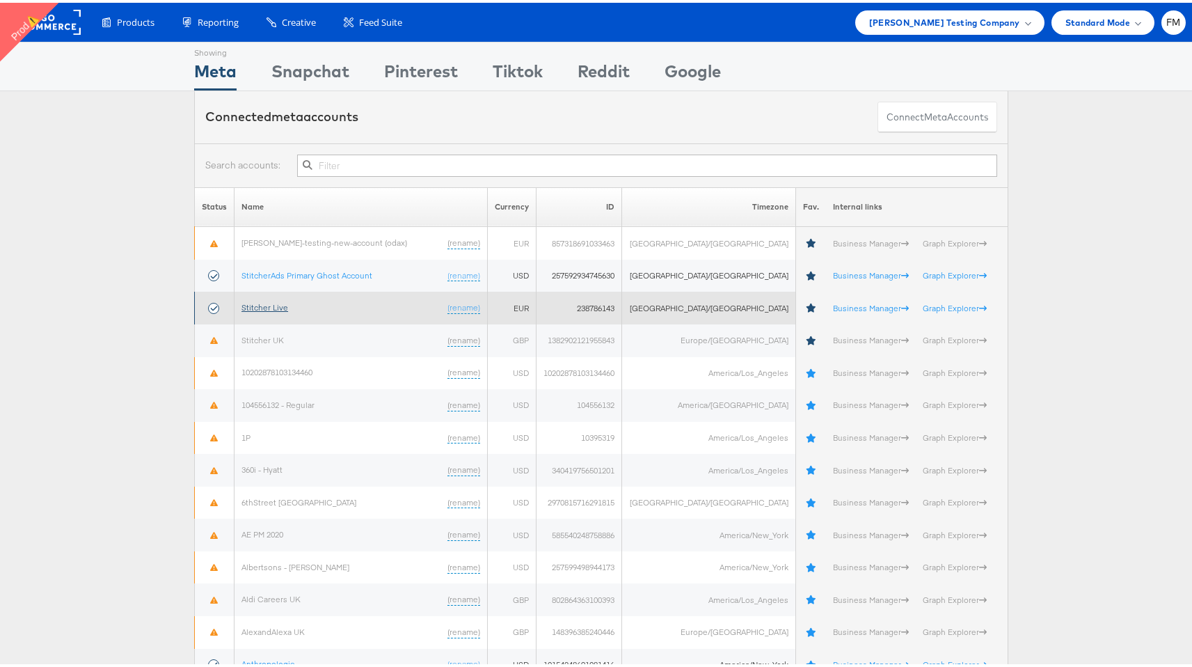
click at [273, 299] on link "Stitcher Live" at bounding box center [264, 304] width 47 height 10
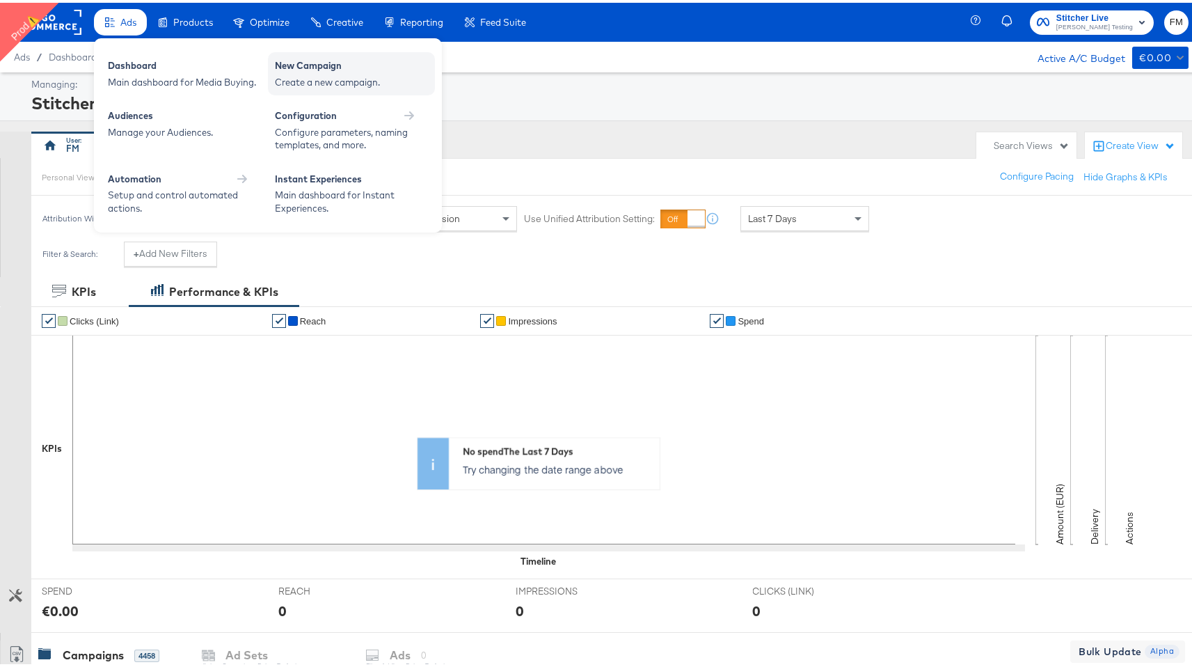
click at [339, 77] on div "Create a new campaign." at bounding box center [351, 79] width 153 height 13
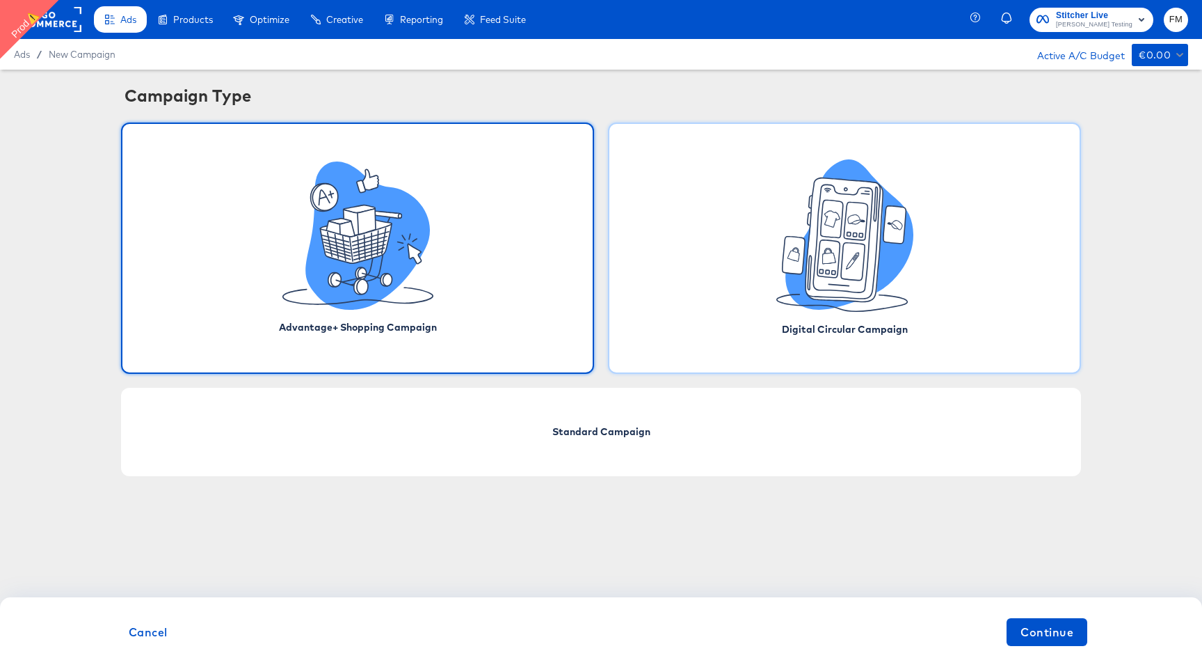
click at [852, 301] on icon at bounding box center [844, 243] width 77 height 118
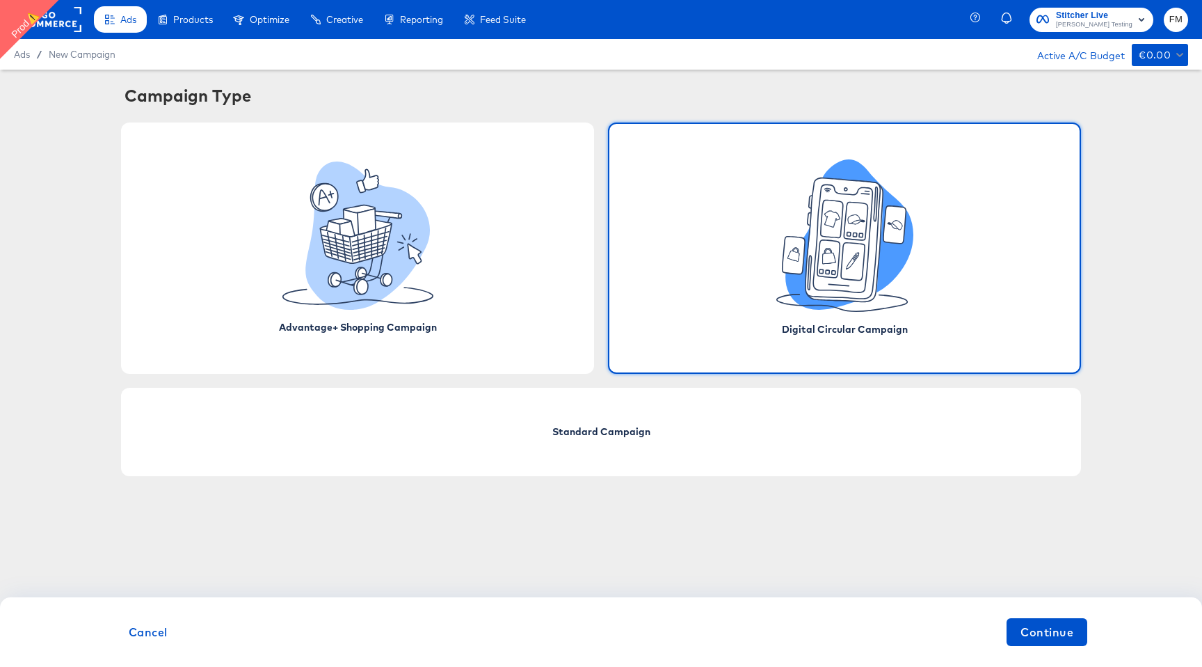
click at [853, 275] on icon at bounding box center [853, 262] width 24 height 38
click at [1056, 633] on span "Continue" at bounding box center [1047, 631] width 53 height 19
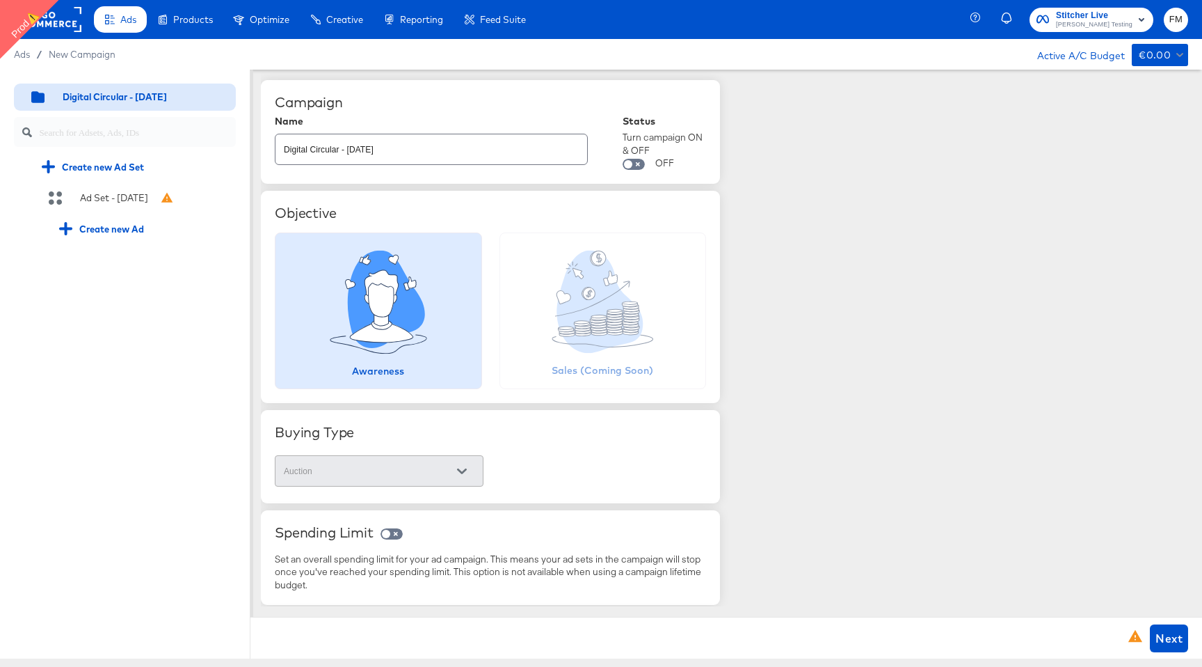
scroll to position [101, 0]
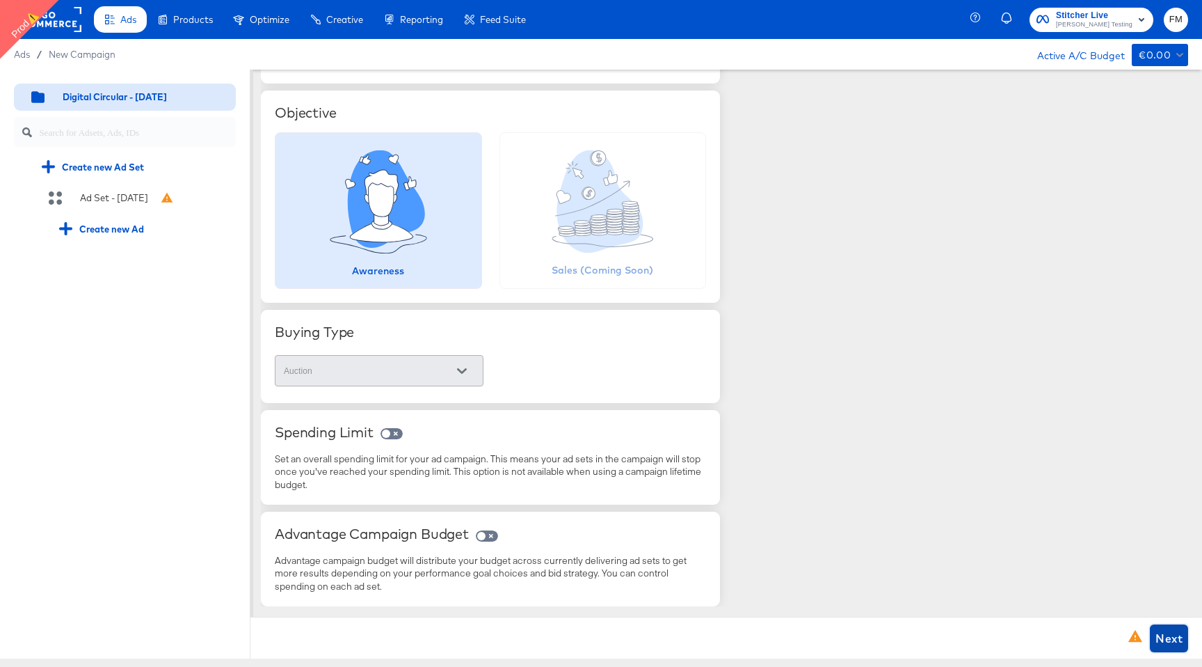
click at [1168, 638] on span "Next" at bounding box center [1169, 637] width 27 height 19
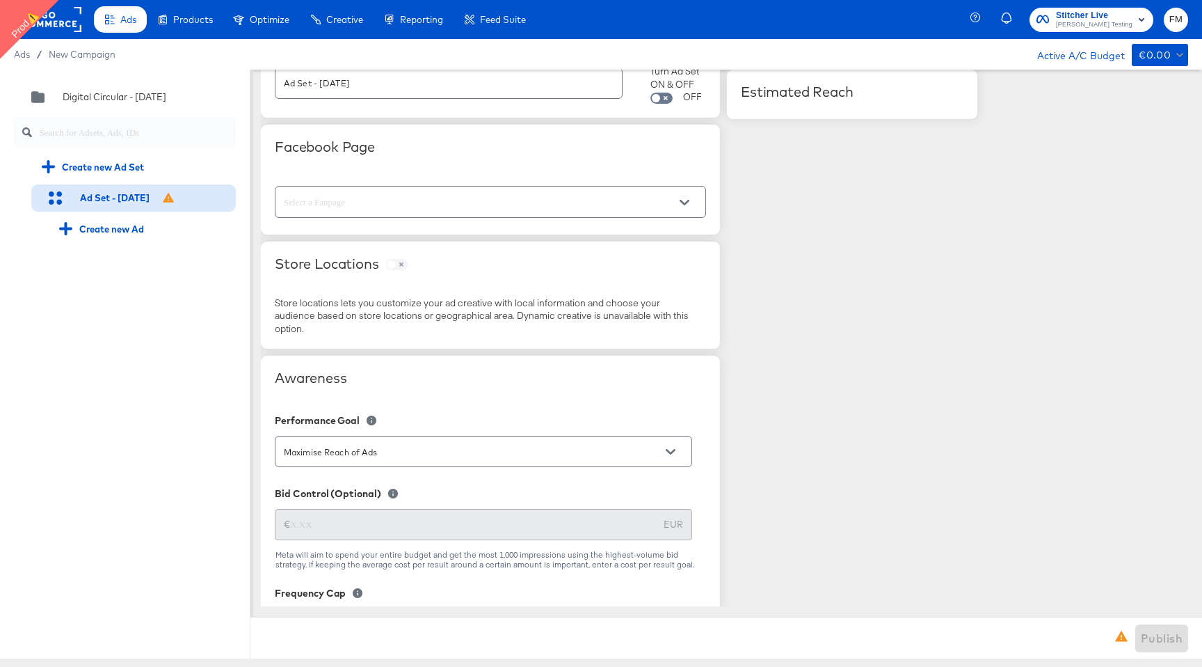
scroll to position [127, 0]
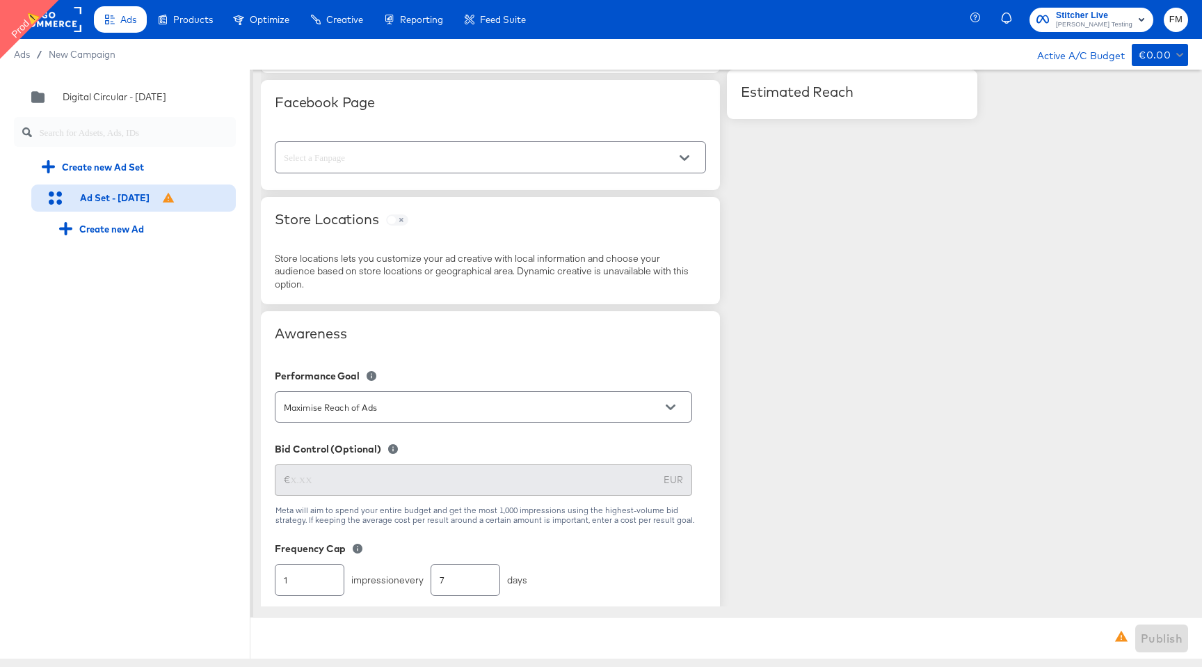
click at [527, 158] on input "text" at bounding box center [479, 158] width 397 height 16
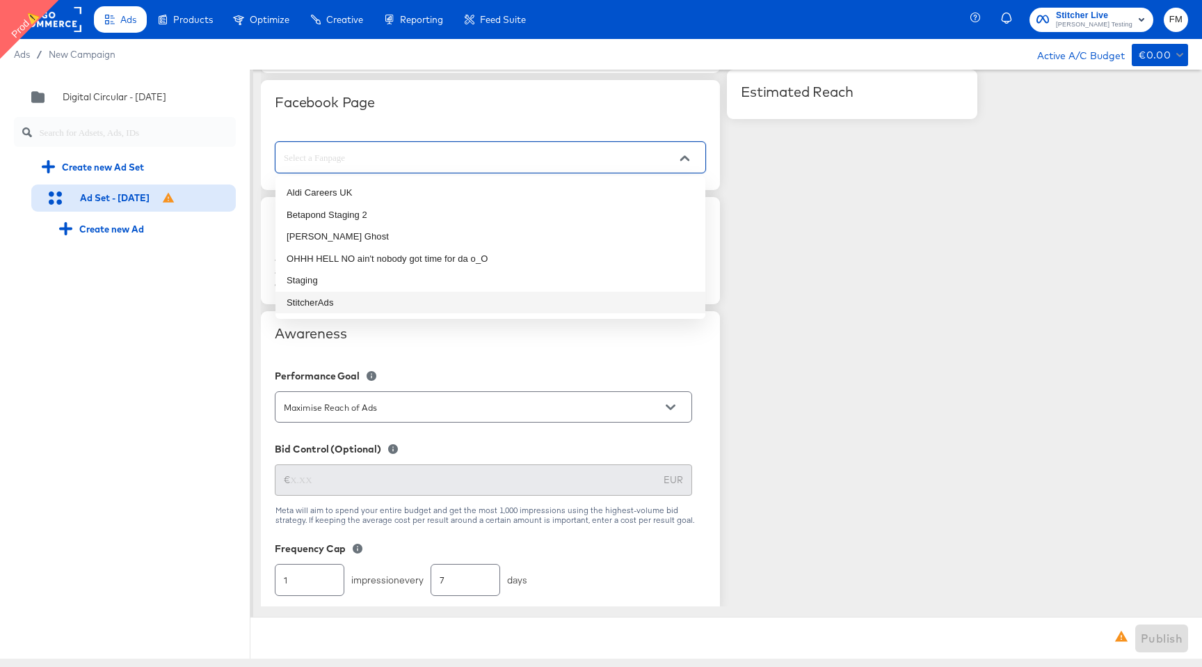
click at [415, 292] on li "StitcherAds" at bounding box center [491, 303] width 430 height 22
type input "StitcherAds"
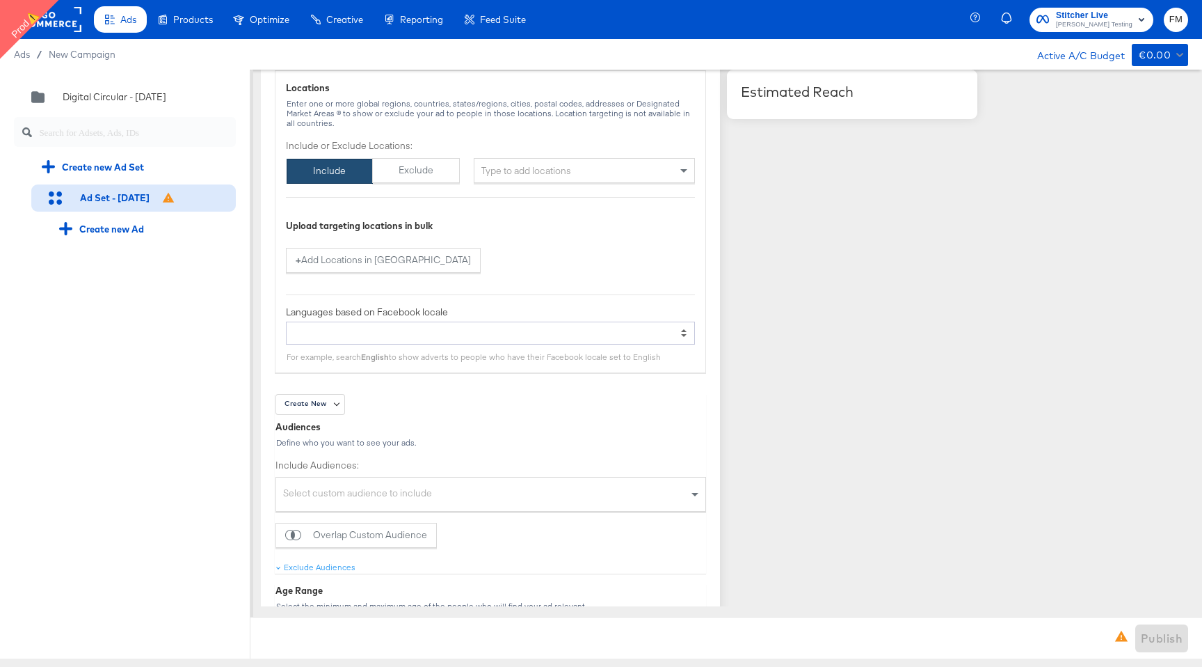
scroll to position [907, 0]
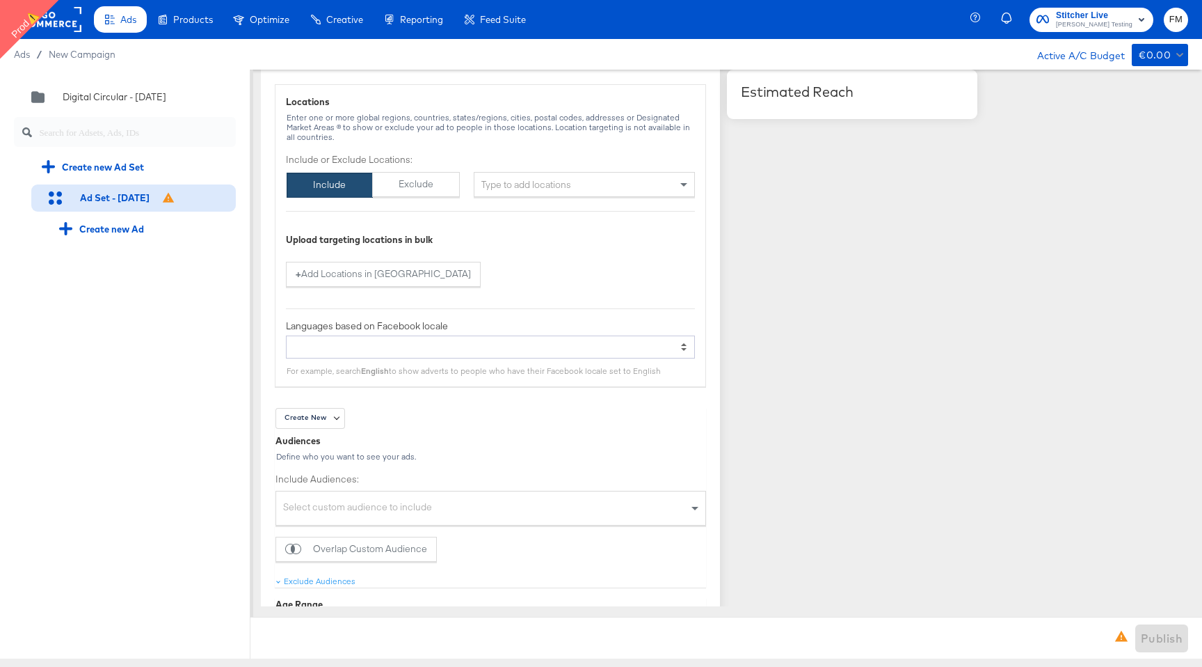
click at [599, 192] on div "Type to add locations" at bounding box center [584, 184] width 221 height 25
type input "u"
type input "new"
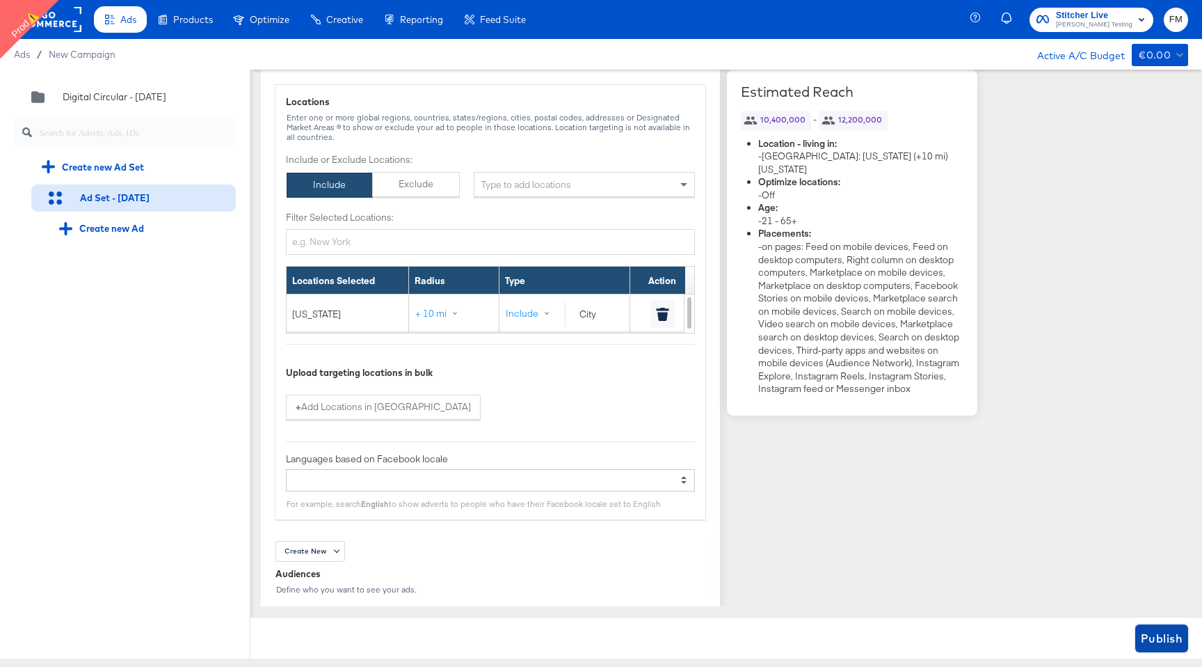
click at [1152, 640] on span "Publish" at bounding box center [1162, 637] width 42 height 19
